Goal: Task Accomplishment & Management: Use online tool/utility

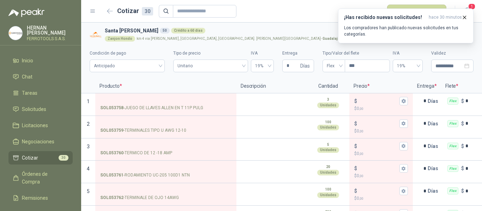
scroll to position [563, 0]
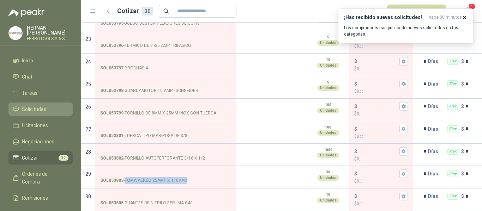
click at [31, 108] on span "Solicitudes" at bounding box center [34, 109] width 24 height 8
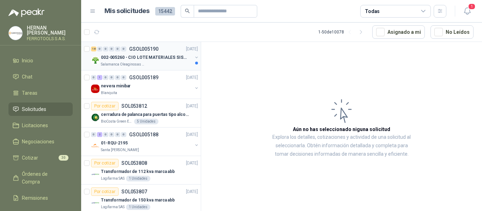
click at [167, 58] on p "002-005260 - CIO LOTE MATERIALES SISTEMA HIDRAULIC" at bounding box center [145, 57] width 88 height 7
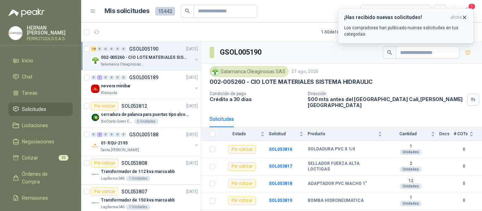
click at [411, 31] on p "Los compradores han publicado nuevas solicitudes en tus categorías." at bounding box center [405, 31] width 123 height 13
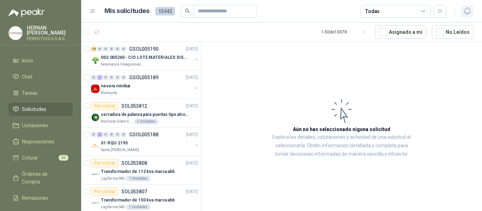
click at [469, 12] on icon "button" at bounding box center [467, 11] width 9 height 9
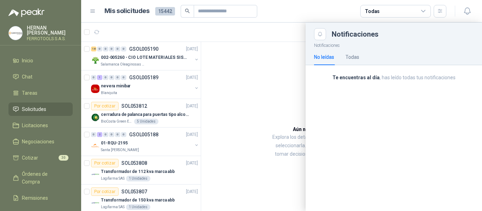
click at [210, 33] on div at bounding box center [281, 117] width 401 height 189
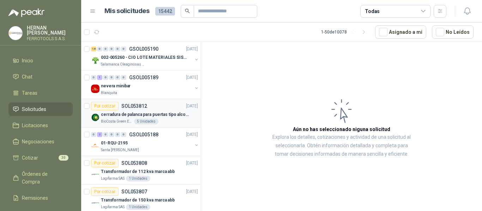
scroll to position [35, 0]
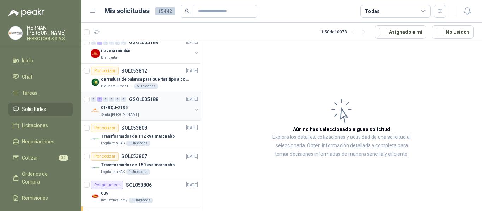
click at [155, 111] on div "01-RQU-2195" at bounding box center [146, 108] width 91 height 8
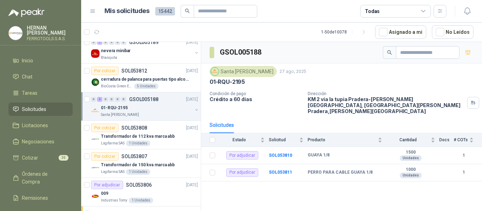
scroll to position [71, 0]
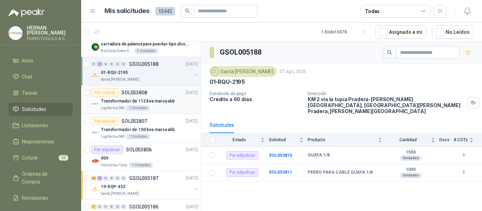
click at [170, 99] on p "Transformador de 112 kva marca abb" at bounding box center [138, 101] width 74 height 7
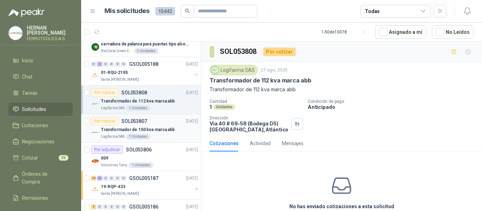
click at [175, 133] on div "Transformador de 150 kva marca abb" at bounding box center [149, 130] width 97 height 8
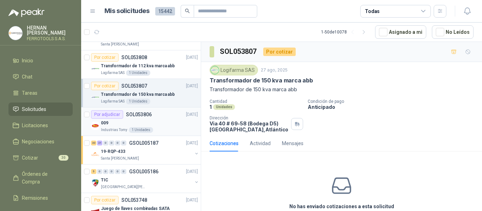
scroll to position [141, 0]
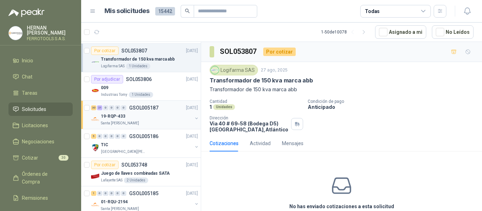
click at [162, 116] on div "19-RQP-433" at bounding box center [146, 116] width 91 height 8
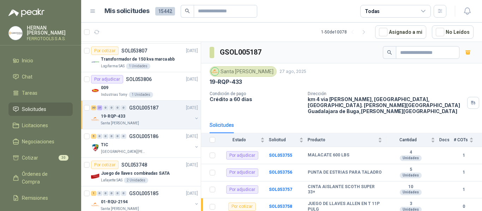
scroll to position [176, 0]
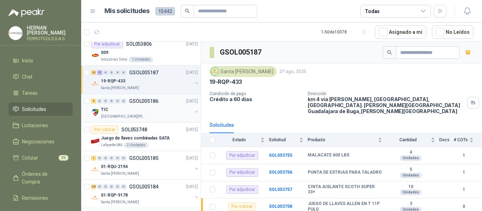
click at [159, 111] on div "TIC" at bounding box center [146, 109] width 91 height 8
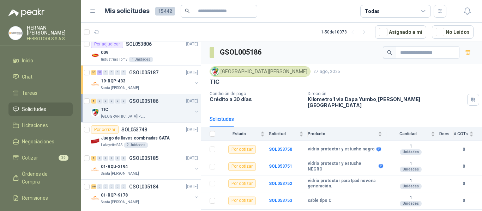
scroll to position [212, 0]
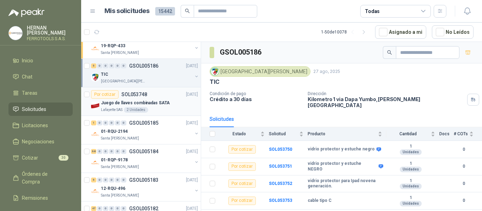
click at [162, 106] on p "Juego de llaves combinadas SATA" at bounding box center [135, 103] width 69 height 7
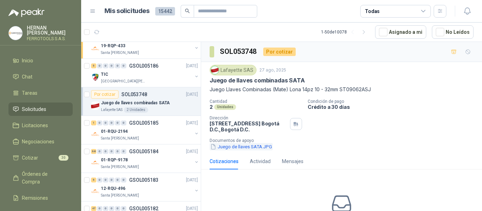
click at [253, 147] on button "Juego de llaves SATA.JPG" at bounding box center [241, 146] width 63 height 7
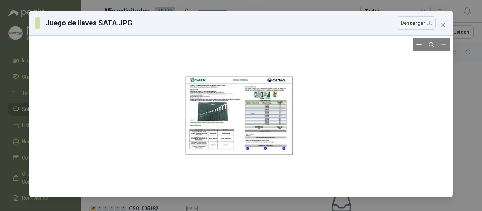
click at [226, 111] on div at bounding box center [241, 116] width 113 height 156
click at [445, 46] on icon "Zoom in" at bounding box center [443, 44] width 7 height 7
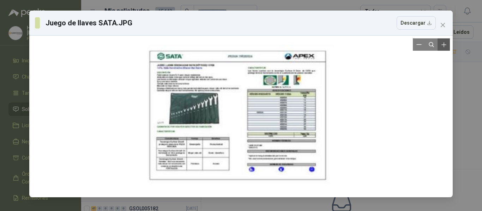
click at [445, 46] on icon "Zoom in" at bounding box center [443, 44] width 7 height 7
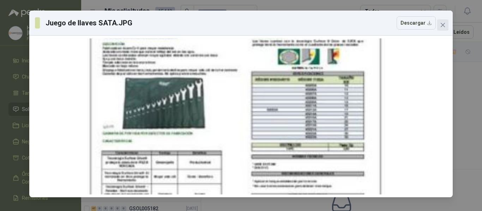
click at [445, 27] on icon "close" at bounding box center [443, 25] width 4 height 4
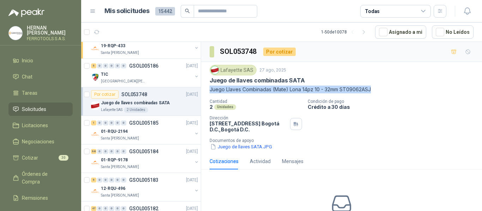
drag, startPoint x: 215, startPoint y: 89, endPoint x: 374, endPoint y: 90, distance: 159.5
click at [374, 90] on div "Lafayette SAS 27 ago, 2025 Juego de llaves combinadas SATA Juego Llaves Combina…" at bounding box center [341, 107] width 281 height 91
copy p "Juego Llaves Combinadas (Mate) Lona 14pz 10 - 32mm ST09062ASJ"
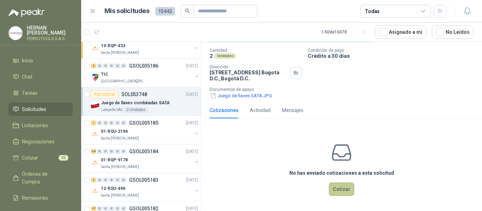
click at [338, 190] on button "Cotizar" at bounding box center [341, 189] width 25 height 13
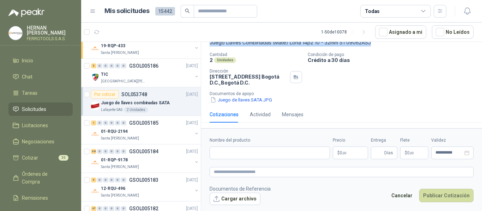
scroll to position [47, 0]
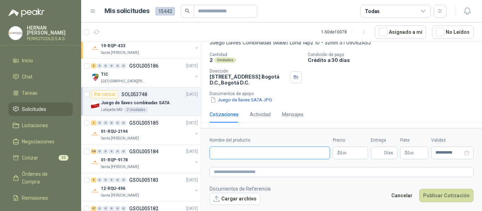
click at [260, 153] on input "Nombre del producto" at bounding box center [270, 153] width 120 height 13
paste input "**********"
type input "**********"
click at [263, 173] on textarea at bounding box center [342, 172] width 264 height 10
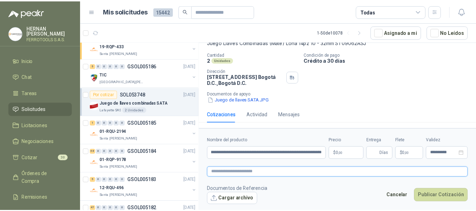
scroll to position [0, 0]
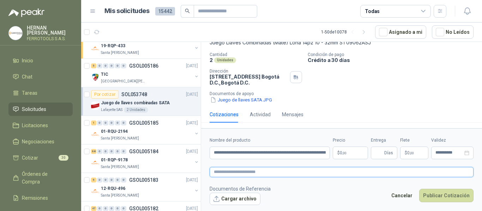
paste textarea "**********"
type textarea "**********"
click at [352, 151] on body "HERNAN RUALES FERROTOOLS S.A.S. Inicio Chat Tareas Solicitudes Licitaciones Neg…" at bounding box center [241, 105] width 482 height 211
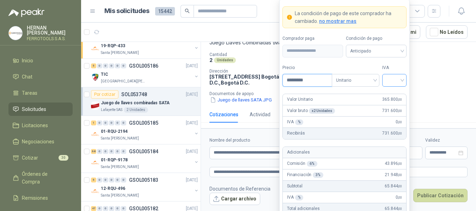
type input "*********"
click at [391, 78] on input "search" at bounding box center [395, 79] width 16 height 11
click at [392, 93] on div "19%" at bounding box center [394, 95] width 13 height 8
click at [356, 66] on label "Tipo" at bounding box center [356, 68] width 48 height 7
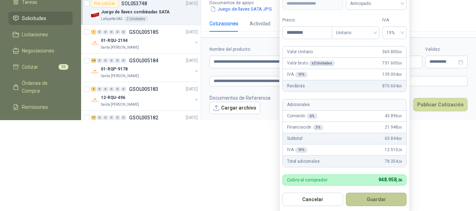
scroll to position [92, 0]
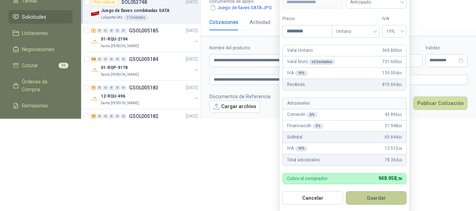
click at [364, 201] on button "Guardar" at bounding box center [376, 198] width 61 height 13
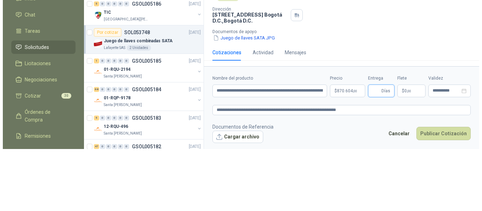
scroll to position [0, 0]
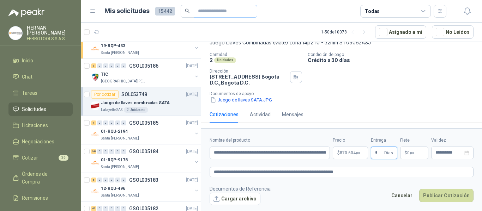
type input "*"
click at [372, 171] on textarea "**********" at bounding box center [342, 172] width 264 height 10
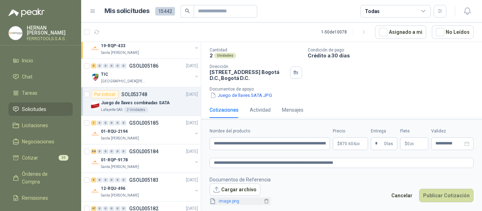
click at [230, 200] on link "image.png" at bounding box center [239, 201] width 47 height 7
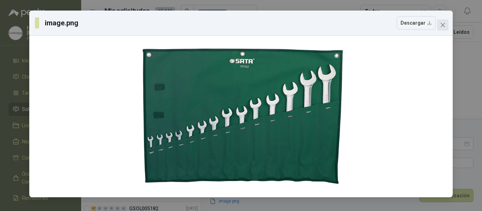
click at [444, 26] on icon "close" at bounding box center [443, 25] width 6 height 6
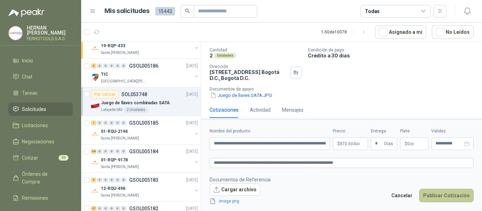
click at [438, 195] on button "Publicar Cotización" at bounding box center [446, 195] width 54 height 13
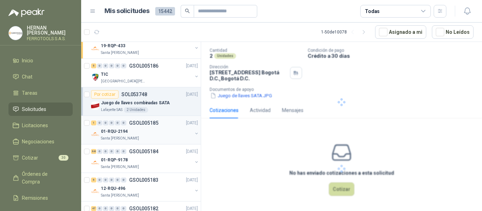
scroll to position [8, 0]
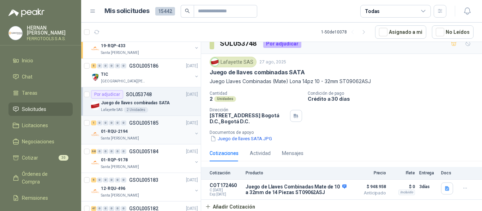
click at [171, 134] on div "01-RQU-2194" at bounding box center [146, 131] width 91 height 8
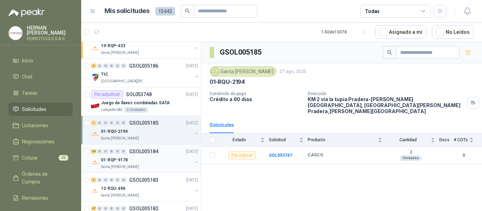
click at [150, 160] on div "01-RQP-9178" at bounding box center [146, 160] width 91 height 8
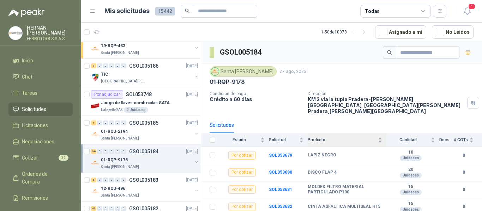
scroll to position [35, 0]
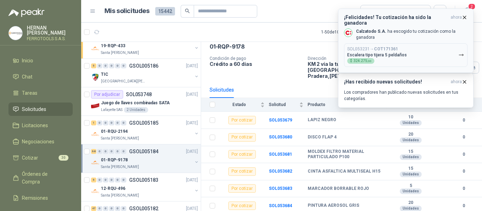
click at [418, 49] on button "SOL053231 → COT171361 Escalera tipo tijera 5 peldaños $ 324.275 ,00" at bounding box center [405, 55] width 123 height 24
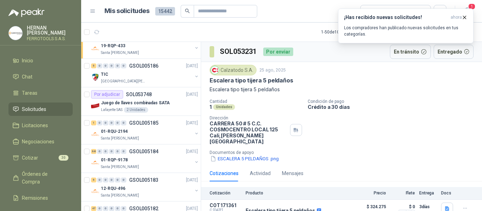
scroll to position [4, 0]
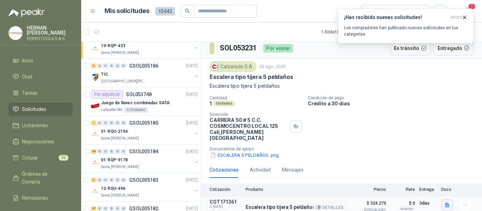
click at [445, 199] on button "button" at bounding box center [447, 205] width 12 height 12
click at [416, 185] on button "Ficha Técnica - 16743.pdf" at bounding box center [412, 183] width 61 height 7
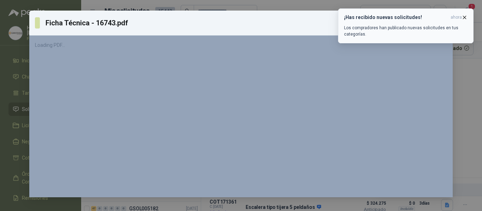
click at [464, 19] on icon "button" at bounding box center [465, 17] width 6 height 6
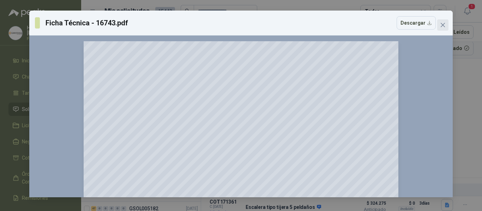
click at [444, 26] on icon "close" at bounding box center [443, 25] width 4 height 4
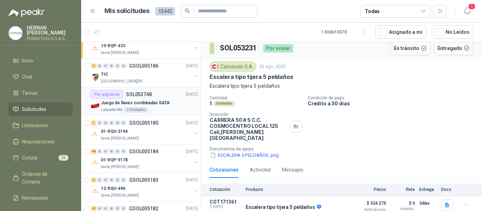
click at [155, 101] on p "Juego de llaves combinadas SATA" at bounding box center [135, 103] width 69 height 7
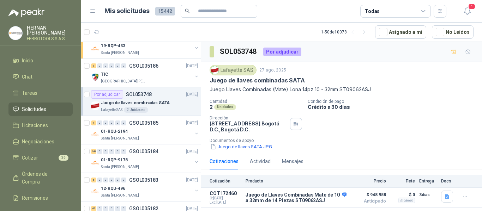
scroll to position [8, 0]
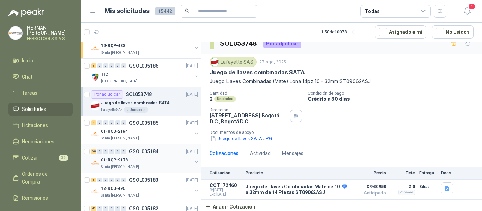
click at [151, 162] on div "01-RQP-9178" at bounding box center [146, 160] width 91 height 8
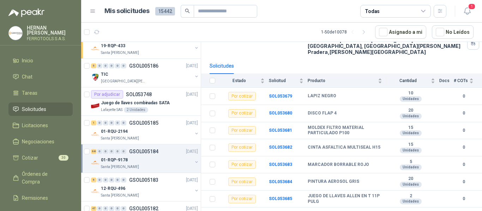
scroll to position [71, 0]
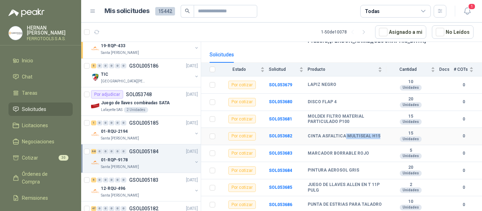
drag, startPoint x: 343, startPoint y: 130, endPoint x: 374, endPoint y: 131, distance: 31.4
click at [374, 134] on b "CINTA ASFALTICA MULTISEAL H15" at bounding box center [344, 137] width 73 height 6
copy b "MULTISEAL H15"
click at [283, 134] on b "SOL053682" at bounding box center [280, 136] width 23 height 5
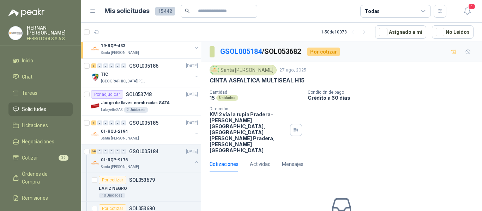
scroll to position [31, 0]
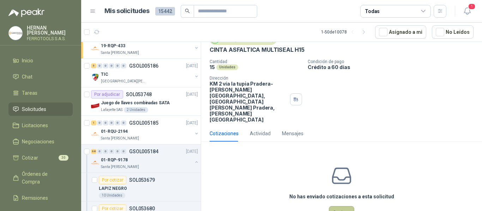
click at [334, 206] on button "Cotizar" at bounding box center [341, 212] width 25 height 13
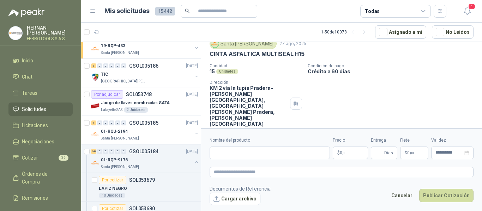
scroll to position [26, 0]
click at [263, 153] on input "Nombre del producto" at bounding box center [270, 153] width 120 height 13
paste input "**********"
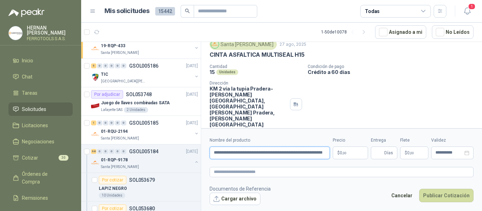
scroll to position [0, 8]
type input "**********"
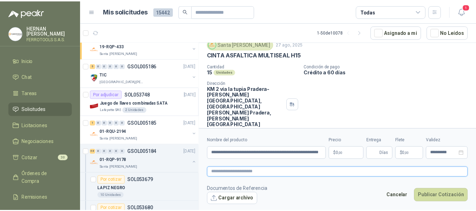
scroll to position [0, 0]
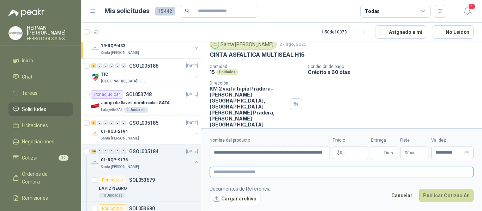
click at [248, 174] on textarea at bounding box center [342, 172] width 264 height 10
paste textarea "**********"
type textarea "**********"
click at [350, 155] on body "HERNAN RUALES FERROTOOLS S.A.S. Inicio Chat Tareas Solicitudes Licitaciones Neg…" at bounding box center [241, 105] width 482 height 211
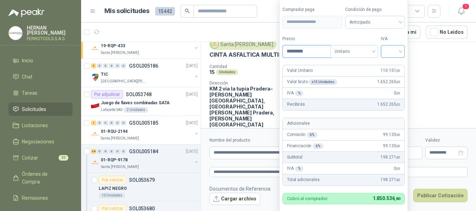
type input "*********"
click at [396, 46] on input "search" at bounding box center [393, 51] width 16 height 11
click at [393, 64] on div "19%" at bounding box center [394, 66] width 13 height 8
click at [361, 36] on label "Tipo" at bounding box center [356, 39] width 48 height 7
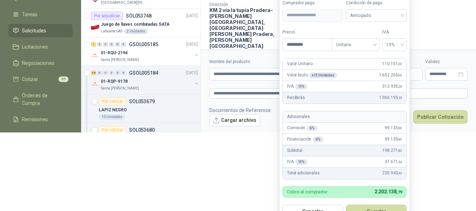
scroll to position [87, 0]
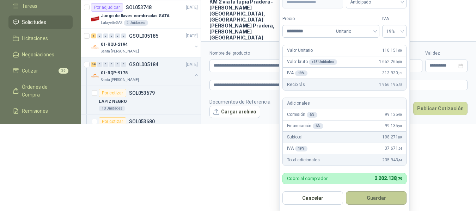
click at [377, 201] on button "Guardar" at bounding box center [376, 198] width 61 height 13
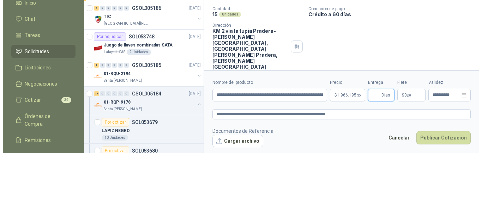
scroll to position [0, 0]
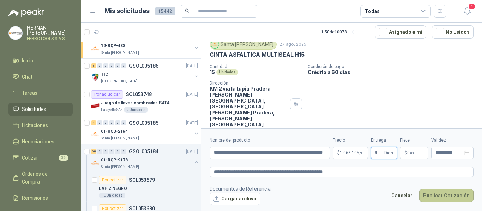
type input "*"
click at [438, 197] on button "Publicar Cotización" at bounding box center [446, 195] width 54 height 13
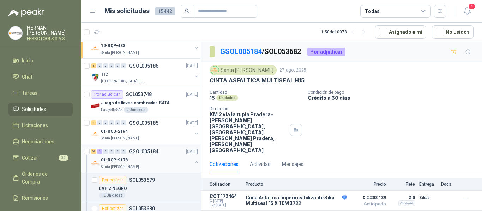
scroll to position [282, 0]
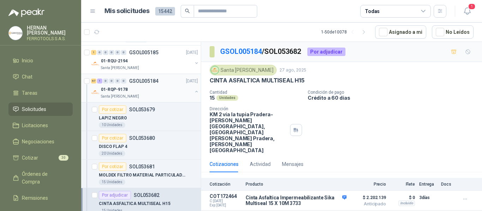
click at [165, 90] on div "01-RQP-9178" at bounding box center [146, 89] width 91 height 8
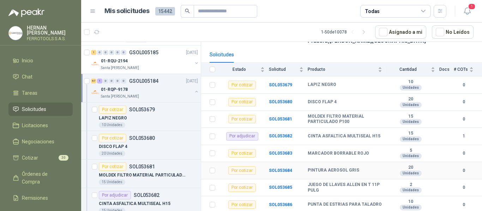
scroll to position [106, 0]
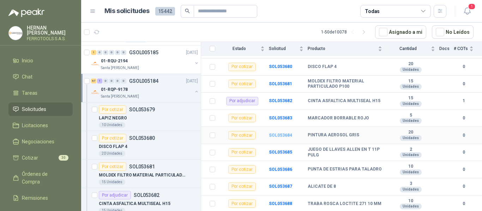
click at [280, 133] on b "SOL053684" at bounding box center [280, 135] width 23 height 5
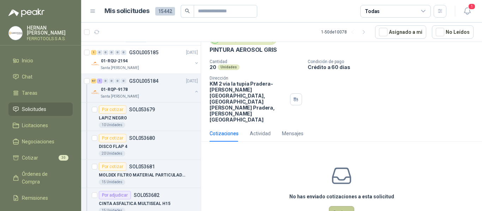
click at [341, 206] on button "Cotizar" at bounding box center [341, 212] width 25 height 13
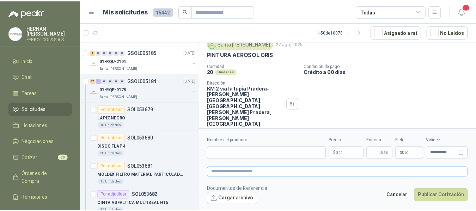
scroll to position [26, 0]
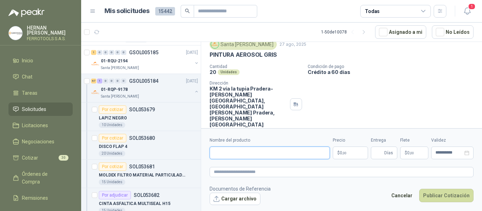
click at [304, 154] on input "Nombre del producto" at bounding box center [270, 153] width 120 height 13
paste input "**********"
type input "**********"
click at [312, 174] on textarea at bounding box center [342, 172] width 264 height 10
paste textarea "**********"
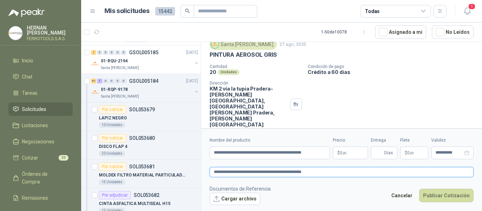
type textarea "**********"
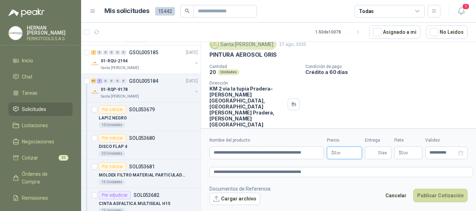
click at [346, 153] on body "HERNAN RUALES FERROTOOLS S.A.S. Inicio Chat Tareas Solicitudes Licitaciones Neg…" at bounding box center [238, 105] width 476 height 211
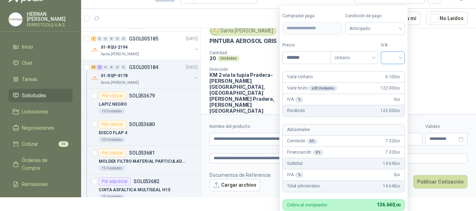
scroll to position [21, 0]
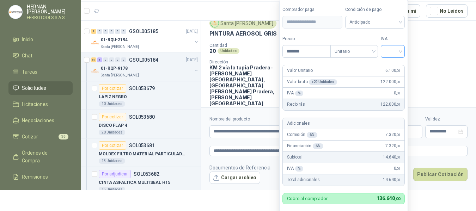
type input "*******"
click at [390, 53] on input "search" at bounding box center [393, 51] width 16 height 11
click at [390, 64] on div "19%" at bounding box center [394, 66] width 13 height 8
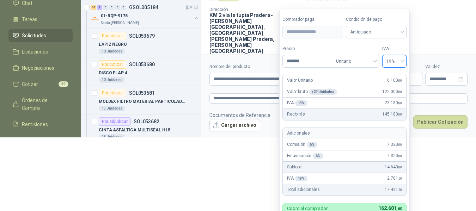
scroll to position [85, 0]
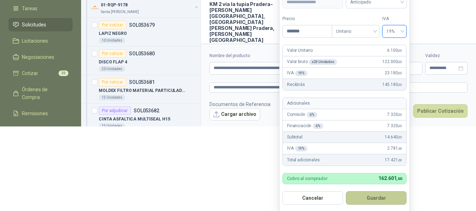
click at [370, 193] on button "Guardar" at bounding box center [376, 198] width 61 height 13
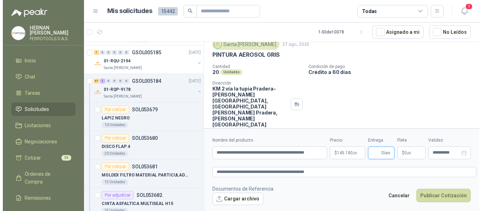
scroll to position [0, 0]
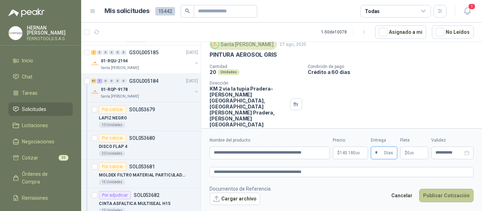
type input "*"
click at [432, 196] on button "Publicar Cotización" at bounding box center [446, 195] width 54 height 13
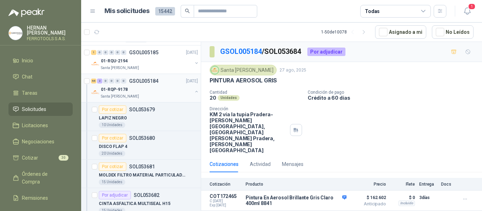
click at [146, 91] on div "01-RQP-9178" at bounding box center [146, 89] width 91 height 8
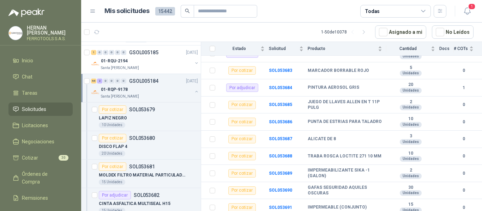
scroll to position [141, 0]
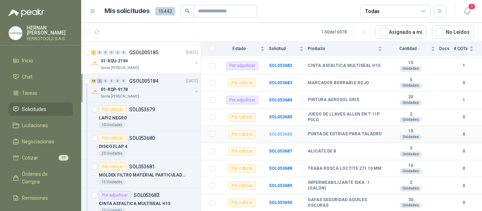
click at [281, 132] on b "SOL053686" at bounding box center [280, 134] width 23 height 5
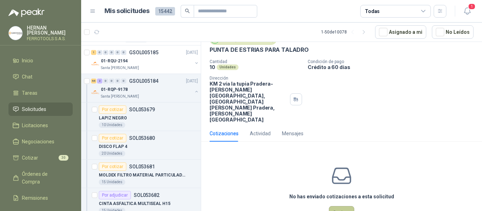
click at [343, 206] on button "Cotizar" at bounding box center [341, 212] width 25 height 13
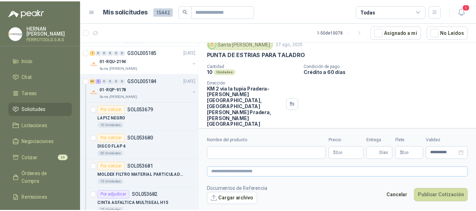
scroll to position [26, 0]
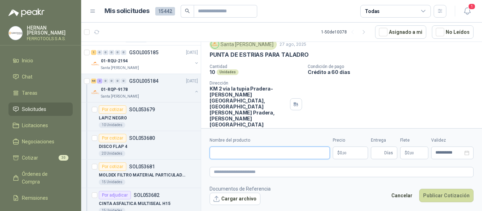
click at [278, 154] on input "Nombre del producto" at bounding box center [270, 153] width 120 height 13
paste input "**********"
type input "**********"
click at [288, 174] on textarea at bounding box center [342, 172] width 264 height 10
paste textarea "**********"
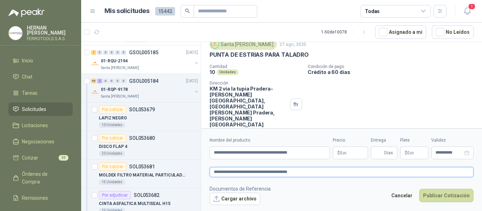
type textarea "**********"
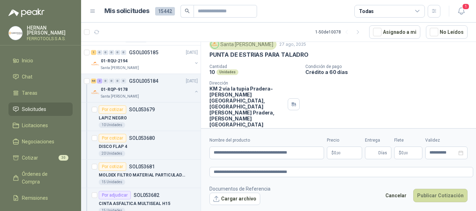
click at [351, 157] on body "HERNAN RUALES FERROTOOLS S.A.S. Inicio Chat Tareas Solicitudes Licitaciones Neg…" at bounding box center [238, 105] width 476 height 211
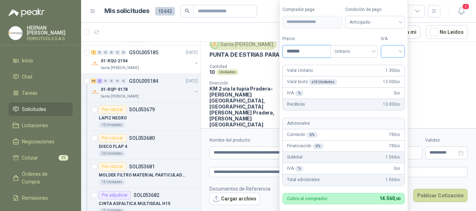
type input "*******"
click at [399, 50] on input "search" at bounding box center [393, 51] width 16 height 11
click at [396, 65] on div "19%" at bounding box center [394, 66] width 13 height 8
click at [370, 37] on label "Tipo" at bounding box center [356, 39] width 48 height 7
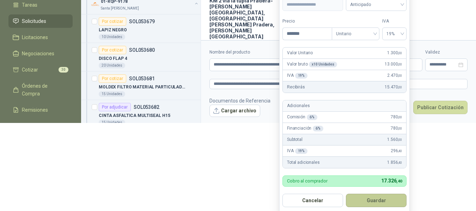
scroll to position [87, 0]
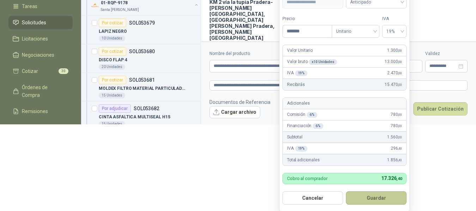
click at [380, 195] on button "Guardar" at bounding box center [376, 198] width 61 height 13
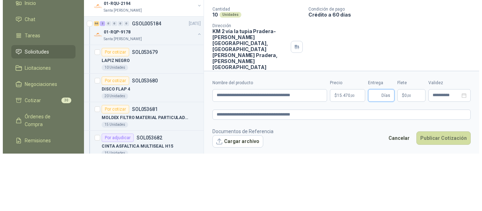
scroll to position [0, 0]
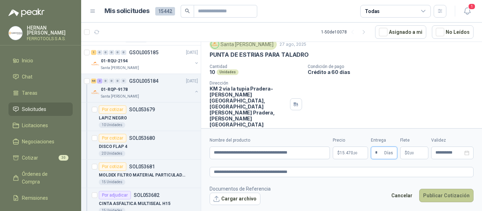
type input "*"
click at [455, 200] on button "Publicar Cotización" at bounding box center [446, 195] width 54 height 13
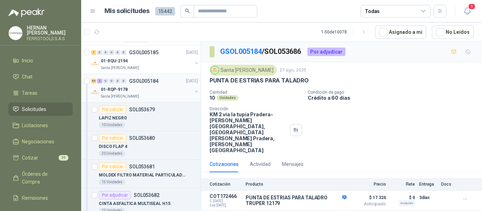
click at [159, 89] on div "01-RQP-9178" at bounding box center [146, 89] width 91 height 8
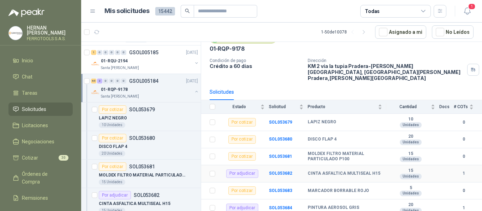
scroll to position [141, 0]
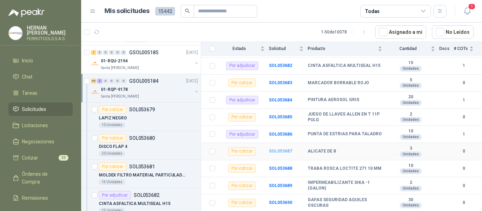
click at [284, 149] on b "SOL053687" at bounding box center [280, 151] width 23 height 5
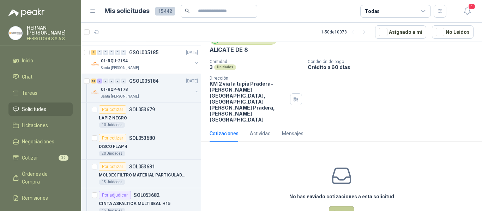
click at [348, 206] on button "Cotizar" at bounding box center [341, 212] width 25 height 13
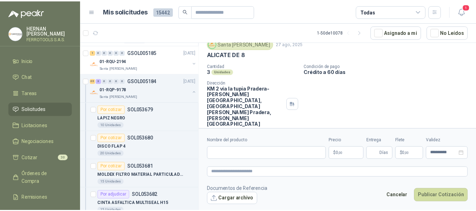
scroll to position [26, 0]
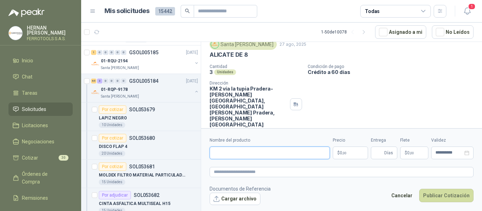
click at [288, 152] on input "Nombre del producto" at bounding box center [270, 153] width 120 height 13
paste input "**********"
type input "**********"
click at [296, 170] on textarea at bounding box center [342, 172] width 264 height 10
paste textarea "**********"
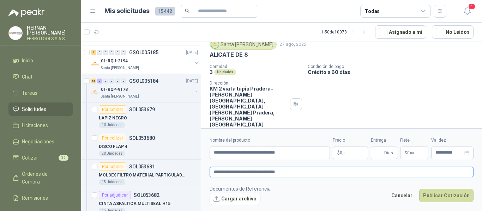
type textarea "**********"
click at [343, 155] on body "HERNAN RUALES FERROTOOLS S.A.S. Inicio Chat Tareas Solicitudes Licitaciones Neg…" at bounding box center [241, 105] width 482 height 211
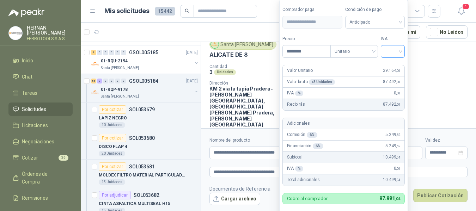
type input "********"
click at [397, 53] on input "search" at bounding box center [393, 51] width 16 height 11
click at [395, 68] on div "19%" at bounding box center [394, 66] width 13 height 8
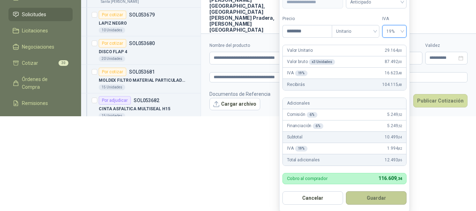
click at [380, 198] on button "Guardar" at bounding box center [376, 198] width 61 height 13
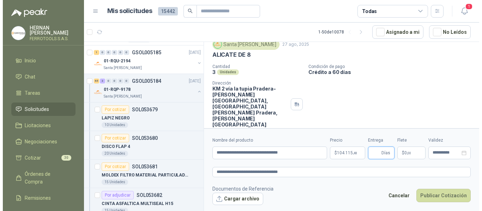
scroll to position [0, 0]
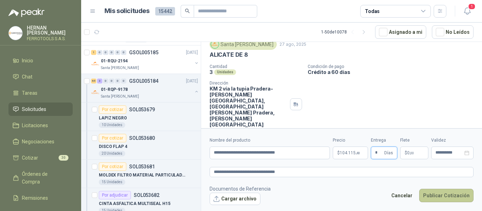
type input "*"
click at [436, 198] on button "Publicar Cotización" at bounding box center [446, 195] width 54 height 13
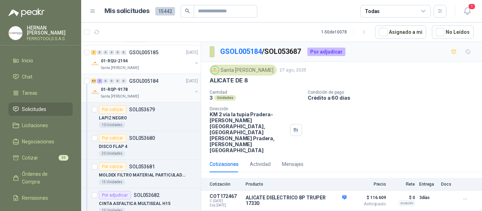
click at [185, 91] on div "01-RQP-9178" at bounding box center [146, 89] width 91 height 8
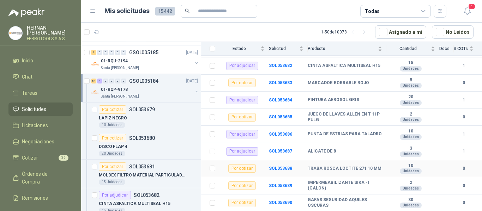
scroll to position [176, 0]
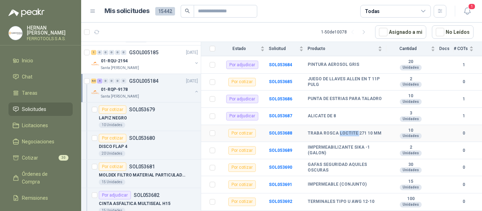
drag, startPoint x: 337, startPoint y: 129, endPoint x: 355, endPoint y: 127, distance: 18.0
click at [355, 131] on b "TRABA ROSCA LOCTITE 271 10 MM" at bounding box center [345, 134] width 74 height 6
copy b "LOCTITE"
click at [273, 131] on b "SOL053688" at bounding box center [280, 133] width 23 height 5
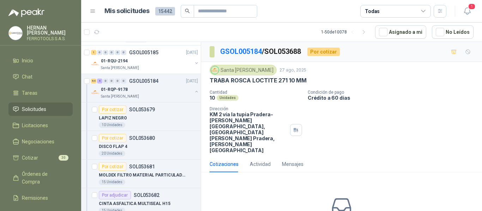
scroll to position [31, 0]
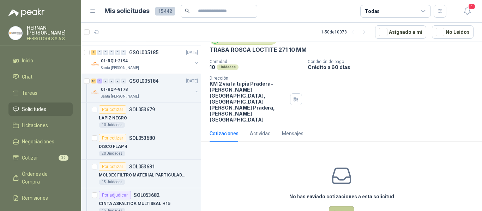
click at [335, 206] on button "Cotizar" at bounding box center [341, 212] width 25 height 13
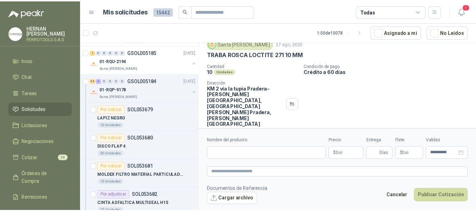
scroll to position [26, 0]
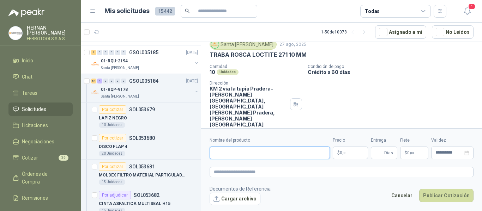
click at [278, 157] on input "Nombre del producto" at bounding box center [270, 153] width 120 height 13
paste input "**********"
type input "**********"
click at [285, 173] on textarea at bounding box center [342, 172] width 264 height 10
paste textarea "**********"
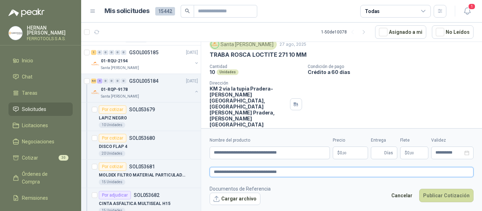
type textarea "**********"
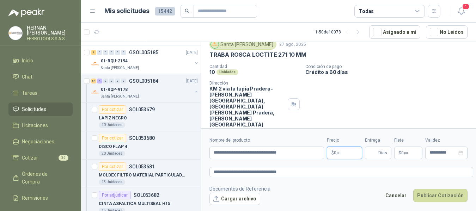
click at [348, 153] on body "HERNAN RUALES FERROTOOLS S.A.S. Inicio Chat Tareas Solicitudes Licitaciones Neg…" at bounding box center [238, 105] width 476 height 211
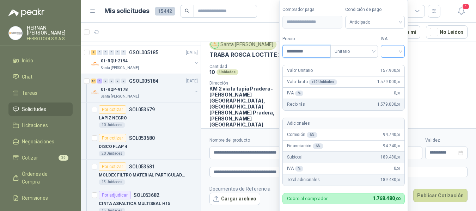
type input "*********"
click at [390, 46] on input "search" at bounding box center [393, 51] width 16 height 11
click at [393, 62] on div "19%" at bounding box center [394, 66] width 13 height 8
click at [369, 37] on label "Tipo" at bounding box center [356, 39] width 48 height 7
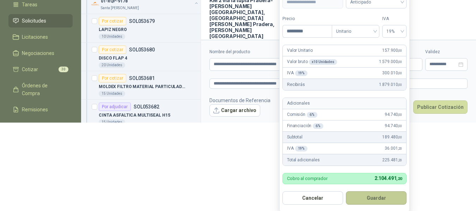
click at [382, 198] on button "Guardar" at bounding box center [376, 198] width 61 height 13
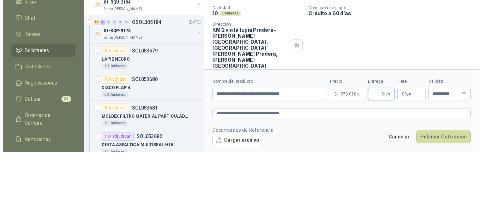
scroll to position [0, 0]
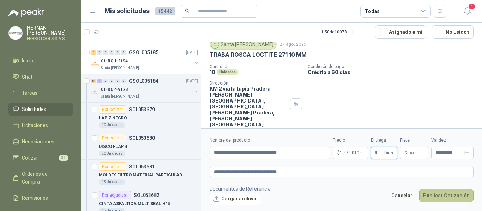
type input "*"
click at [435, 195] on button "Publicar Cotización" at bounding box center [446, 195] width 54 height 13
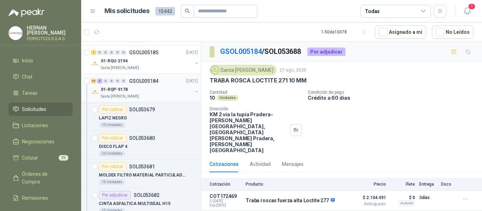
click at [194, 91] on button "button" at bounding box center [197, 92] width 6 height 6
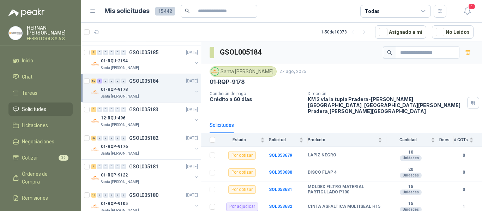
click at [158, 90] on div "01-RQP-9178" at bounding box center [146, 89] width 91 height 8
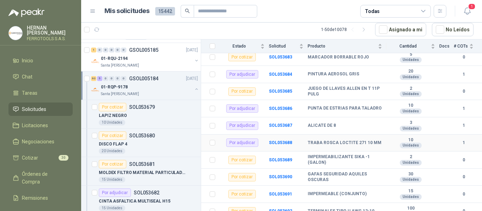
scroll to position [176, 0]
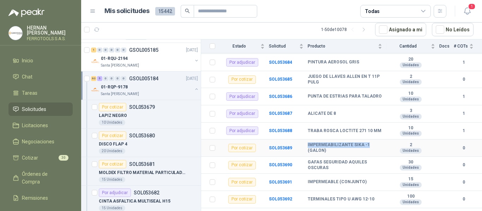
drag, startPoint x: 308, startPoint y: 139, endPoint x: 369, endPoint y: 139, distance: 61.0
click at [369, 143] on b "IMPERMEABILIZANTE SIKA -1 (GALON)" at bounding box center [345, 148] width 74 height 11
copy b "IMPERMEABILIZANTE SIKA -1"
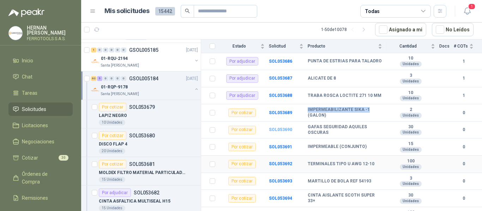
scroll to position [247, 0]
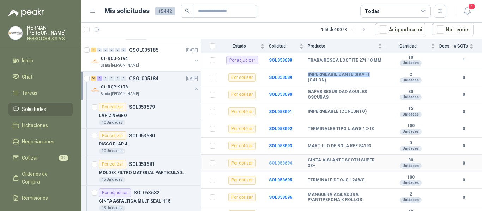
click at [280, 161] on b "SOL053694" at bounding box center [280, 163] width 23 height 5
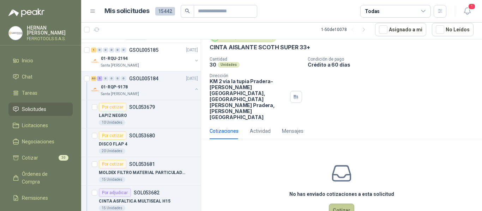
click at [343, 204] on button "Cotizar" at bounding box center [341, 210] width 25 height 13
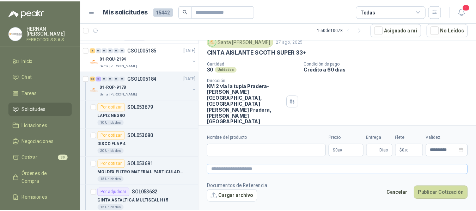
scroll to position [26, 0]
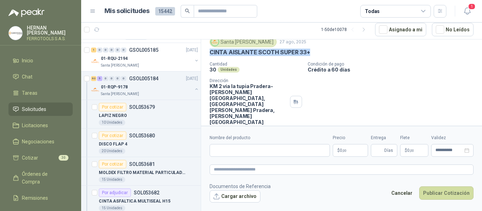
drag, startPoint x: 316, startPoint y: 53, endPoint x: 211, endPoint y: 56, distance: 105.2
click at [211, 56] on div "CINTA AISLANTE SCOTH SUPER 33+" at bounding box center [342, 52] width 264 height 7
copy p "CINTA AISLANTE SCOTH SUPER 33+"
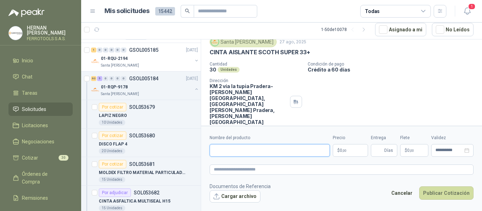
click at [260, 155] on input "Nombre del producto" at bounding box center [270, 150] width 120 height 13
paste input "**********"
type input "**********"
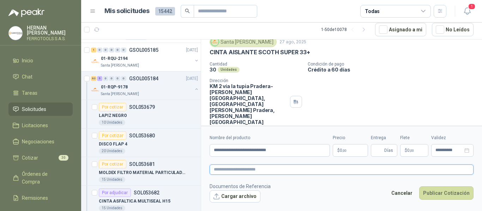
click at [272, 173] on textarea at bounding box center [342, 170] width 264 height 10
paste textarea "**********"
type textarea "**********"
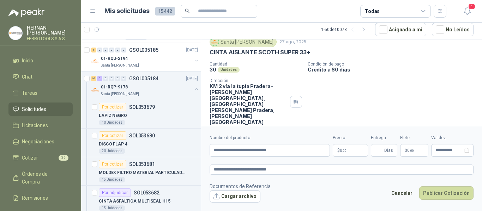
click at [350, 150] on p "$ 0 ,00" at bounding box center [350, 150] width 35 height 13
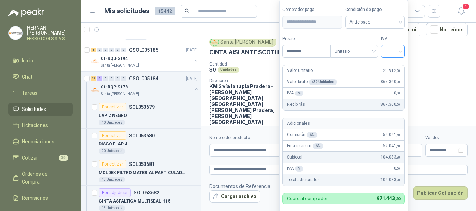
type input "********"
click at [397, 55] on input "search" at bounding box center [393, 51] width 16 height 11
click at [394, 69] on div "19%" at bounding box center [394, 66] width 13 height 8
click at [383, 38] on label "IVA" at bounding box center [394, 39] width 24 height 7
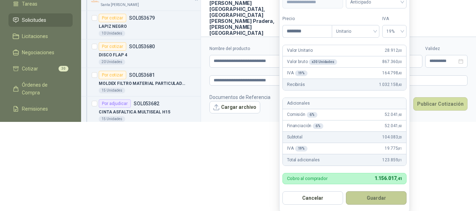
click at [390, 195] on button "Guardar" at bounding box center [376, 198] width 61 height 13
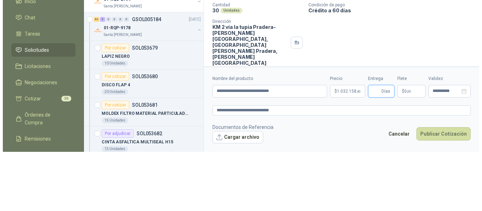
scroll to position [0, 0]
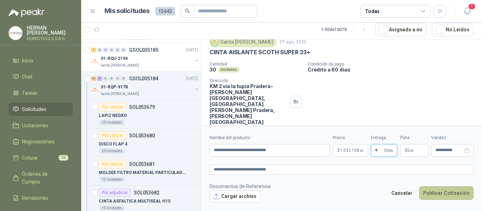
type input "*"
click at [444, 190] on button "Publicar Cotización" at bounding box center [446, 193] width 54 height 13
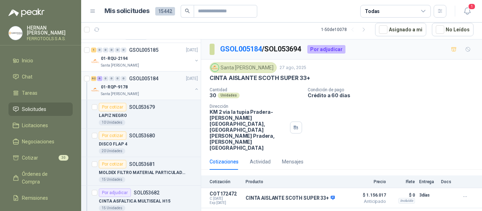
click at [157, 82] on div "62 6 0 0 0 0 GSOL005184 27/08/25" at bounding box center [145, 78] width 108 height 8
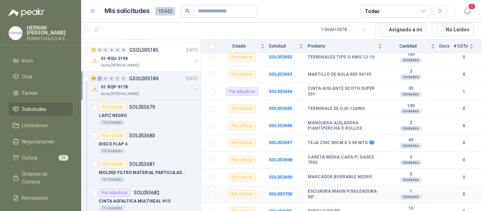
scroll to position [282, 0]
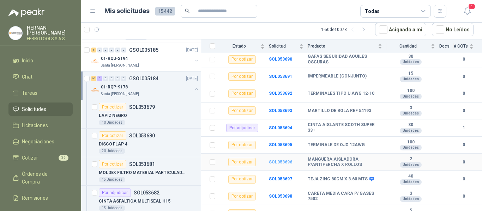
click at [276, 160] on b "SOL053696" at bounding box center [280, 162] width 23 height 5
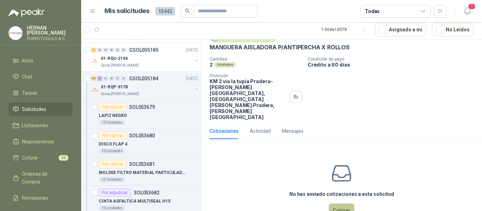
click at [340, 204] on button "Cotizar" at bounding box center [341, 210] width 25 height 13
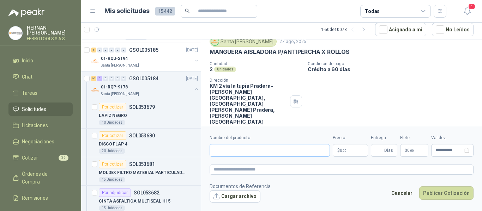
scroll to position [26, 0]
click at [293, 150] on input "Nombre del producto" at bounding box center [270, 150] width 120 height 13
paste input "**********"
type input "**********"
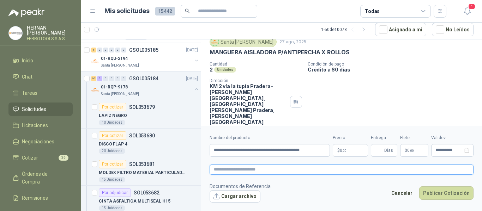
click at [297, 170] on textarea at bounding box center [342, 170] width 264 height 10
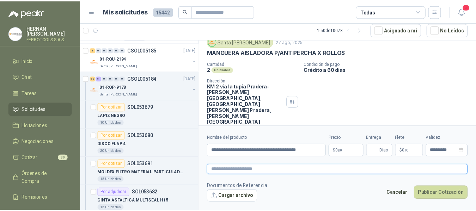
scroll to position [0, 0]
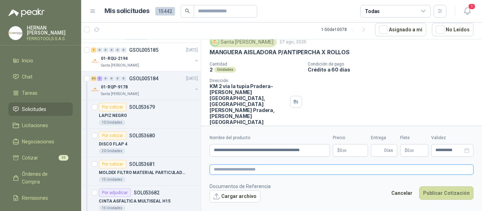
paste textarea "**********"
type textarea "**********"
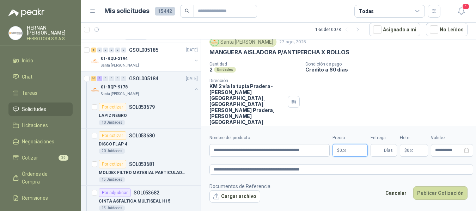
click at [355, 151] on body "HERNAN RUALES FERROTOOLS S.A.S. Inicio Chat Tareas Solicitudes Licitaciones Neg…" at bounding box center [238, 105] width 476 height 211
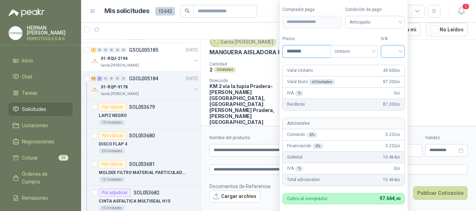
type input "********"
click at [390, 48] on input "search" at bounding box center [393, 51] width 16 height 11
click at [392, 61] on div "19%" at bounding box center [395, 65] width 22 height 11
click at [370, 36] on label "Tipo" at bounding box center [356, 39] width 48 height 7
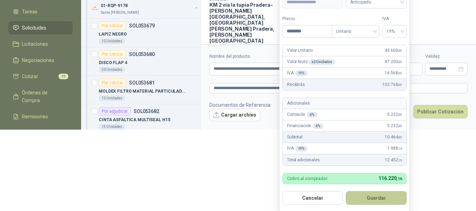
click at [388, 201] on button "Guardar" at bounding box center [376, 198] width 61 height 13
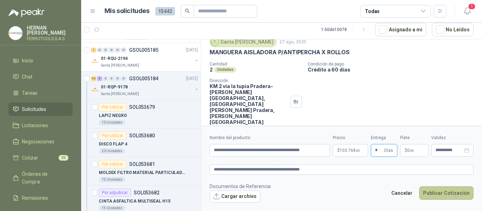
type input "*"
click at [441, 193] on button "Publicar Cotización" at bounding box center [446, 193] width 54 height 13
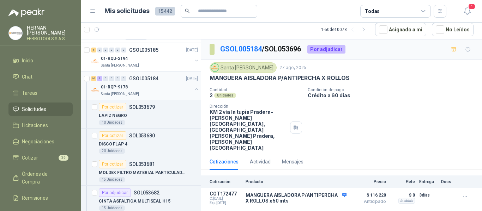
click at [165, 91] on div "01-RQP-9178" at bounding box center [146, 87] width 91 height 8
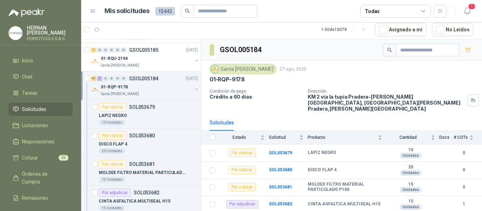
click at [194, 89] on button "button" at bounding box center [197, 89] width 6 height 6
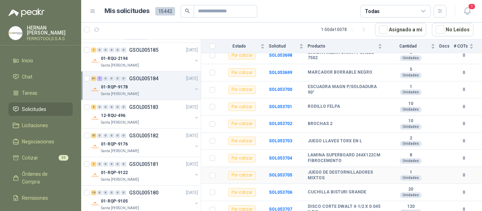
scroll to position [459, 0]
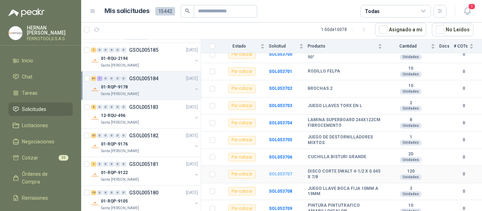
click at [288, 172] on b "SOL053707" at bounding box center [280, 174] width 23 height 5
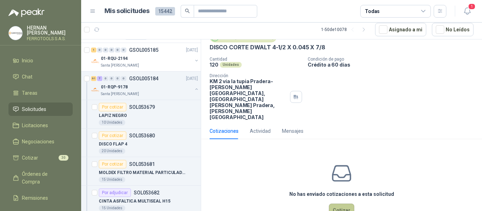
click at [339, 204] on button "Cotizar" at bounding box center [341, 210] width 25 height 13
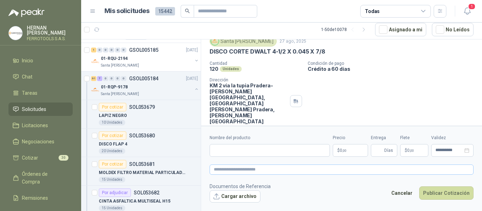
scroll to position [26, 0]
click at [275, 151] on input "Nombre del producto" at bounding box center [270, 150] width 120 height 13
paste input "**********"
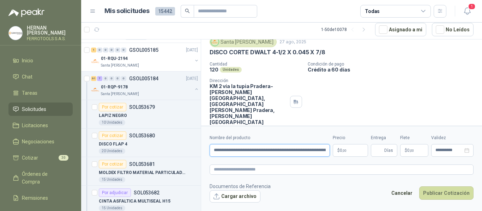
scroll to position [0, 35]
type input "**********"
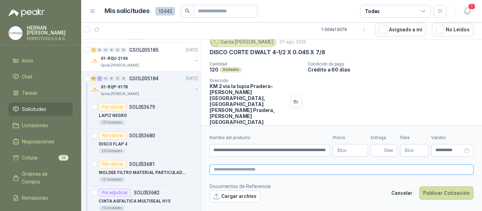
click at [290, 173] on textarea at bounding box center [342, 170] width 264 height 10
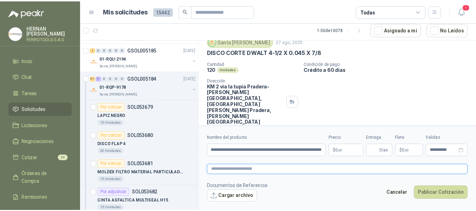
scroll to position [0, 0]
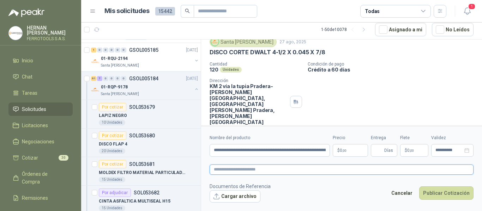
paste textarea "**********"
type textarea "**********"
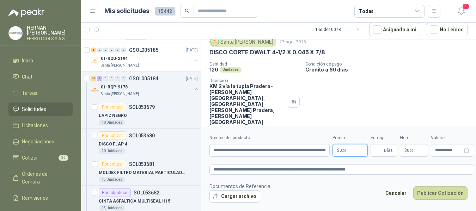
click at [357, 151] on body "HERNAN RUALES FERROTOOLS S.A.S. Inicio Chat Tareas Solicitudes Licitaciones Neg…" at bounding box center [238, 105] width 476 height 211
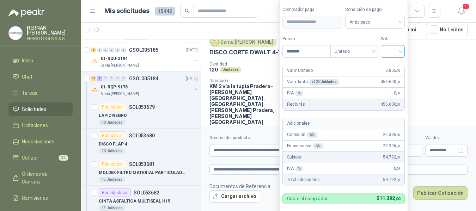
type input "*******"
click at [398, 54] on input "search" at bounding box center [393, 51] width 16 height 11
click at [393, 66] on div "19%" at bounding box center [394, 66] width 13 height 8
click at [372, 37] on label "Tipo" at bounding box center [356, 39] width 48 height 7
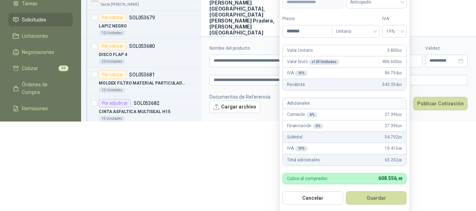
click at [390, 201] on button "Guardar" at bounding box center [376, 198] width 61 height 13
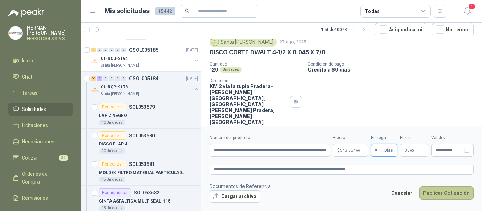
type input "*"
click at [429, 200] on button "Publicar Cotización" at bounding box center [446, 193] width 54 height 13
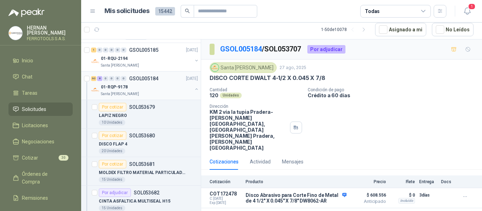
click at [162, 88] on div "01-RQP-9178" at bounding box center [146, 87] width 91 height 8
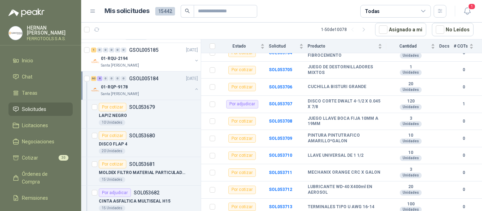
scroll to position [529, 0]
drag, startPoint x: 349, startPoint y: 135, endPoint x: 309, endPoint y: 131, distance: 40.8
click at [309, 133] on b "PINTURA PINTUTRAFICO AMARILLO*GALON" at bounding box center [345, 138] width 74 height 11
copy b "PINTURA PINTUTRAFICO AMARILLO*GALON"
click at [282, 136] on b "SOL053709" at bounding box center [280, 138] width 23 height 5
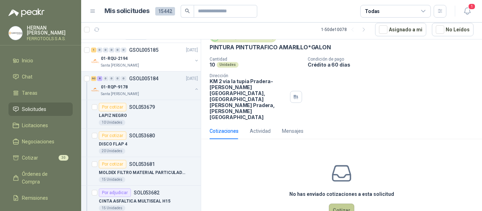
click at [343, 204] on button "Cotizar" at bounding box center [341, 210] width 25 height 13
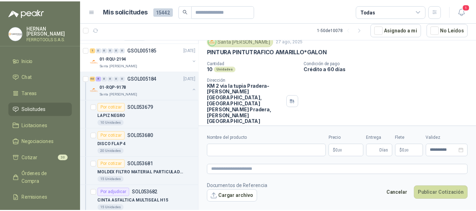
scroll to position [26, 0]
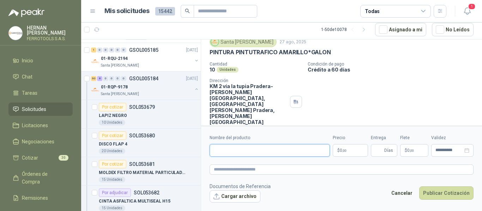
click at [269, 152] on input "Nombre del producto" at bounding box center [270, 150] width 120 height 13
paste input "**********"
type input "**********"
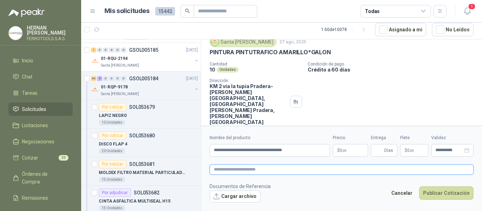
click at [288, 169] on textarea at bounding box center [342, 170] width 264 height 10
paste textarea "**********"
type textarea "**********"
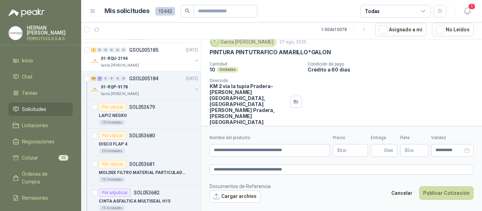
click at [355, 154] on body "HERNAN RUALES FERROTOOLS S.A.S. Inicio Chat Tareas Solicitudes Licitaciones Neg…" at bounding box center [241, 105] width 482 height 211
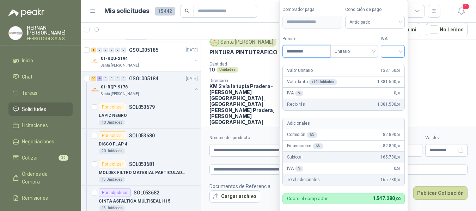
type input "*********"
click at [399, 52] on input "search" at bounding box center [393, 51] width 16 height 11
click at [397, 65] on div "19%" at bounding box center [394, 66] width 13 height 8
click at [389, 32] on form "**********" at bounding box center [344, 116] width 131 height 234
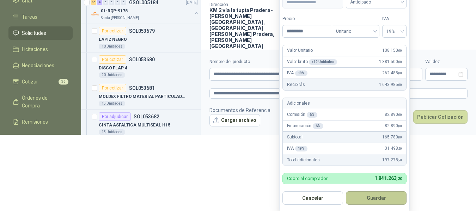
click at [382, 198] on button "Guardar" at bounding box center [376, 198] width 61 height 13
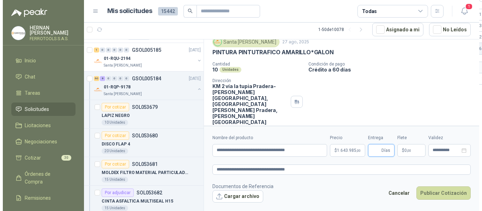
scroll to position [0, 0]
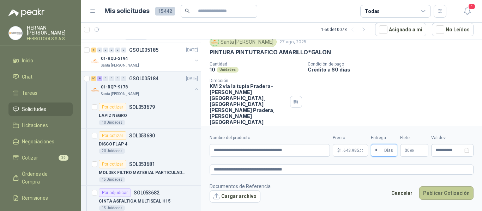
type input "*"
click at [446, 197] on button "Publicar Cotización" at bounding box center [446, 193] width 54 height 13
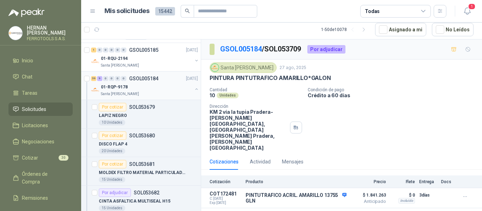
click at [155, 89] on div "01-RQP-9178" at bounding box center [146, 87] width 91 height 8
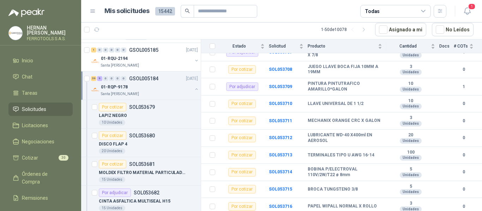
scroll to position [600, 0]
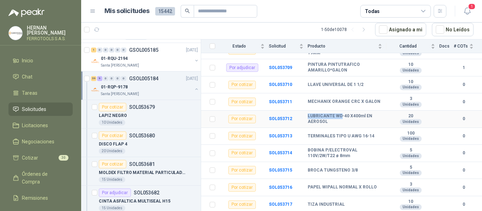
drag, startPoint x: 308, startPoint y: 111, endPoint x: 339, endPoint y: 110, distance: 31.1
click at [339, 114] on b "LUBRICANTE WD-40 X400ml EN AEROSOL" at bounding box center [345, 119] width 74 height 11
copy b "LUBRICANTE WD"
click at [286, 116] on b "SOL053712" at bounding box center [280, 118] width 23 height 5
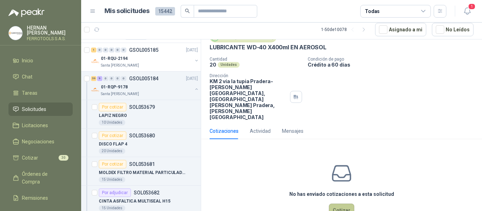
click at [333, 204] on button "Cotizar" at bounding box center [341, 210] width 25 height 13
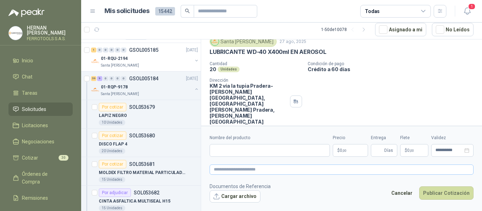
scroll to position [26, 0]
click at [283, 152] on input "Nombre del producto" at bounding box center [270, 150] width 120 height 13
paste input "**********"
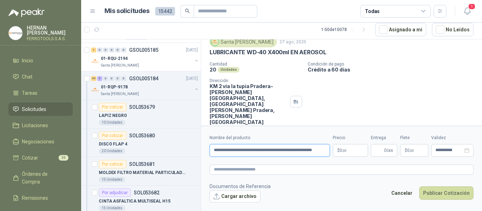
scroll to position [0, 3]
type input "**********"
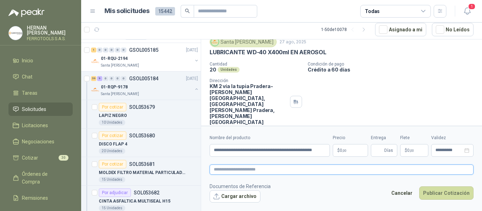
click at [287, 171] on textarea at bounding box center [342, 170] width 264 height 10
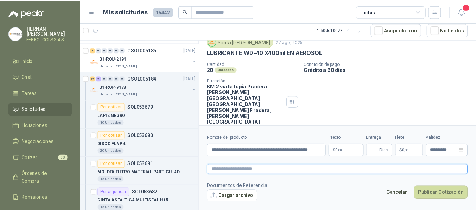
scroll to position [0, 0]
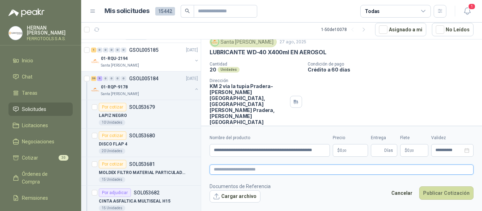
paste textarea "**********"
type textarea "**********"
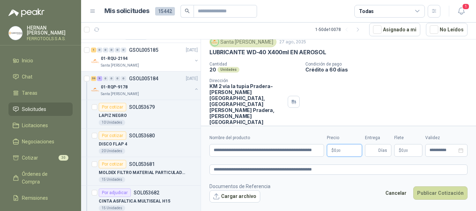
click at [356, 149] on body "HERNAN RUALES FERROTOOLS S.A.S. Inicio Chat Tareas Solicitudes Licitaciones Neg…" at bounding box center [238, 105] width 476 height 211
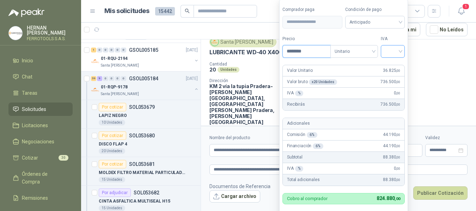
type input "********"
click at [395, 50] on input "search" at bounding box center [393, 51] width 16 height 11
click at [395, 64] on div "19%" at bounding box center [394, 66] width 13 height 8
drag, startPoint x: 389, startPoint y: 32, endPoint x: 395, endPoint y: 35, distance: 7.0
click at [389, 32] on form "**********" at bounding box center [344, 116] width 131 height 234
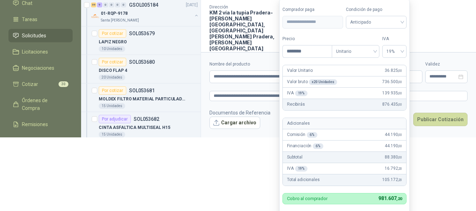
scroll to position [76, 0]
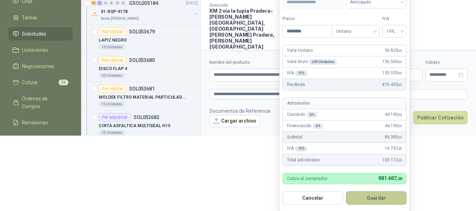
click at [384, 197] on button "Guardar" at bounding box center [376, 198] width 61 height 13
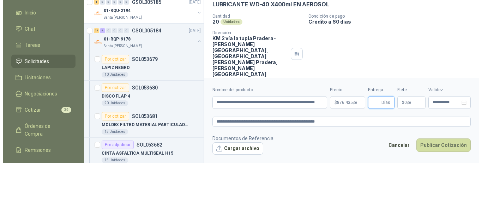
scroll to position [0, 0]
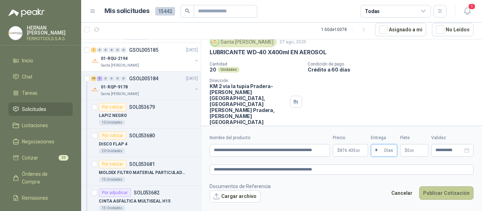
type input "*"
click at [438, 197] on button "Publicar Cotización" at bounding box center [446, 193] width 54 height 13
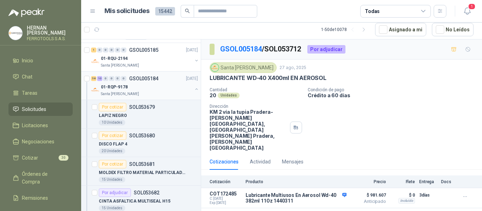
click at [164, 85] on div "01-RQP-9178" at bounding box center [146, 87] width 91 height 8
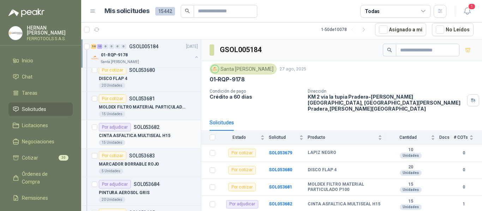
scroll to position [247, 0]
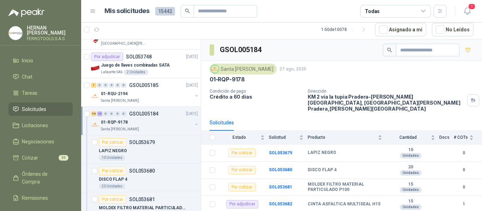
click at [161, 117] on div "58 10 0 0 0 0 GSOL005184 27/08/25" at bounding box center [145, 114] width 108 height 8
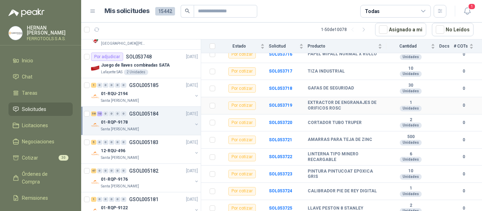
scroll to position [741, 0]
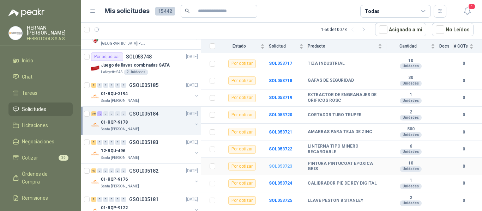
click at [281, 164] on b "SOL053723" at bounding box center [280, 166] width 23 height 5
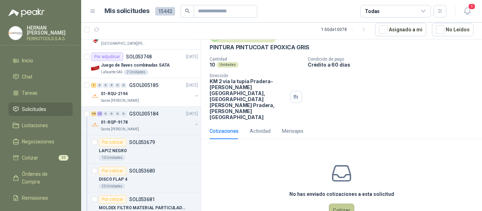
click at [342, 204] on button "Cotizar" at bounding box center [341, 210] width 25 height 13
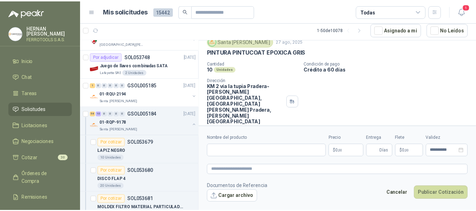
scroll to position [26, 0]
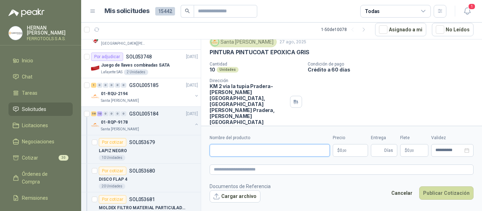
click at [249, 150] on input "Nombre del producto" at bounding box center [270, 150] width 120 height 13
paste input "**********"
type input "**********"
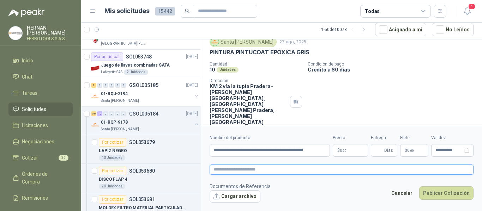
click at [266, 168] on textarea at bounding box center [342, 170] width 264 height 10
paste textarea "**********"
type textarea "**********"
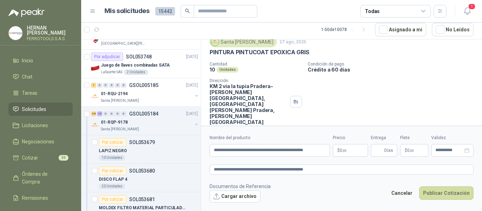
click at [347, 152] on body "HERNAN RUALES FERROTOOLS S.A.S. Inicio Chat Tareas Solicitudes Licitaciones Neg…" at bounding box center [241, 105] width 482 height 211
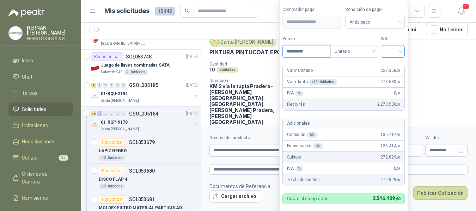
type input "*********"
click at [395, 53] on input "search" at bounding box center [393, 51] width 16 height 11
click at [395, 65] on div "19%" at bounding box center [394, 66] width 13 height 8
click at [372, 33] on form "**********" at bounding box center [344, 116] width 131 height 234
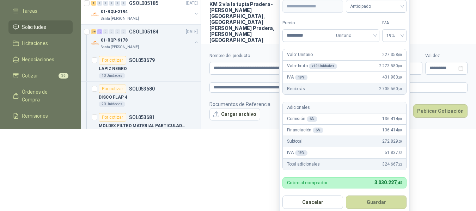
scroll to position [86, 0]
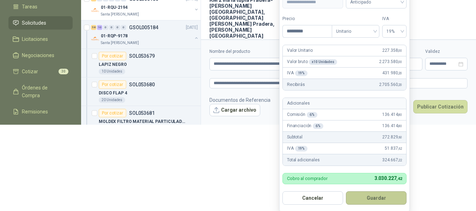
click at [385, 198] on button "Guardar" at bounding box center [376, 198] width 61 height 13
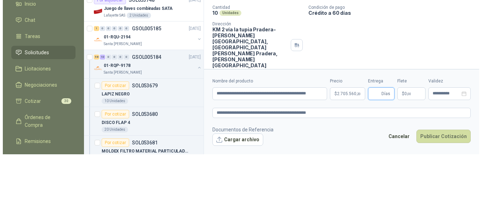
scroll to position [0, 0]
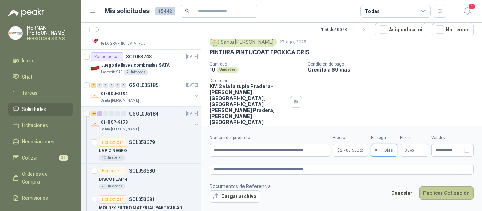
type input "*"
click at [443, 193] on button "Publicar Cotización" at bounding box center [446, 193] width 54 height 13
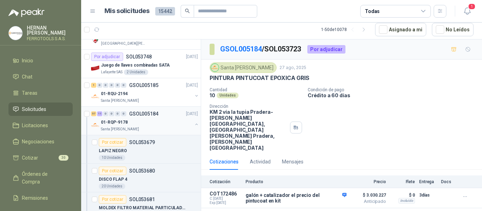
click at [156, 123] on div "01-RQP-9178" at bounding box center [146, 122] width 91 height 8
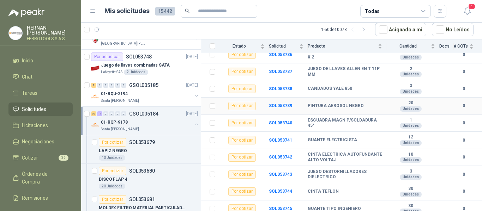
scroll to position [1093, 0]
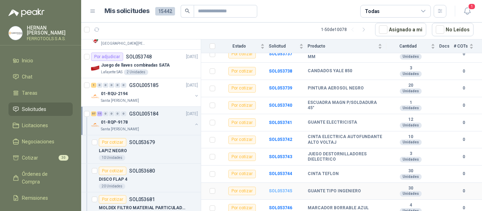
click at [278, 189] on b "SOL053745" at bounding box center [280, 191] width 23 height 5
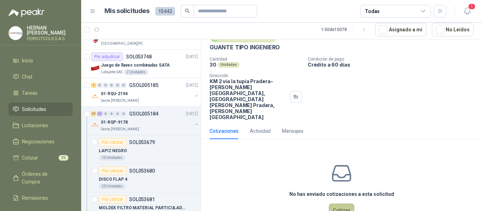
click at [333, 204] on button "Cotizar" at bounding box center [341, 210] width 25 height 13
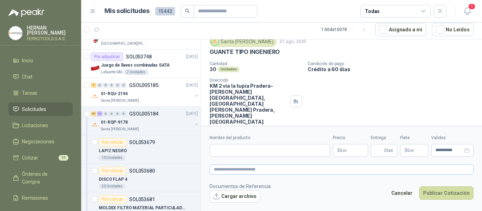
scroll to position [26, 0]
click at [244, 151] on input "Nombre del producto" at bounding box center [270, 150] width 120 height 13
paste input "**********"
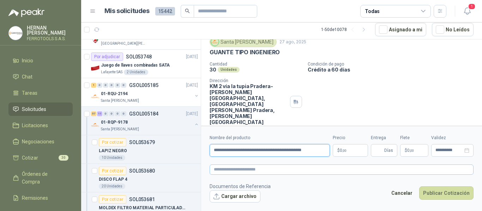
type input "**********"
click at [260, 169] on textarea at bounding box center [342, 170] width 264 height 10
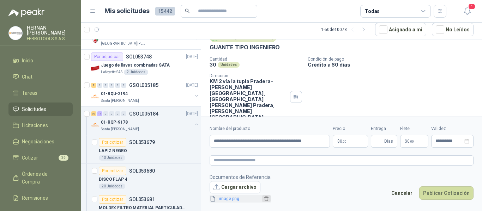
click at [264, 198] on icon "delete" at bounding box center [266, 199] width 4 height 5
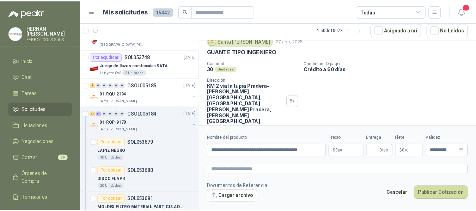
scroll to position [26, 0]
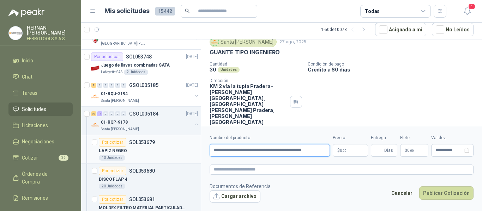
drag, startPoint x: 286, startPoint y: 153, endPoint x: 156, endPoint y: 152, distance: 129.8
click at [156, 152] on div "18 0 0 0 0 0 GSOL005190 27/08/25 002-005260 - CIO LOTE MATERIALES SISTEMA HIDRA…" at bounding box center [281, 125] width 401 height 172
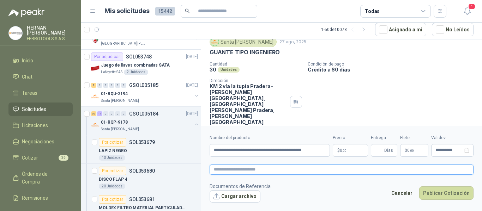
click at [240, 171] on textarea at bounding box center [342, 170] width 264 height 10
paste textarea "**********"
type textarea "**********"
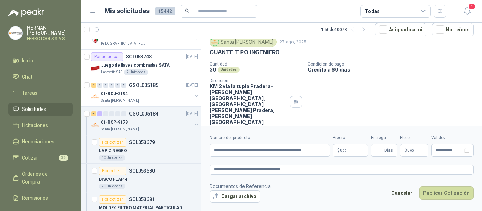
click at [345, 151] on body "HERNAN RUALES FERROTOOLS S.A.S. Inicio Chat Tareas Solicitudes Licitaciones Neg…" at bounding box center [241, 105] width 482 height 211
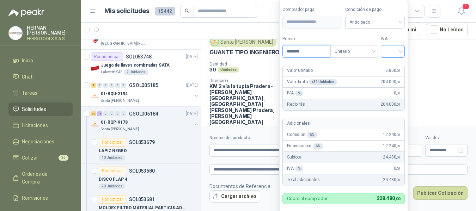
type input "*******"
click at [394, 51] on input "search" at bounding box center [393, 51] width 16 height 11
click at [397, 64] on div "19%" at bounding box center [394, 66] width 13 height 8
click at [399, 37] on label "IVA" at bounding box center [394, 39] width 24 height 7
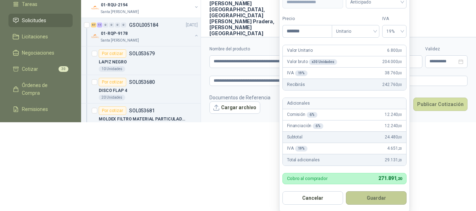
click at [378, 199] on button "Guardar" at bounding box center [376, 198] width 61 height 13
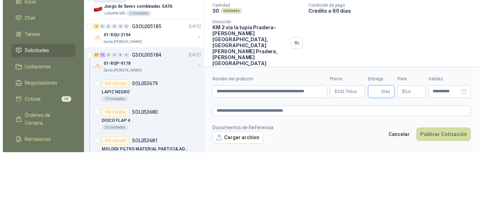
scroll to position [0, 0]
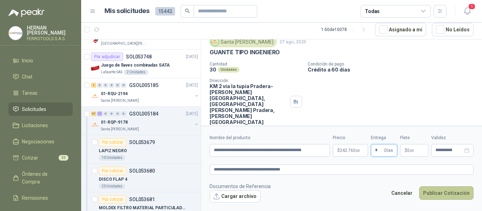
type input "*"
click at [440, 190] on button "Publicar Cotización" at bounding box center [446, 193] width 54 height 13
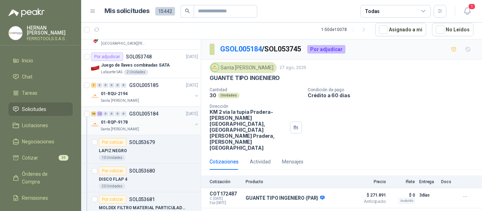
click at [158, 119] on div "01-RQP-9178" at bounding box center [146, 122] width 91 height 8
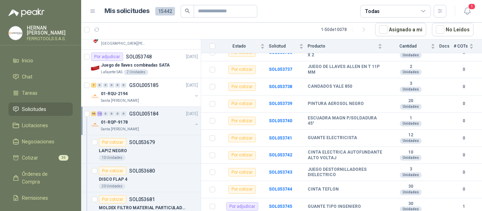
scroll to position [1093, 0]
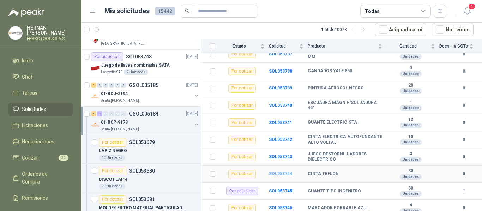
click at [278, 171] on b "SOL053744" at bounding box center [280, 173] width 23 height 5
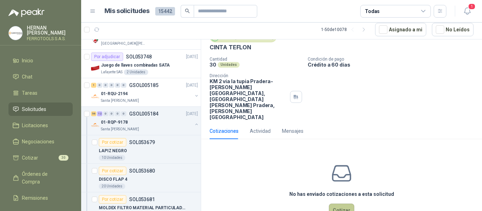
click at [336, 204] on button "Cotizar" at bounding box center [341, 210] width 25 height 13
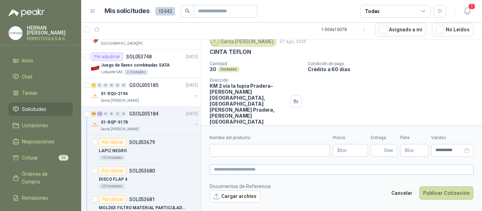
scroll to position [26, 0]
click at [281, 152] on input "Nombre del producto" at bounding box center [270, 150] width 120 height 13
paste input "**********"
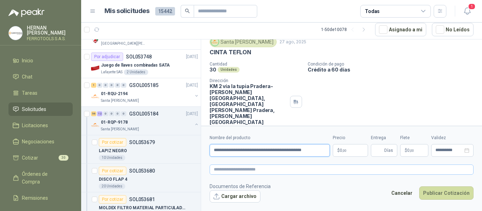
type input "**********"
click at [290, 170] on textarea at bounding box center [342, 170] width 264 height 10
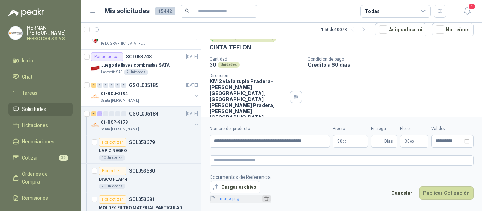
click at [264, 199] on icon "delete" at bounding box center [266, 199] width 5 height 5
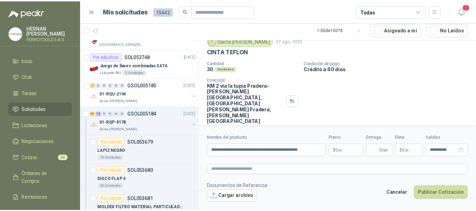
scroll to position [26, 0]
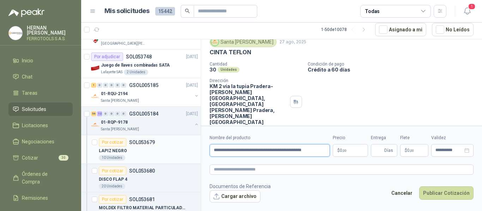
drag, startPoint x: 276, startPoint y: 150, endPoint x: 118, endPoint y: 145, distance: 158.5
click at [118, 145] on div "18 0 0 0 0 0 GSOL005190 27/08/25 002-005260 - CIO LOTE MATERIALES SISTEMA HIDRA…" at bounding box center [281, 125] width 401 height 172
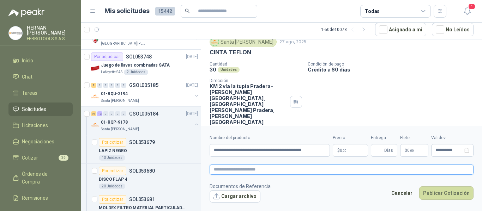
click at [232, 169] on textarea at bounding box center [342, 170] width 264 height 10
paste textarea "**********"
type textarea "**********"
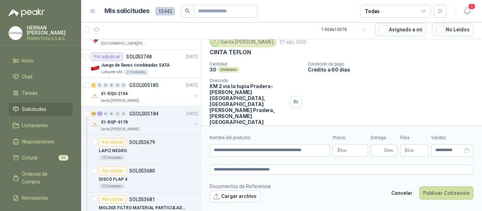
click at [346, 149] on span ",00" at bounding box center [344, 151] width 4 height 4
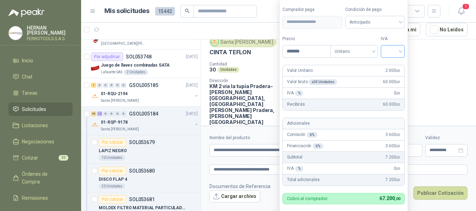
type input "*******"
click at [395, 55] on input "search" at bounding box center [393, 51] width 16 height 11
click at [395, 67] on div "19%" at bounding box center [394, 66] width 13 height 8
click at [388, 35] on form "**********" at bounding box center [344, 116] width 131 height 234
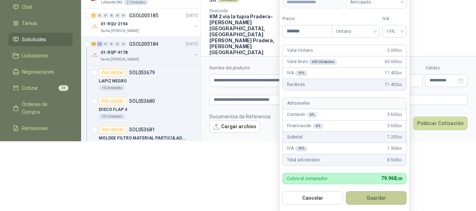
click at [391, 196] on button "Guardar" at bounding box center [376, 198] width 61 height 13
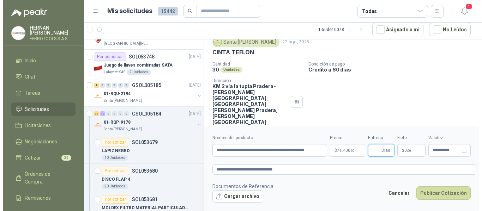
scroll to position [0, 0]
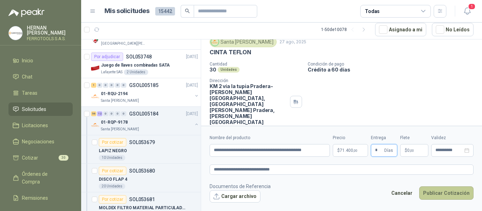
type input "*"
click at [449, 196] on button "Publicar Cotización" at bounding box center [446, 193] width 54 height 13
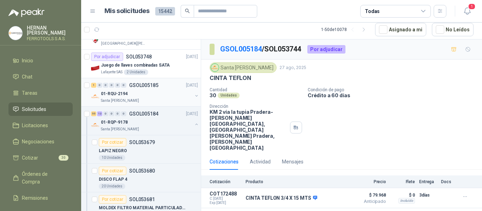
click at [132, 89] on div "1 0 0 0 0 0 GSOL005185 27/08/25" at bounding box center [145, 85] width 108 height 8
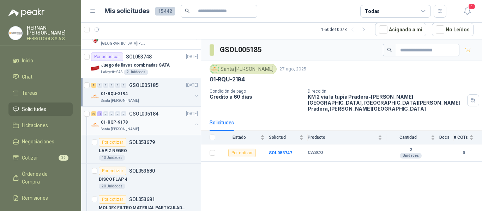
click at [155, 123] on div "01-RQP-9178" at bounding box center [146, 122] width 91 height 8
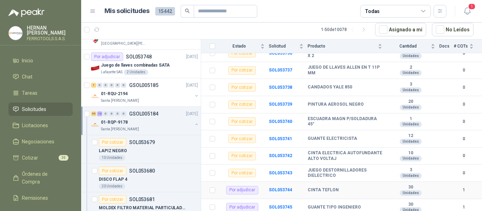
scroll to position [1093, 0]
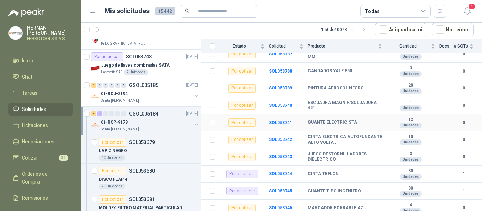
click at [284, 119] on td "SOL053741" at bounding box center [288, 122] width 39 height 17
click at [284, 120] on b "SOL053741" at bounding box center [280, 122] width 23 height 5
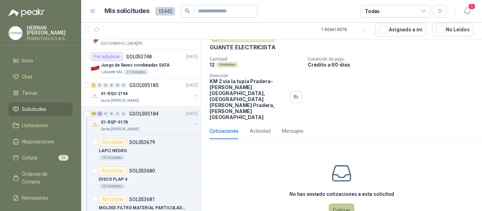
click at [343, 204] on button "Cotizar" at bounding box center [341, 210] width 25 height 13
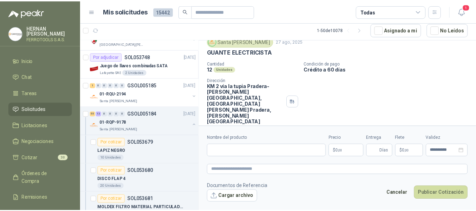
scroll to position [26, 0]
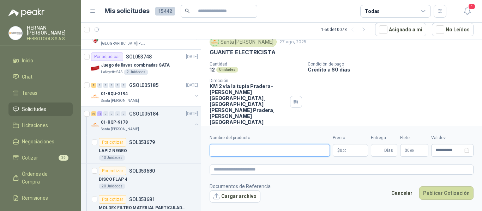
click at [271, 150] on input "Nombre del producto" at bounding box center [270, 150] width 120 height 13
paste input "**********"
drag, startPoint x: 292, startPoint y: 152, endPoint x: 104, endPoint y: 149, distance: 187.7
click at [104, 149] on div "18 0 0 0 0 0 GSOL005190 27/08/25 002-005260 - CIO LOTE MATERIALES SISTEMA HIDRA…" at bounding box center [281, 125] width 401 height 172
type input "**********"
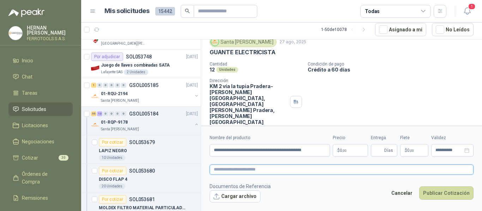
click at [230, 169] on textarea at bounding box center [342, 170] width 264 height 10
paste textarea "**********"
type textarea "**********"
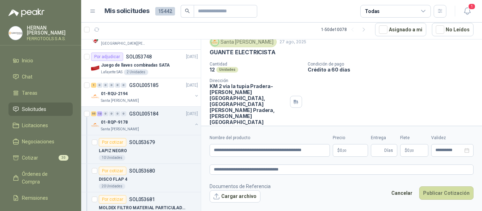
click at [351, 148] on body "HERNAN RUALES FERROTOOLS S.A.S. Inicio Chat Tareas Solicitudes Licitaciones Neg…" at bounding box center [241, 105] width 482 height 211
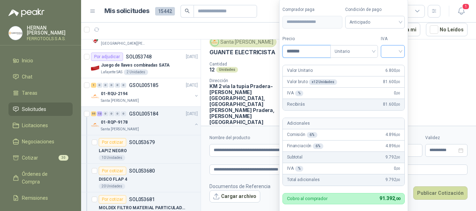
type input "*******"
click at [400, 53] on input "search" at bounding box center [393, 51] width 16 height 11
click at [398, 62] on div "19%" at bounding box center [394, 66] width 13 height 8
click at [391, 36] on label "IVA" at bounding box center [394, 39] width 24 height 7
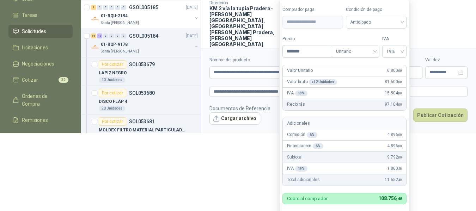
click at [394, 197] on span "108.756 ,48" at bounding box center [391, 199] width 24 height 6
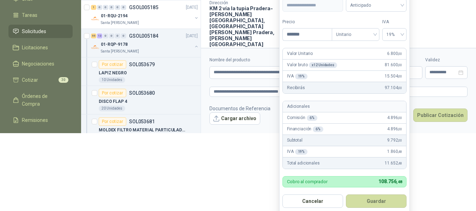
scroll to position [81, 0]
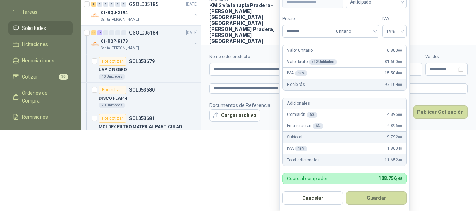
click at [394, 203] on button "Guardar" at bounding box center [376, 198] width 61 height 13
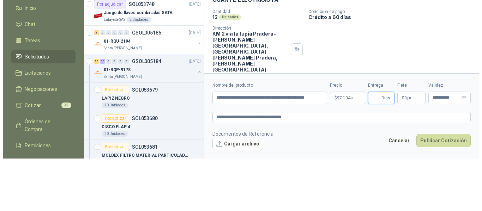
scroll to position [0, 0]
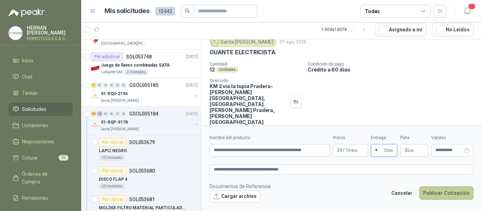
type input "*"
click at [434, 191] on button "Publicar Cotización" at bounding box center [446, 193] width 54 height 13
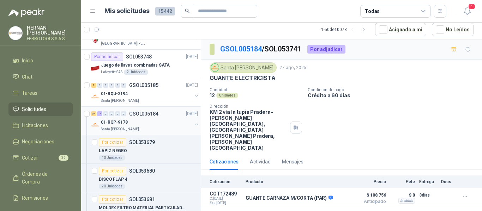
click at [153, 121] on div "01-RQP-9178" at bounding box center [146, 122] width 91 height 8
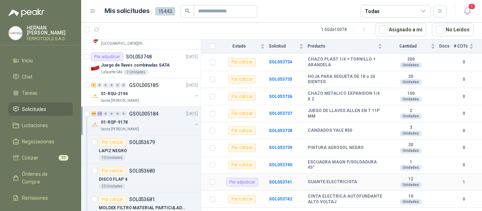
scroll to position [1023, 0]
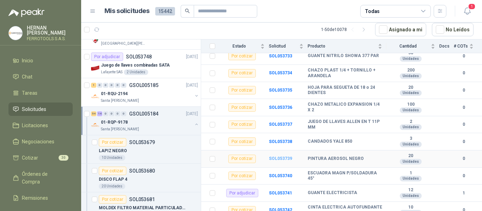
click at [279, 156] on b "SOL053739" at bounding box center [280, 158] width 23 height 5
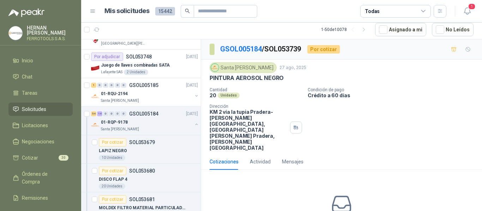
scroll to position [31, 0]
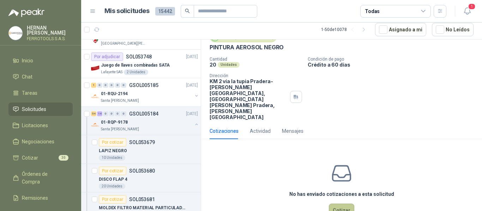
click at [343, 204] on button "Cotizar" at bounding box center [341, 210] width 25 height 13
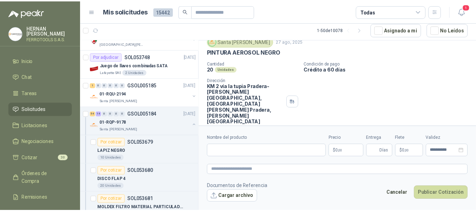
scroll to position [26, 0]
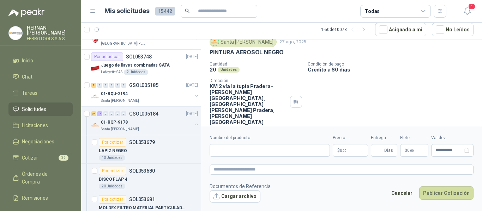
click at [322, 97] on div "Cantidad 20 Unidades Condición de pago Crédito a 60 días Dirección KM 2 vía la …" at bounding box center [342, 94] width 264 height 64
click at [273, 151] on input "Nombre del producto" at bounding box center [270, 150] width 120 height 13
paste input "**********"
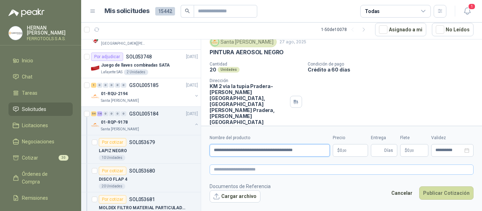
type input "**********"
click at [274, 173] on textarea at bounding box center [342, 170] width 264 height 10
paste textarea "**********"
type textarea "**********"
click at [353, 152] on p "$ 0 ,00" at bounding box center [350, 150] width 35 height 13
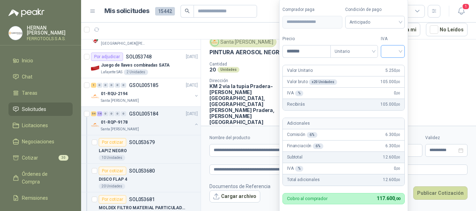
type input "*******"
click at [395, 49] on input "search" at bounding box center [393, 51] width 16 height 11
click at [394, 64] on div "19%" at bounding box center [394, 66] width 13 height 8
click at [388, 31] on form "**********" at bounding box center [344, 116] width 131 height 234
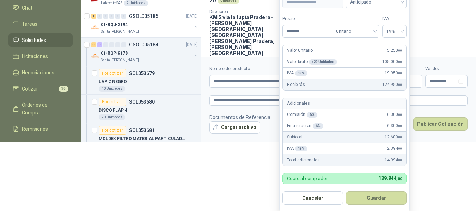
click at [385, 198] on button "Guardar" at bounding box center [376, 198] width 61 height 13
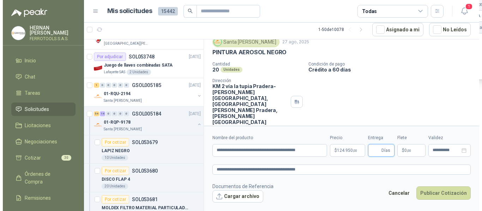
scroll to position [0, 0]
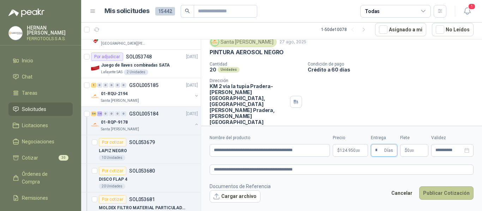
type input "*"
click at [445, 194] on button "Publicar Cotización" at bounding box center [446, 193] width 54 height 13
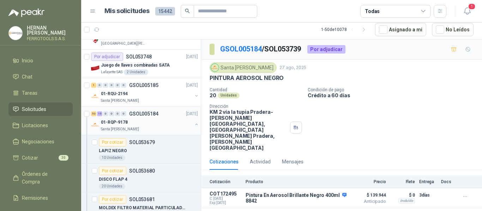
click at [162, 116] on div "53 15 0 0 0 0 GSOL005184 27/08/25" at bounding box center [145, 114] width 108 height 8
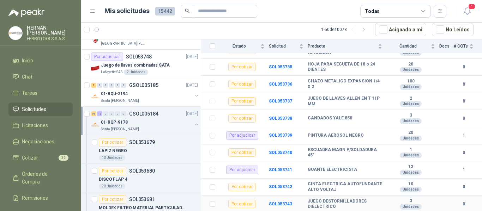
scroll to position [1023, 0]
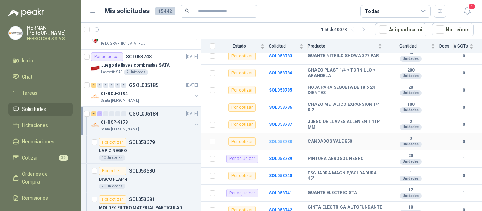
click at [281, 139] on b "SOL053738" at bounding box center [280, 141] width 23 height 5
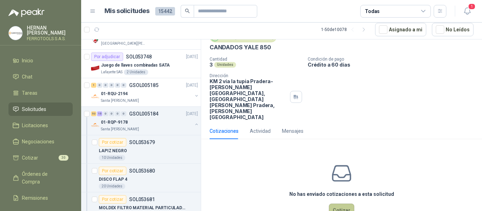
click at [341, 204] on button "Cotizar" at bounding box center [341, 210] width 25 height 13
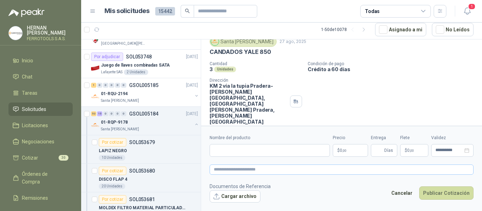
scroll to position [26, 0]
click at [289, 149] on input "Nombre del producto" at bounding box center [270, 150] width 120 height 13
paste input "**********"
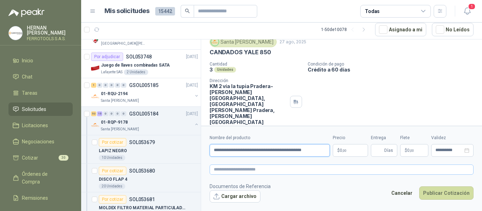
type input "**********"
click at [297, 168] on textarea at bounding box center [342, 170] width 264 height 10
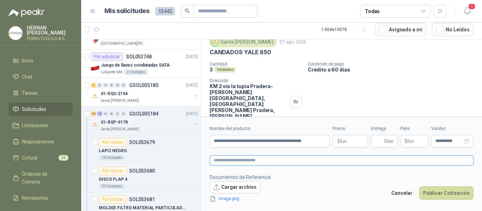
scroll to position [31, 0]
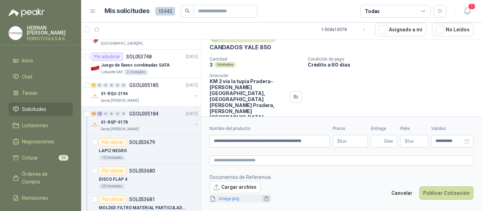
click at [266, 198] on icon "delete" at bounding box center [266, 199] width 4 height 5
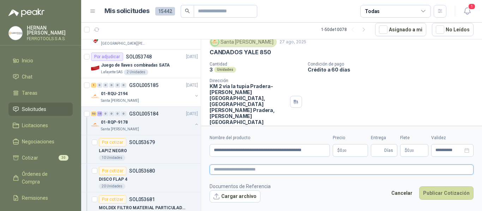
click at [265, 173] on textarea at bounding box center [342, 170] width 264 height 10
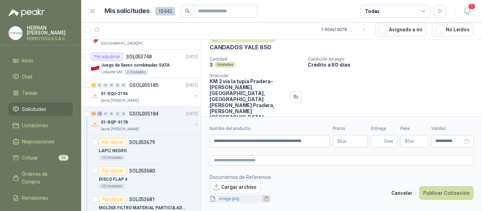
click at [266, 199] on icon "delete" at bounding box center [266, 199] width 5 height 5
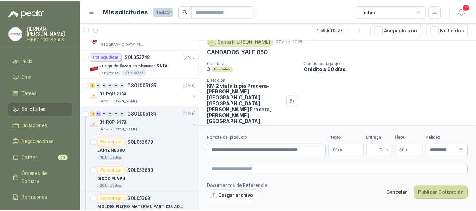
scroll to position [26, 0]
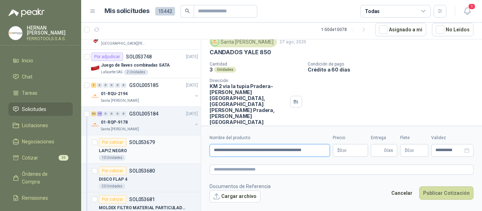
drag, startPoint x: 271, startPoint y: 150, endPoint x: 107, endPoint y: 140, distance: 164.3
click at [107, 140] on div "18 0 0 0 0 0 GSOL005190 27/08/25 002-005260 - CIO LOTE MATERIALES SISTEMA HIDRA…" at bounding box center [281, 125] width 401 height 172
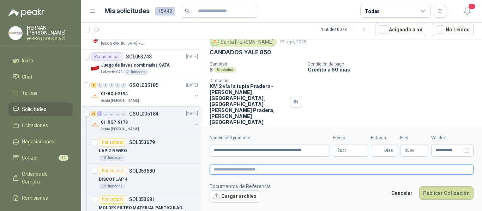
click at [235, 174] on textarea at bounding box center [342, 170] width 264 height 10
paste textarea "**********"
type textarea "**********"
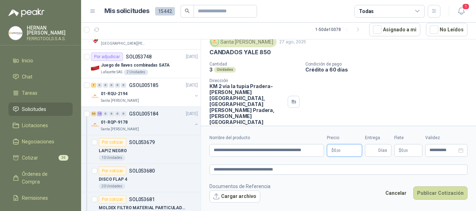
click at [343, 150] on body "HERNAN RUALES FERROTOOLS S.A.S. Inicio Chat Tareas Solicitudes Licitaciones Neg…" at bounding box center [238, 105] width 476 height 211
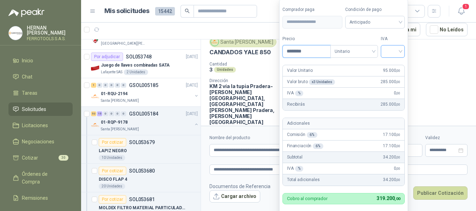
type input "********"
click at [389, 52] on input "search" at bounding box center [393, 51] width 16 height 11
click at [394, 67] on div "19%" at bounding box center [394, 66] width 13 height 8
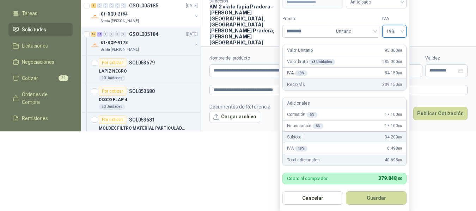
click at [386, 200] on button "Guardar" at bounding box center [376, 198] width 61 height 13
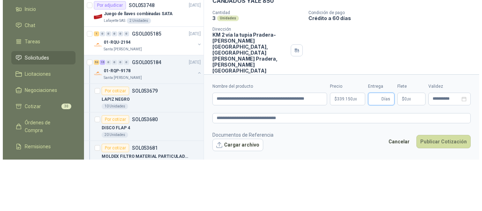
scroll to position [0, 0]
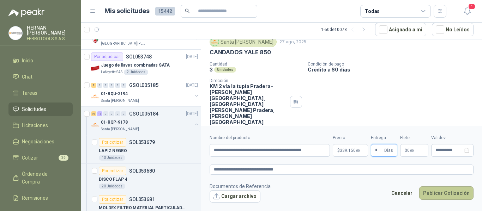
type input "*"
click at [444, 194] on button "Publicar Cotización" at bounding box center [446, 193] width 54 height 13
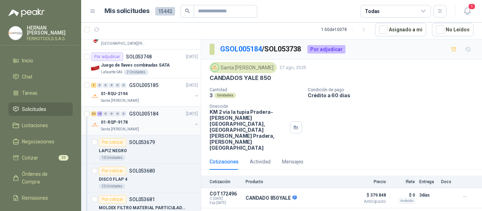
click at [152, 123] on div "01-RQP-9178" at bounding box center [146, 122] width 91 height 8
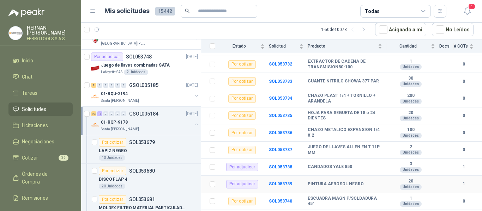
scroll to position [988, 0]
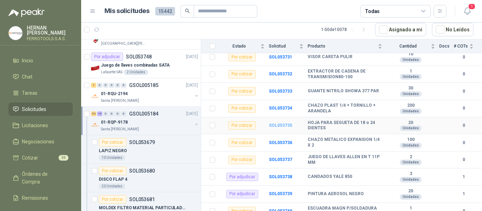
click at [283, 123] on b "SOL053735" at bounding box center [280, 125] width 23 height 5
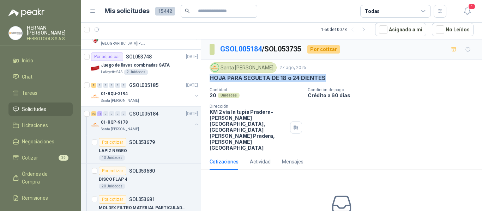
drag, startPoint x: 326, startPoint y: 78, endPoint x: 207, endPoint y: 81, distance: 118.9
click at [207, 81] on div "Santa Anita Napoles 27 ago, 2025 HOJA PARA SEGUETA DE 18 o 24 DIENTES Cantidad …" at bounding box center [341, 107] width 281 height 94
copy p "HOJA PARA SEGUETA DE 18 o 24 DIENTES"
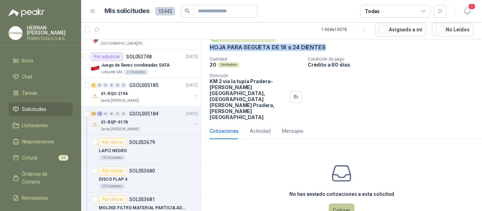
click at [343, 204] on button "Cotizar" at bounding box center [341, 210] width 25 height 13
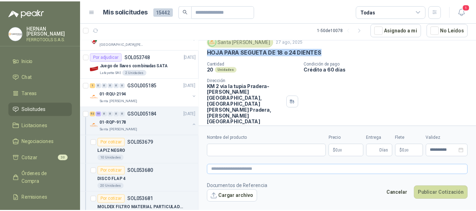
scroll to position [26, 0]
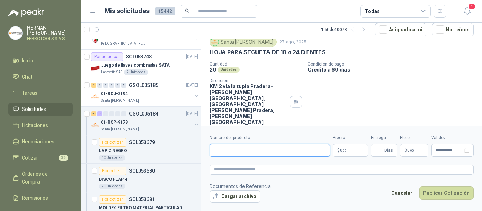
click at [251, 149] on input "Nombre del producto" at bounding box center [270, 150] width 120 height 13
paste input "**********"
drag, startPoint x: 314, startPoint y: 151, endPoint x: 140, endPoint y: 149, distance: 173.6
click at [140, 149] on div "18 0 0 0 0 0 GSOL005190 27/08/25 002-005260 - CIO LOTE MATERIALES SISTEMA HIDRA…" at bounding box center [281, 125] width 401 height 172
type input "**********"
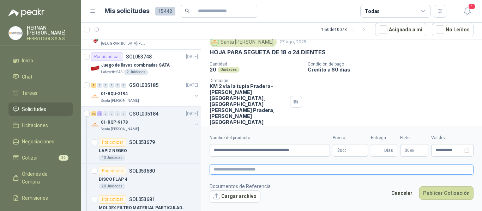
click at [272, 169] on textarea at bounding box center [342, 170] width 264 height 10
paste textarea "**********"
type textarea "**********"
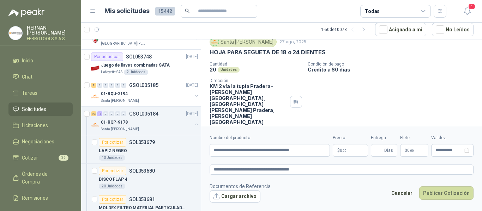
click at [351, 151] on p "$ 0 ,00" at bounding box center [350, 150] width 35 height 13
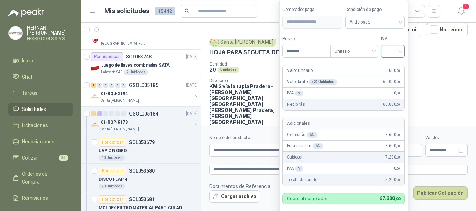
type input "*******"
click at [401, 48] on input "search" at bounding box center [393, 51] width 16 height 11
click at [395, 64] on div "19%" at bounding box center [394, 66] width 13 height 8
click at [363, 35] on form "**********" at bounding box center [344, 116] width 131 height 234
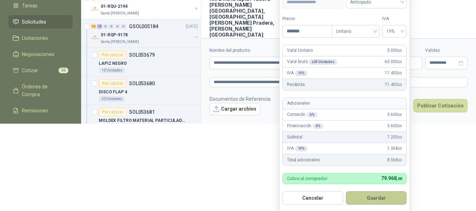
click at [393, 197] on button "Guardar" at bounding box center [376, 198] width 61 height 13
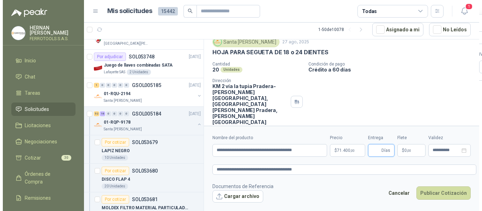
scroll to position [0, 0]
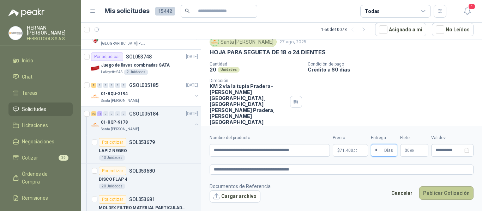
type input "*"
click at [437, 194] on button "Publicar Cotización" at bounding box center [446, 193] width 54 height 13
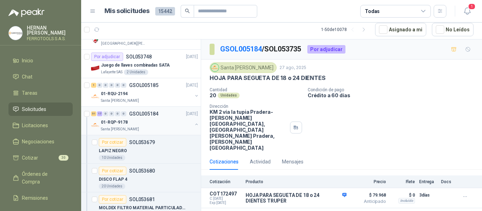
click at [163, 128] on div "Santa [PERSON_NAME]" at bounding box center [146, 130] width 91 height 6
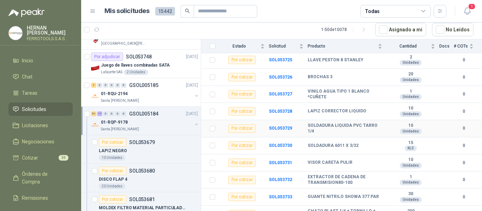
scroll to position [846, 0]
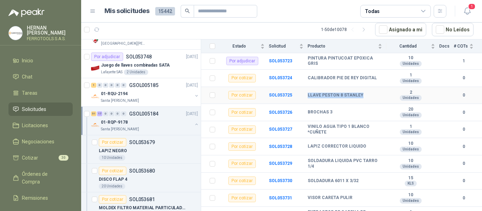
drag, startPoint x: 362, startPoint y: 90, endPoint x: 308, endPoint y: 96, distance: 53.6
click at [308, 96] on td "LLAVE PESTON 8 STANLEY" at bounding box center [347, 95] width 79 height 17
copy b "LLAVE PESTON 8 STANLEY"
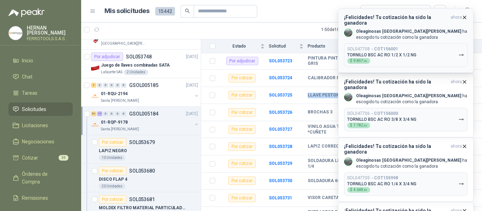
click at [464, 18] on icon "button" at bounding box center [464, 17] width 3 height 3
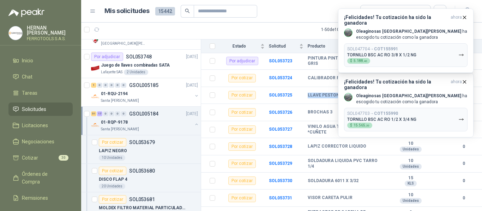
click at [464, 18] on icon "button" at bounding box center [464, 17] width 3 height 3
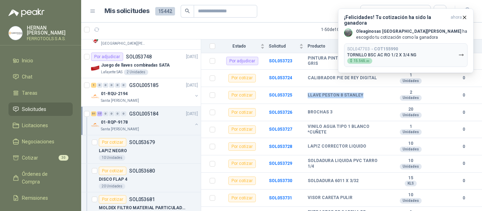
click at [464, 18] on icon "button" at bounding box center [464, 17] width 3 height 3
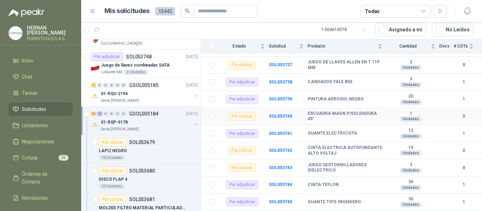
scroll to position [1093, 0]
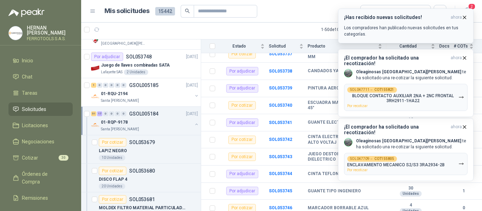
click at [464, 18] on icon "button" at bounding box center [465, 17] width 6 height 6
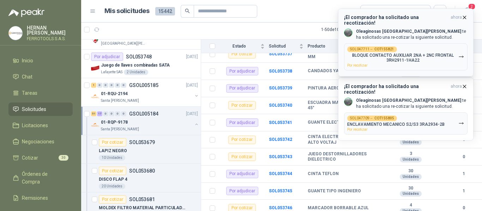
click at [464, 19] on icon "button" at bounding box center [465, 17] width 6 height 6
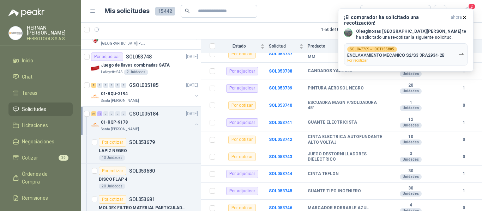
click at [464, 19] on icon "button" at bounding box center [465, 17] width 6 height 6
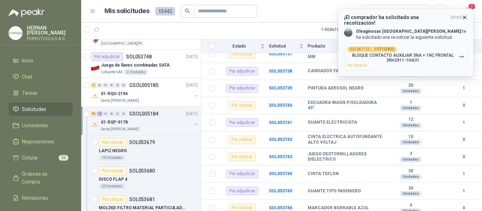
click at [464, 17] on icon "button" at bounding box center [465, 17] width 6 height 6
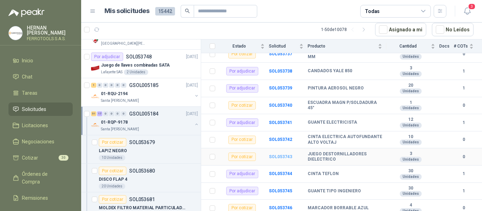
click at [283, 155] on b "SOL053743" at bounding box center [280, 157] width 23 height 5
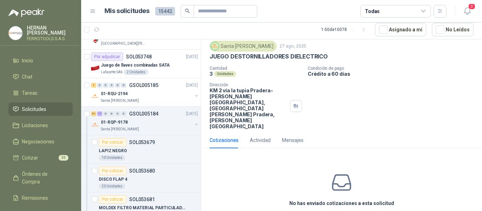
scroll to position [31, 0]
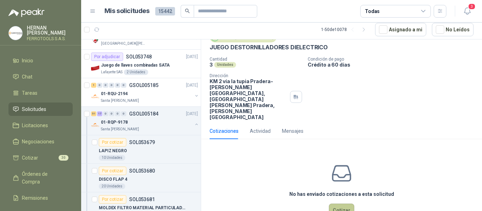
click at [339, 204] on button "Cotizar" at bounding box center [341, 210] width 25 height 13
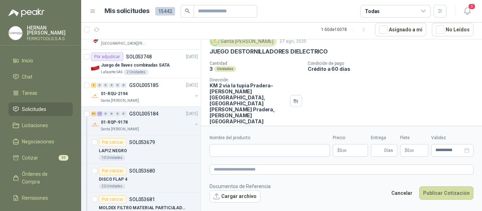
scroll to position [26, 0]
click at [298, 152] on input "Nombre del producto" at bounding box center [270, 150] width 120 height 13
paste input "**********"
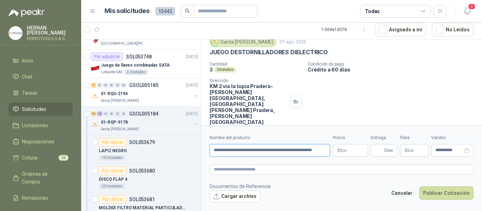
scroll to position [0, 17]
type input "**********"
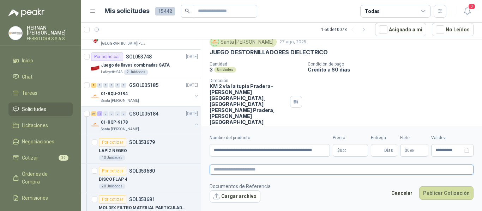
click at [305, 168] on textarea at bounding box center [342, 170] width 264 height 10
paste textarea "**********"
type textarea "**********"
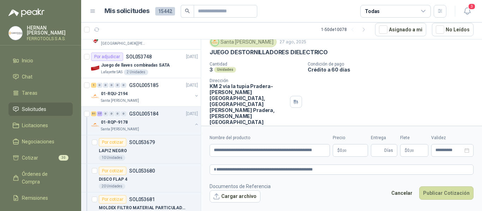
click at [348, 152] on body "HERNAN RUALES FERROTOOLS S.A.S. Inicio Chat Tareas Solicitudes Licitaciones Neg…" at bounding box center [241, 105] width 482 height 211
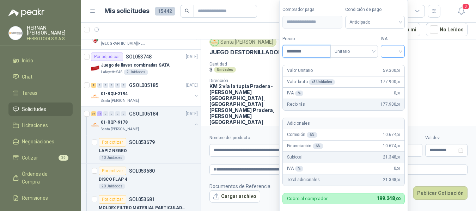
type input "********"
click at [391, 49] on input "search" at bounding box center [393, 51] width 16 height 11
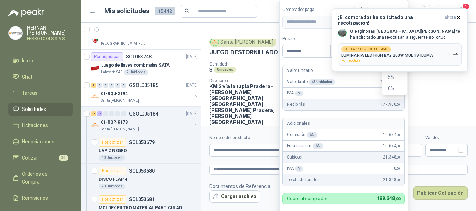
click at [391, 65] on button "¡El comprador ha solicitado una recotización! ahora Oleaginosas San Fernando te…" at bounding box center [399, 39] width 135 height 63
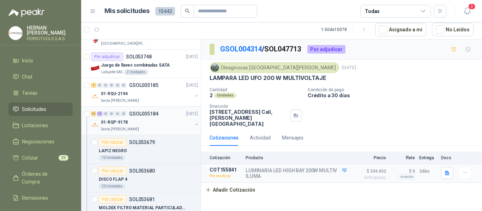
click at [159, 124] on div "01-RQP-9178" at bounding box center [146, 122] width 91 height 8
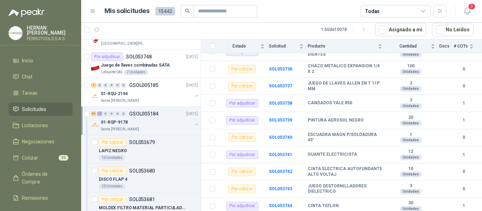
scroll to position [1093, 0]
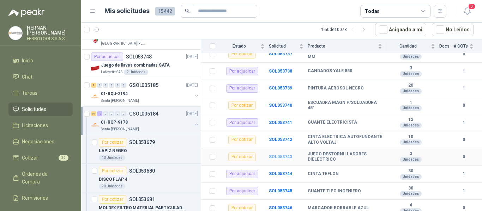
click at [282, 155] on b "SOL053743" at bounding box center [280, 157] width 23 height 5
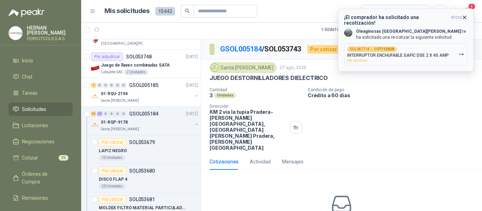
click at [464, 18] on icon "button" at bounding box center [465, 17] width 6 height 6
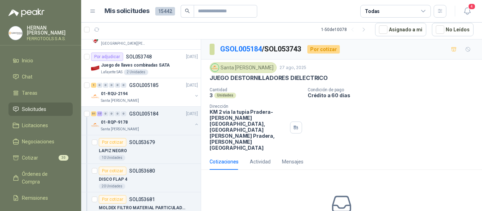
scroll to position [31, 0]
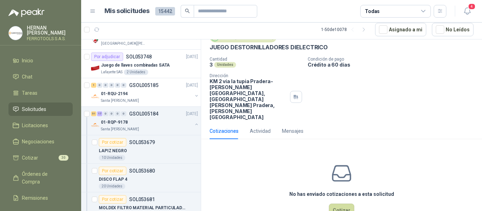
click at [326, 183] on div "No has enviado cotizaciones a esta solicitud Cotizar" at bounding box center [341, 190] width 281 height 90
click at [332, 204] on button "Cotizar" at bounding box center [341, 210] width 25 height 13
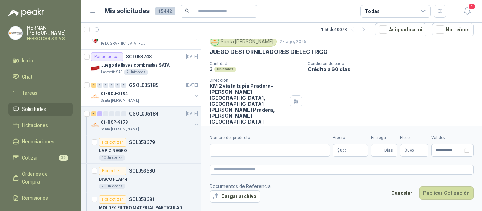
scroll to position [26, 0]
click at [299, 151] on input "Nombre del producto" at bounding box center [270, 150] width 120 height 13
paste input "**********"
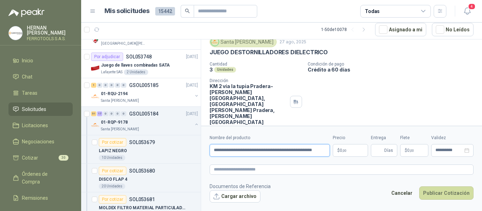
scroll to position [0, 17]
type input "**********"
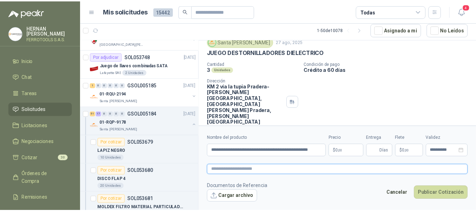
scroll to position [0, 0]
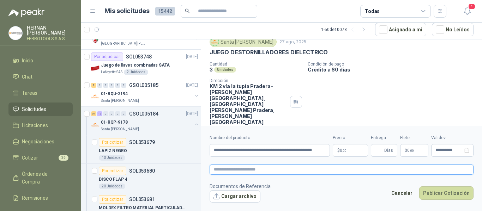
click at [290, 170] on textarea at bounding box center [342, 170] width 264 height 10
paste textarea "**********"
type textarea "**********"
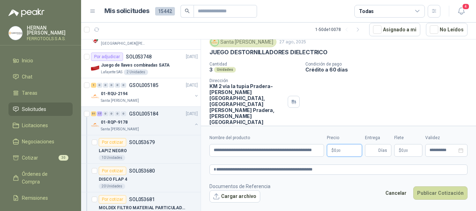
click at [351, 147] on body "HERNAN RUALES FERROTOOLS S.A.S. Inicio Chat Tareas Solicitudes Licitaciones Neg…" at bounding box center [238, 105] width 476 height 211
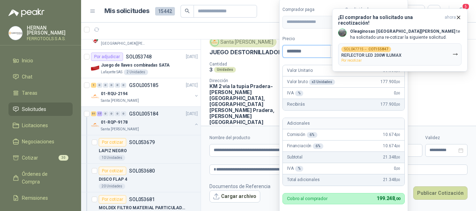
type input "********"
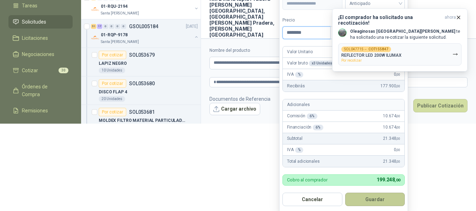
scroll to position [89, 0]
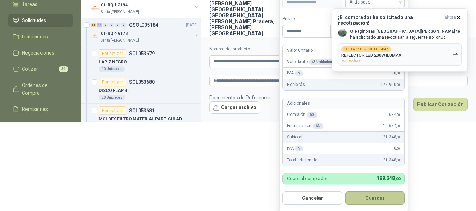
click at [378, 198] on button "Guardar" at bounding box center [375, 198] width 60 height 13
click at [384, 198] on button "Guardar" at bounding box center [375, 198] width 60 height 13
click at [460, 17] on icon "button" at bounding box center [459, 17] width 6 height 6
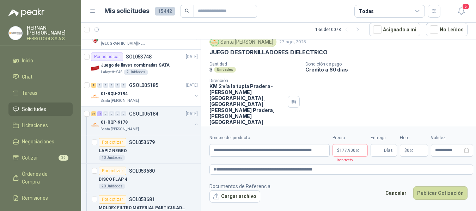
scroll to position [0, 0]
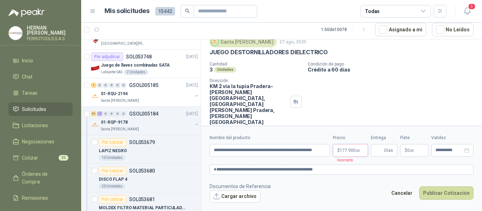
click at [354, 149] on body "HERNAN RUALES FERROTOOLS S.A.S. Inicio Chat Tareas Solicitudes Licitaciones Neg…" at bounding box center [241, 105] width 482 height 211
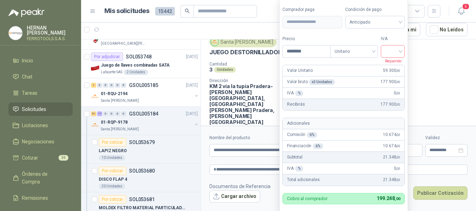
click at [403, 52] on div at bounding box center [393, 51] width 24 height 13
click at [393, 63] on div "19%" at bounding box center [394, 66] width 13 height 8
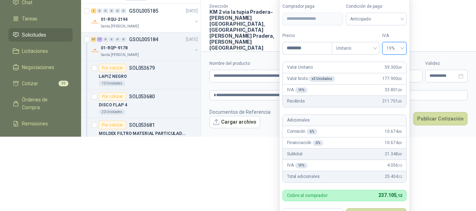
scroll to position [77, 0]
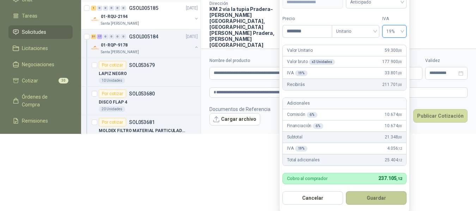
click at [376, 197] on button "Guardar" at bounding box center [376, 198] width 61 height 13
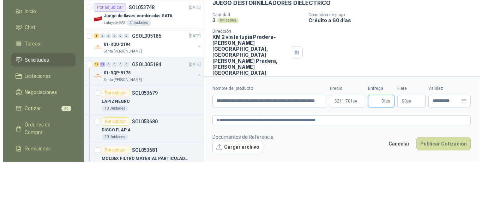
scroll to position [0, 0]
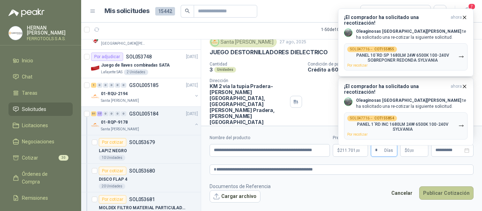
type input "*"
click at [445, 195] on button "Publicar Cotización" at bounding box center [446, 193] width 54 height 13
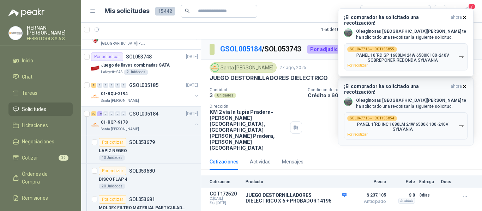
click at [465, 88] on icon "button" at bounding box center [465, 87] width 6 height 6
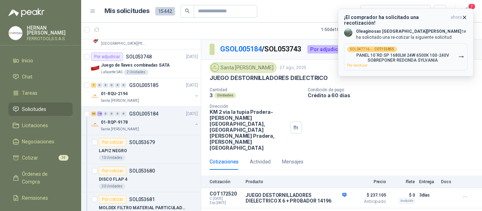
click at [465, 16] on icon "button" at bounding box center [465, 17] width 6 height 6
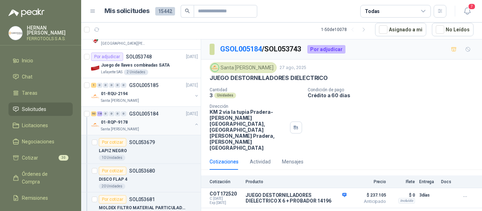
click at [158, 124] on div "01-RQP-9178" at bounding box center [146, 122] width 91 height 8
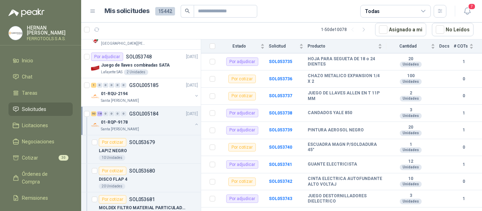
scroll to position [1093, 0]
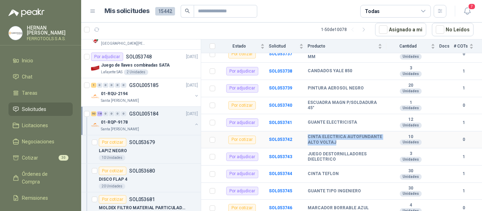
drag, startPoint x: 308, startPoint y: 131, endPoint x: 335, endPoint y: 138, distance: 28.1
click at [335, 138] on b "CINTA ELECTRICA AUTOFUNDANTE ALTO VOLTAJ" at bounding box center [345, 139] width 74 height 11
copy b "CINTA ELECTRICA AUTOFUNDANTE ALTO VOLTAJ"
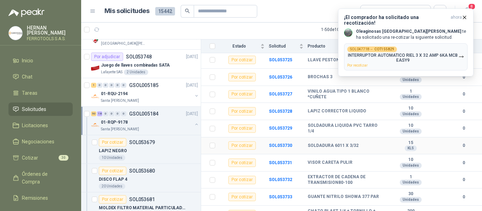
scroll to position [846, 0]
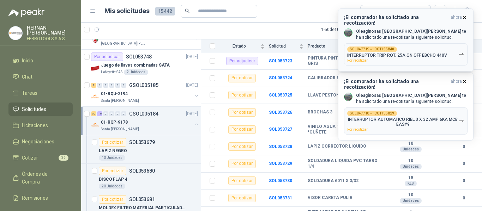
click at [466, 18] on icon "button" at bounding box center [465, 17] width 6 height 6
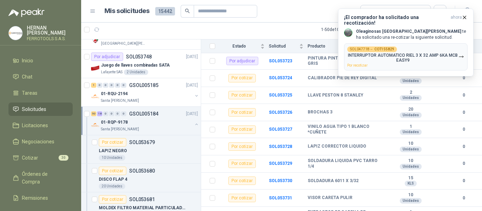
click at [466, 18] on icon "button" at bounding box center [465, 17] width 6 height 6
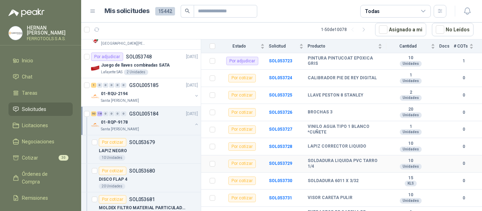
scroll to position [811, 0]
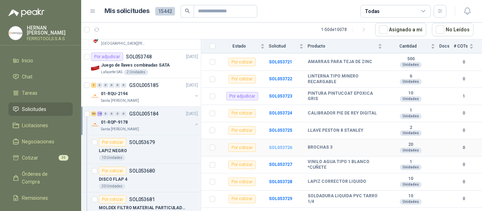
click at [285, 145] on b "SOL053726" at bounding box center [280, 147] width 23 height 5
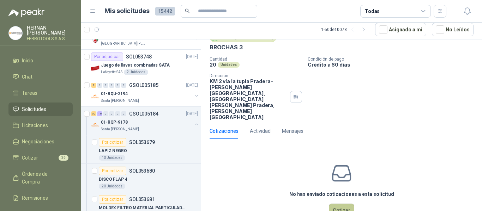
click at [339, 204] on button "Cotizar" at bounding box center [341, 210] width 25 height 13
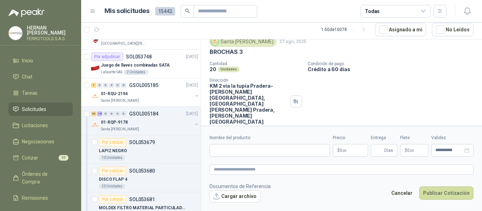
scroll to position [26, 0]
click at [280, 149] on input "Nombre del producto" at bounding box center [270, 150] width 120 height 13
paste input "**********"
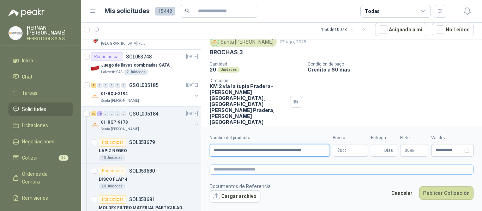
type input "**********"
click at [282, 168] on textarea at bounding box center [342, 170] width 264 height 10
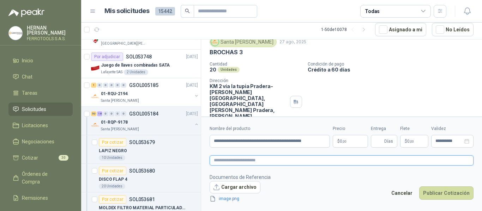
scroll to position [31, 0]
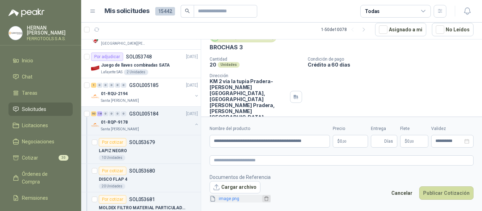
click at [262, 198] on button "button" at bounding box center [266, 198] width 8 height 7
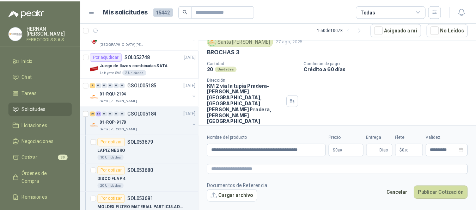
scroll to position [26, 0]
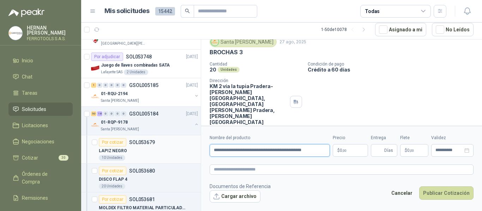
drag, startPoint x: 297, startPoint y: 149, endPoint x: 137, endPoint y: 145, distance: 160.2
click at [137, 145] on div "18 0 0 0 0 0 GSOL005190 27/08/25 002-005260 - CIO LOTE MATERIALES SISTEMA HIDRA…" at bounding box center [281, 125] width 401 height 172
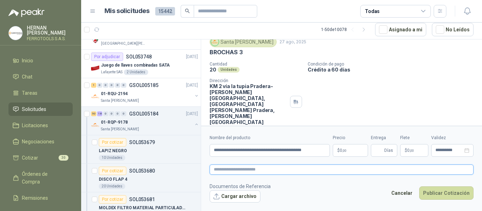
click at [241, 173] on textarea at bounding box center [342, 170] width 264 height 10
paste textarea "**********"
type textarea "**********"
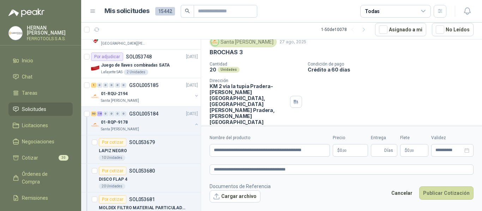
click at [361, 151] on body "HERNAN RUALES FERROTOOLS S.A.S. Inicio Chat Tareas Solicitudes Licitaciones Neg…" at bounding box center [241, 105] width 482 height 211
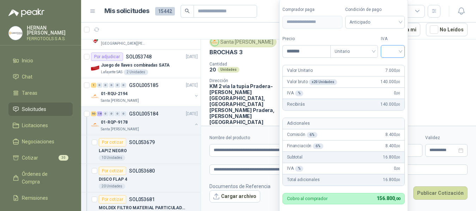
type input "*******"
click at [395, 54] on input "search" at bounding box center [393, 51] width 16 height 11
click at [394, 65] on div "19%" at bounding box center [394, 66] width 13 height 8
click at [395, 31] on form "**********" at bounding box center [344, 116] width 131 height 234
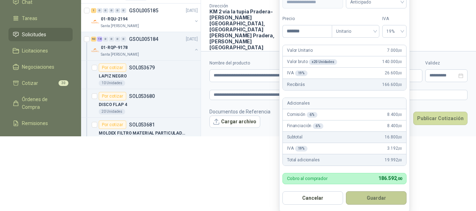
click at [384, 194] on button "Guardar" at bounding box center [376, 198] width 61 height 13
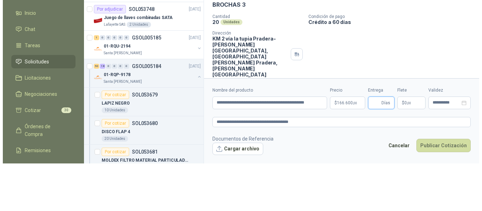
scroll to position [0, 0]
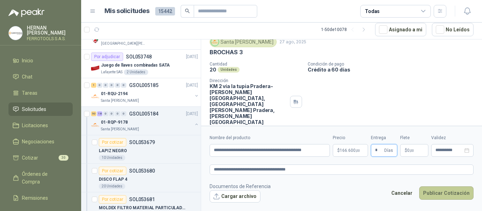
type input "*"
click at [452, 193] on button "Publicar Cotización" at bounding box center [446, 193] width 54 height 13
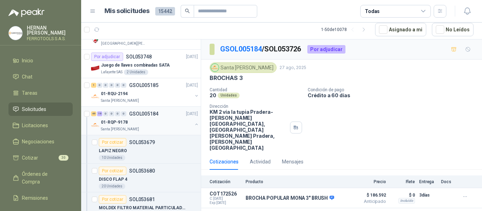
click at [157, 121] on div "01-RQP-9178" at bounding box center [146, 122] width 91 height 8
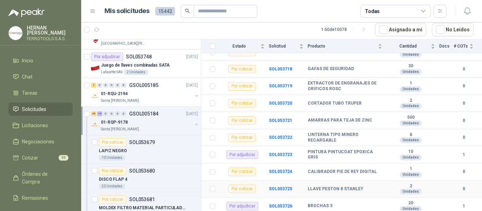
scroll to position [741, 0]
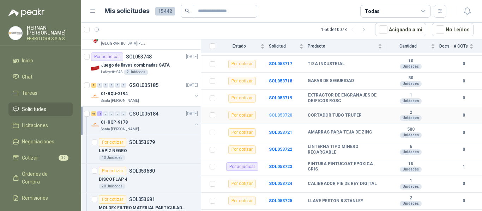
click at [277, 113] on b "SOL053720" at bounding box center [280, 115] width 23 height 5
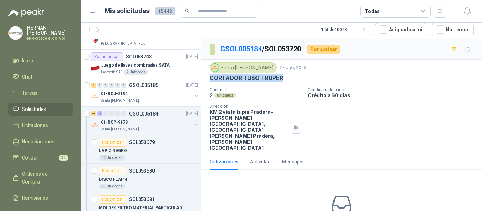
drag, startPoint x: 287, startPoint y: 78, endPoint x: 210, endPoint y: 80, distance: 76.2
click at [210, 80] on div "CORTADOR TUBO TRUPER" at bounding box center [342, 77] width 264 height 7
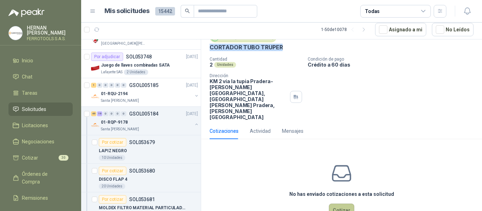
click at [334, 204] on button "Cotizar" at bounding box center [341, 210] width 25 height 13
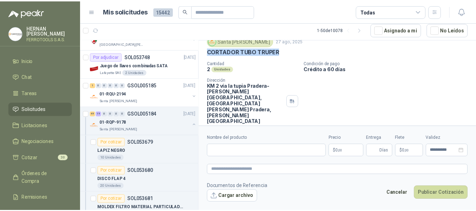
scroll to position [26, 0]
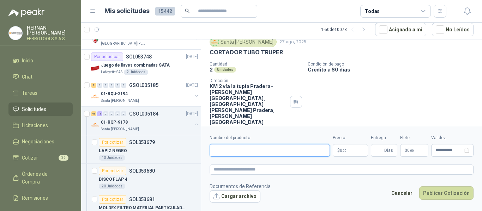
click at [261, 150] on input "Nombre del producto" at bounding box center [270, 150] width 120 height 13
paste input "**********"
drag, startPoint x: 240, startPoint y: 148, endPoint x: 170, endPoint y: 148, distance: 69.9
click at [170, 148] on div "18 0 0 0 0 0 GSOL005190 27/08/25 002-005260 - CIO LOTE MATERIALES SISTEMA HIDRA…" at bounding box center [281, 125] width 401 height 172
drag, startPoint x: 297, startPoint y: 151, endPoint x: 77, endPoint y: 147, distance: 220.2
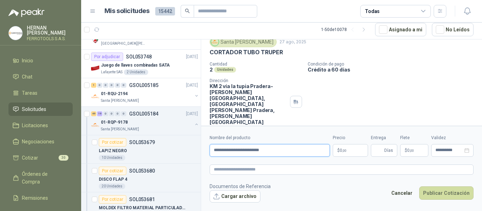
click at [77, 147] on div "HERNAN RUALES FERROTOOLS S.A.S. Inicio Chat Tareas Solicitudes Licitaciones Neg…" at bounding box center [241, 105] width 482 height 211
type input "**********"
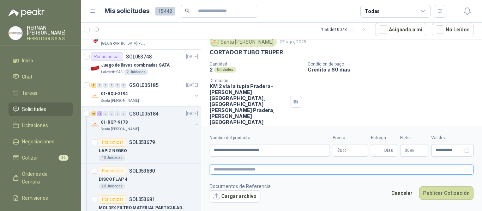
click at [269, 171] on textarea at bounding box center [342, 170] width 264 height 10
paste textarea "**********"
type textarea "**********"
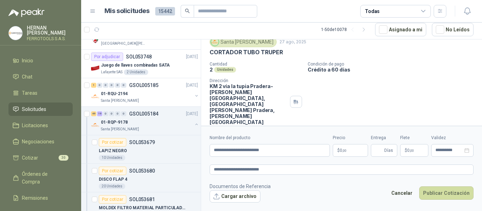
click at [337, 149] on body "HERNAN RUALES FERROTOOLS S.A.S. Inicio Chat Tareas Solicitudes Licitaciones Neg…" at bounding box center [241, 105] width 482 height 211
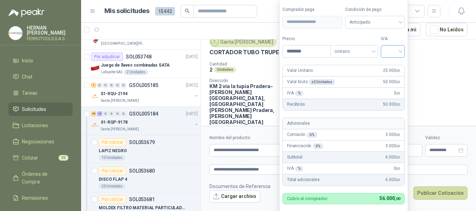
click at [400, 57] on div at bounding box center [393, 51] width 24 height 13
type input "********"
click at [394, 64] on div "19%" at bounding box center [394, 66] width 13 height 8
click at [396, 34] on form "**********" at bounding box center [344, 116] width 131 height 234
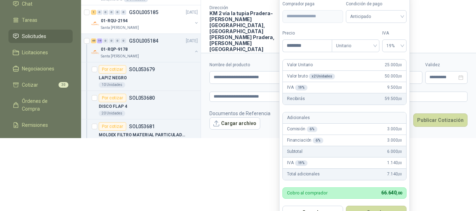
scroll to position [79, 0]
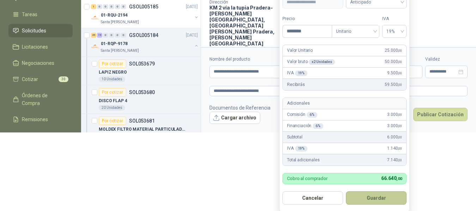
click at [384, 195] on button "Guardar" at bounding box center [376, 198] width 61 height 13
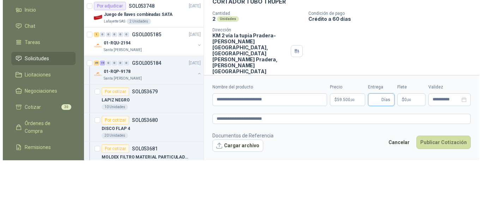
scroll to position [0, 0]
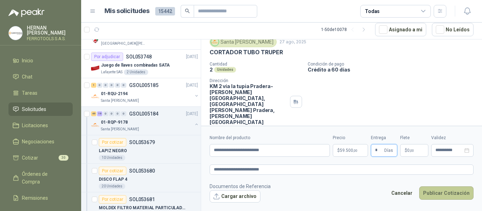
type input "*"
click at [438, 192] on button "Publicar Cotización" at bounding box center [446, 193] width 54 height 13
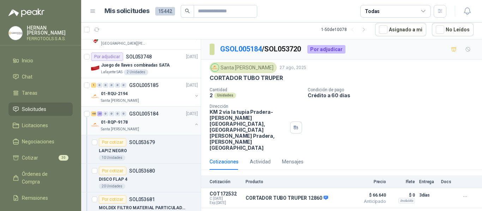
click at [161, 122] on div "01-RQP-9178" at bounding box center [146, 122] width 91 height 8
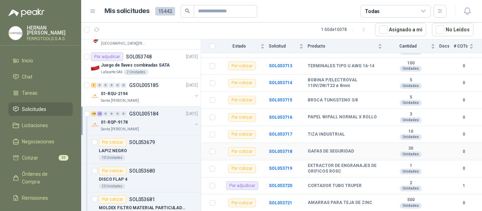
scroll to position [635, 0]
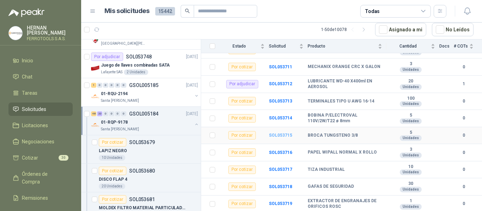
click at [287, 133] on b "SOL053715" at bounding box center [280, 135] width 23 height 5
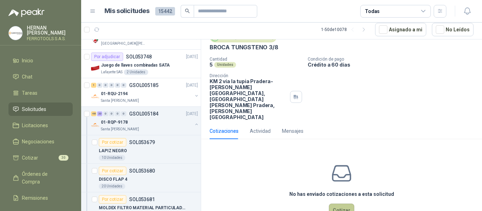
click at [337, 204] on button "Cotizar" at bounding box center [341, 210] width 25 height 13
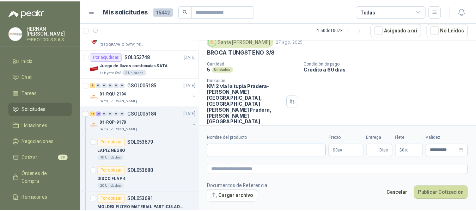
scroll to position [26, 0]
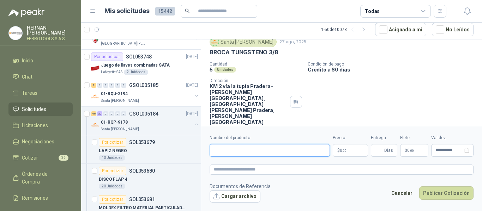
click at [279, 150] on input "Nombre del producto" at bounding box center [270, 150] width 120 height 13
paste input "**********"
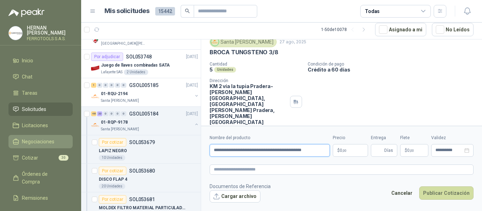
drag, startPoint x: 277, startPoint y: 151, endPoint x: 27, endPoint y: 136, distance: 250.6
click at [27, 136] on div "HERNAN RUALES FERROTOOLS S.A.S. Inicio Chat Tareas Solicitudes Licitaciones Neg…" at bounding box center [241, 105] width 482 height 211
type input "**********"
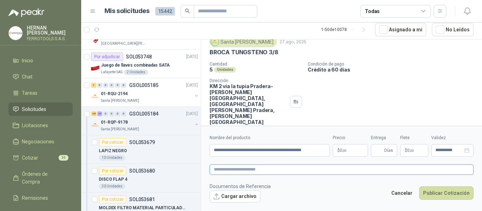
click at [244, 173] on textarea at bounding box center [342, 170] width 264 height 10
paste textarea "**********"
type textarea "**********"
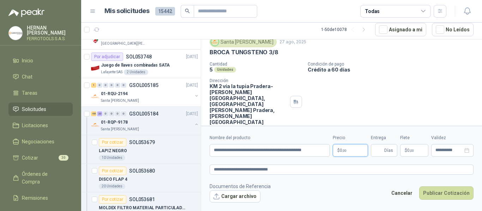
click at [349, 149] on body "HERNAN RUALES FERROTOOLS S.A.S. Inicio Chat Tareas Solicitudes Licitaciones Neg…" at bounding box center [241, 105] width 482 height 211
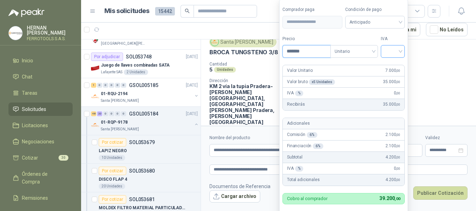
type input "*******"
click at [393, 54] on input "search" at bounding box center [393, 51] width 16 height 11
click at [396, 64] on div "19%" at bounding box center [394, 66] width 13 height 8
click at [399, 36] on label "IVA" at bounding box center [394, 39] width 24 height 7
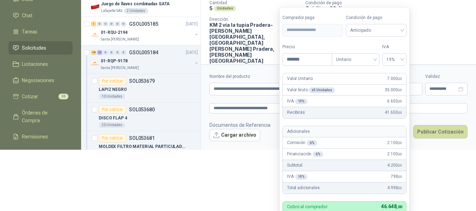
scroll to position [74, 0]
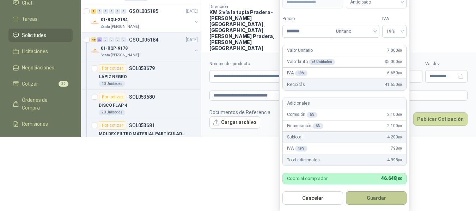
click at [391, 197] on button "Guardar" at bounding box center [376, 198] width 61 height 13
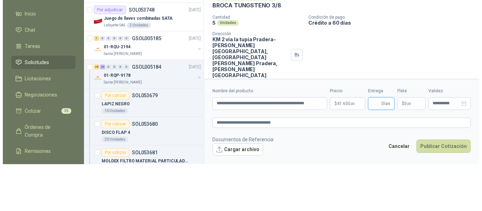
scroll to position [0, 0]
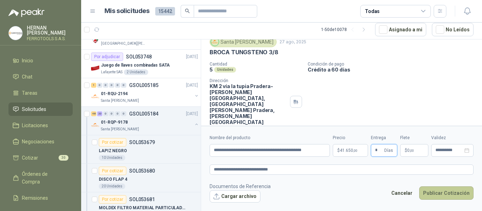
type input "*"
click at [444, 196] on button "Publicar Cotización" at bounding box center [446, 193] width 54 height 13
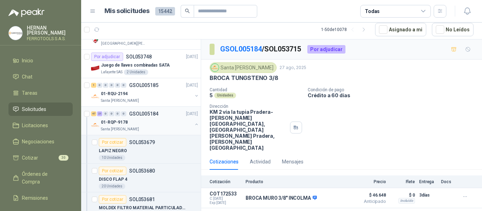
click at [159, 121] on div "01-RQP-9178" at bounding box center [146, 122] width 91 height 8
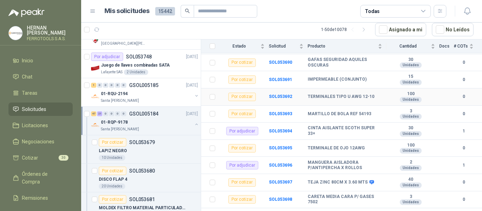
scroll to position [282, 0]
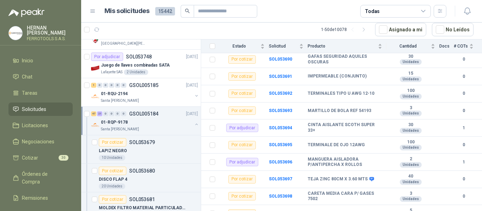
click at [194, 122] on button "button" at bounding box center [197, 125] width 6 height 6
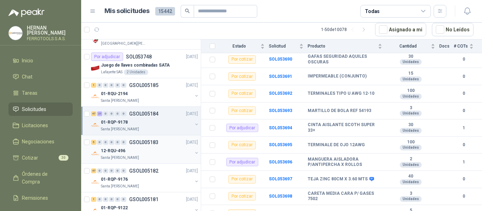
click at [171, 152] on div "12-RQU-496" at bounding box center [146, 151] width 91 height 8
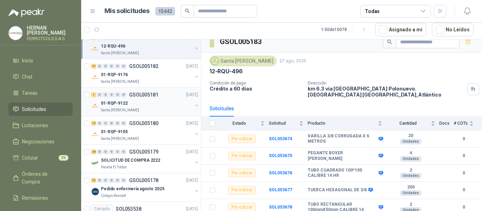
scroll to position [353, 0]
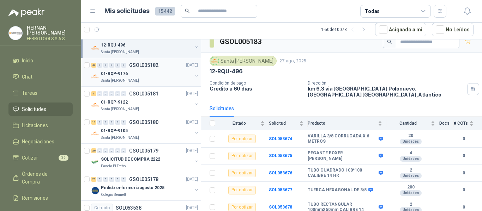
click at [165, 75] on div "01-RQP-9176" at bounding box center [146, 74] width 91 height 8
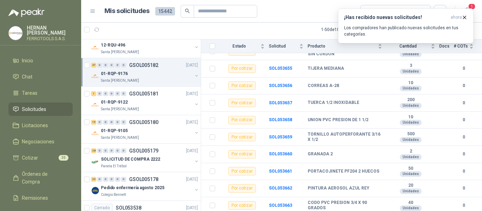
scroll to position [733, 0]
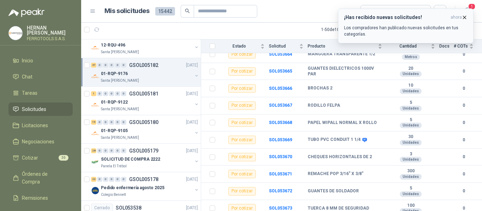
click at [466, 18] on icon "button" at bounding box center [465, 17] width 6 height 6
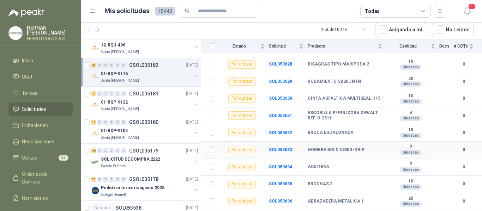
scroll to position [71, 0]
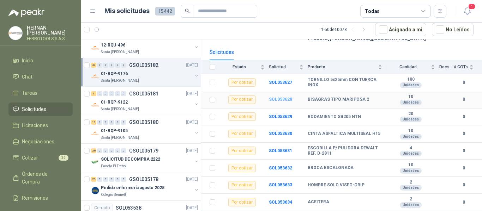
click at [283, 97] on b "SOL053628" at bounding box center [280, 99] width 23 height 5
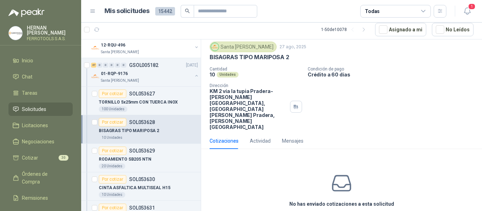
scroll to position [31, 0]
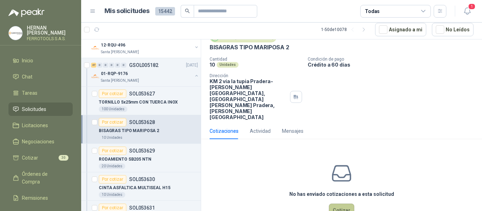
click at [339, 204] on button "Cotizar" at bounding box center [341, 210] width 25 height 13
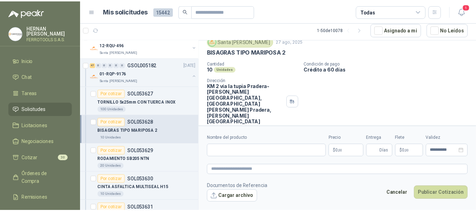
scroll to position [26, 0]
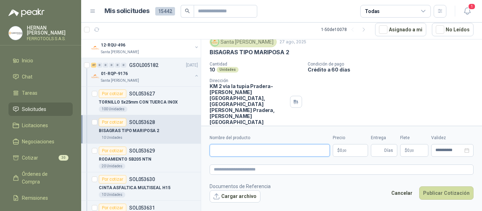
click at [298, 152] on input "Nombre del producto" at bounding box center [270, 150] width 120 height 13
paste input "**********"
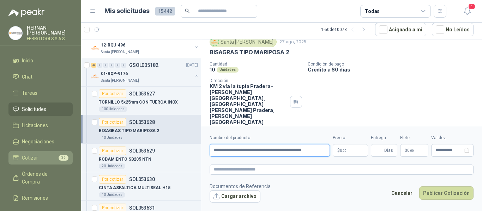
drag, startPoint x: 290, startPoint y: 151, endPoint x: 62, endPoint y: 151, distance: 227.9
click at [62, 151] on div "HERNAN RUALES FERROTOOLS S.A.S. Inicio Chat Tareas Solicitudes Licitaciones Neg…" at bounding box center [241, 105] width 482 height 211
type input "**********"
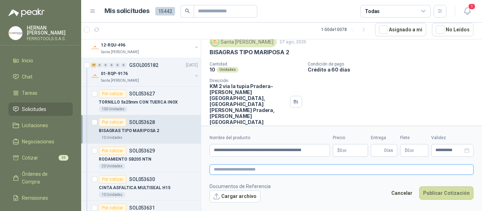
click at [240, 171] on textarea at bounding box center [342, 170] width 264 height 10
paste textarea "**********"
type textarea "**********"
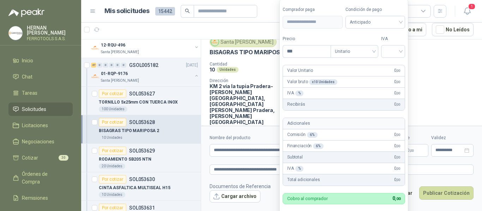
click at [345, 150] on body "HERNAN RUALES FERROTOOLS S.A.S. Inicio Chat Tareas Solicitudes Licitaciones Neg…" at bounding box center [241, 105] width 482 height 211
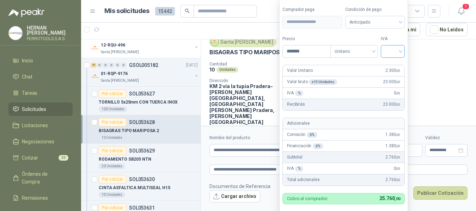
type input "*******"
click at [396, 51] on input "search" at bounding box center [393, 51] width 16 height 11
click at [398, 66] on div "19%" at bounding box center [394, 66] width 13 height 8
click at [351, 38] on label "Tipo" at bounding box center [356, 39] width 48 height 7
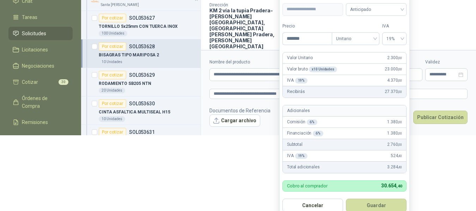
scroll to position [77, 0]
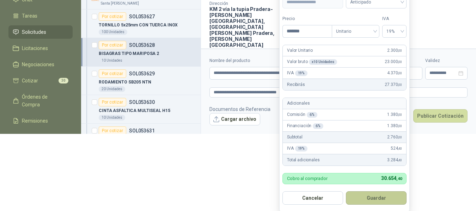
click at [385, 199] on button "Guardar" at bounding box center [376, 198] width 61 height 13
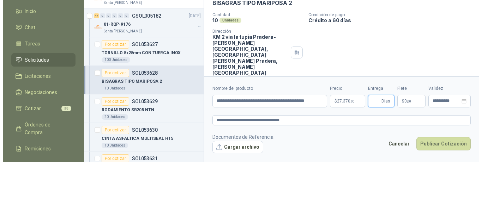
scroll to position [0, 0]
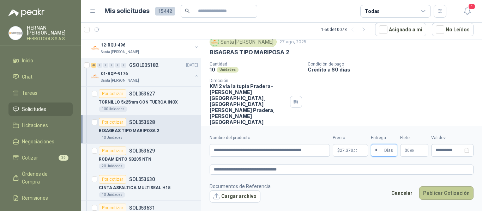
type input "*"
click at [438, 193] on button "Publicar Cotización" at bounding box center [446, 193] width 54 height 13
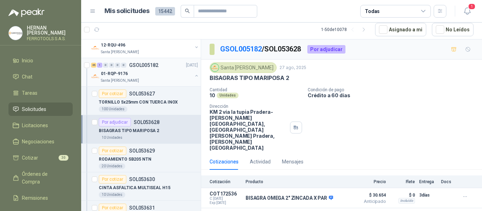
click at [155, 71] on div "01-RQP-9176" at bounding box center [146, 74] width 91 height 8
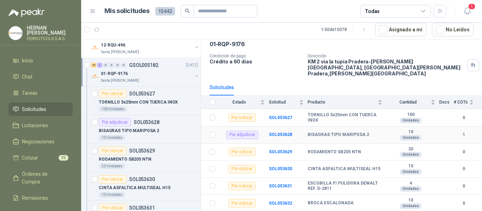
scroll to position [71, 0]
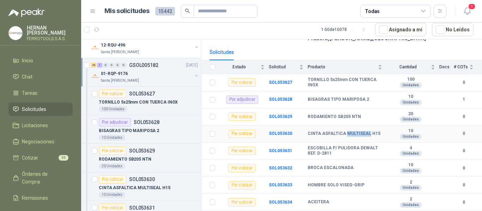
drag, startPoint x: 343, startPoint y: 129, endPoint x: 366, endPoint y: 128, distance: 22.6
click at [366, 131] on b "CINTA ASFALTICA MULTISEAL H15" at bounding box center [344, 134] width 73 height 6
click at [285, 131] on b "SOL053630" at bounding box center [280, 133] width 23 height 5
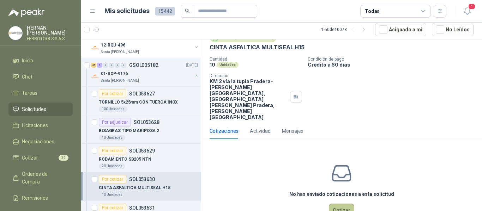
click at [334, 204] on button "Cotizar" at bounding box center [341, 210] width 25 height 13
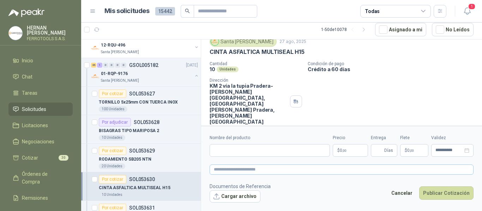
scroll to position [26, 0]
click at [297, 151] on input "Nombre del producto" at bounding box center [270, 150] width 120 height 13
paste input "**********"
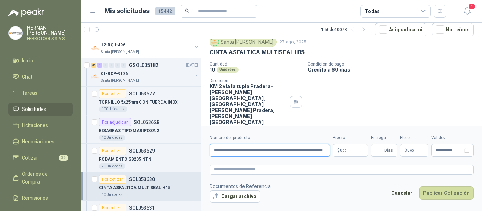
scroll to position [0, 8]
type input "**********"
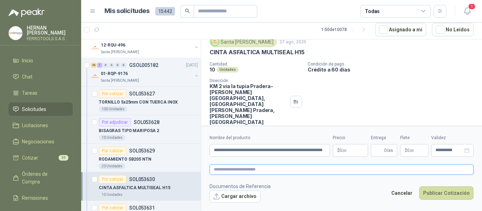
click at [328, 169] on textarea at bounding box center [342, 170] width 264 height 10
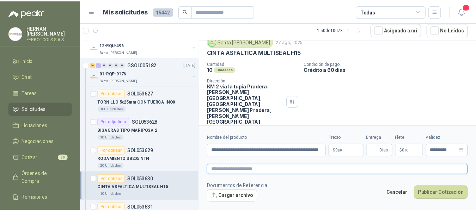
scroll to position [0, 0]
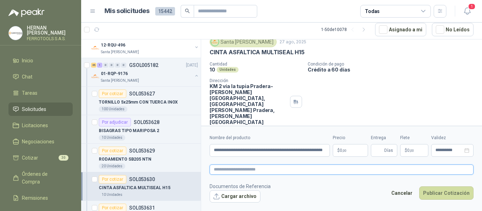
paste textarea "**********"
type textarea "**********"
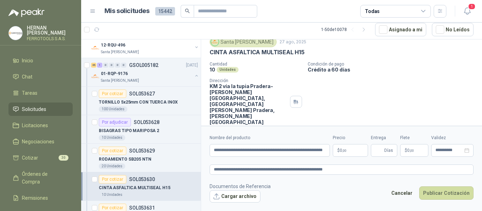
click at [347, 152] on body "HERNAN RUALES FERROTOOLS S.A.S. Inicio Chat Tareas Solicitudes Licitaciones Neg…" at bounding box center [241, 105] width 482 height 211
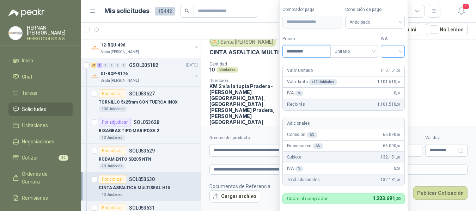
type input "*********"
click at [389, 51] on input "search" at bounding box center [393, 51] width 16 height 11
click at [393, 64] on div "19%" at bounding box center [394, 66] width 13 height 8
click at [395, 39] on label "IVA" at bounding box center [394, 39] width 24 height 7
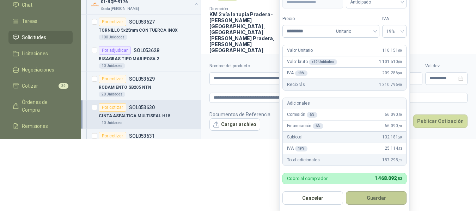
click at [381, 199] on button "Guardar" at bounding box center [376, 198] width 61 height 13
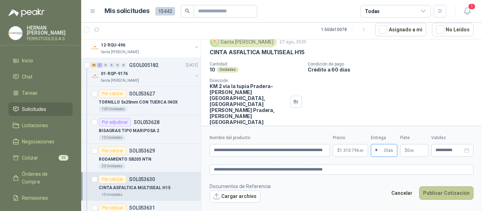
type input "*"
click at [435, 194] on button "Publicar Cotización" at bounding box center [446, 193] width 54 height 13
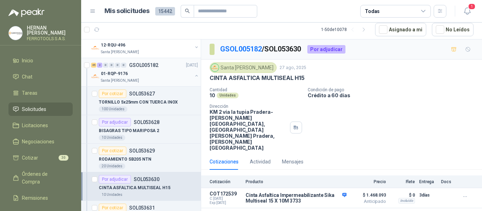
click at [163, 79] on div "Santa [PERSON_NAME]" at bounding box center [146, 81] width 91 height 6
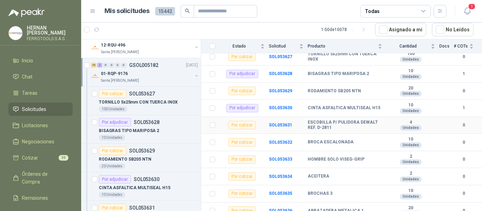
scroll to position [106, 0]
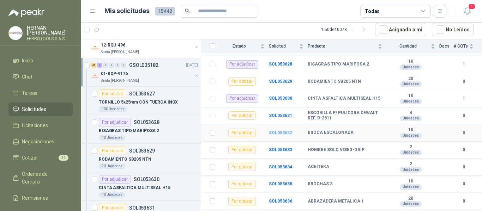
click at [286, 131] on b "SOL053632" at bounding box center [280, 133] width 23 height 5
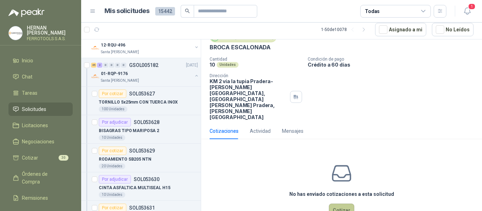
click at [343, 204] on button "Cotizar" at bounding box center [341, 210] width 25 height 13
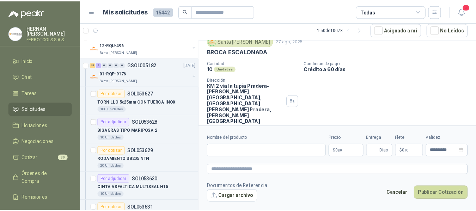
scroll to position [26, 0]
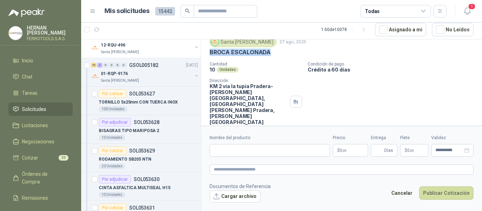
drag, startPoint x: 270, startPoint y: 51, endPoint x: 210, endPoint y: 54, distance: 59.7
click at [210, 54] on div "BROCA ESCALONADA" at bounding box center [342, 52] width 264 height 7
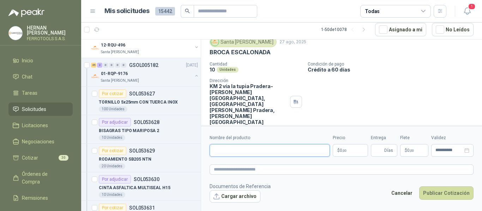
click at [276, 155] on input "Nombre del producto" at bounding box center [270, 150] width 120 height 13
paste input "**********"
click at [213, 151] on input "**********" at bounding box center [270, 150] width 120 height 13
click at [283, 150] on input "**********" at bounding box center [270, 150] width 120 height 13
type input "**********"
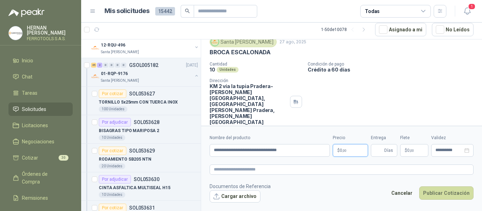
click at [357, 150] on p "$ 0 ,00" at bounding box center [350, 150] width 35 height 13
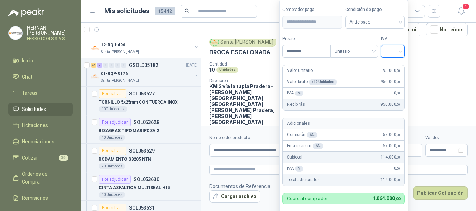
click at [400, 51] on input "search" at bounding box center [393, 51] width 16 height 11
click at [397, 65] on div "19%" at bounding box center [394, 66] width 13 height 8
click at [397, 37] on label "IVA" at bounding box center [394, 39] width 24 height 7
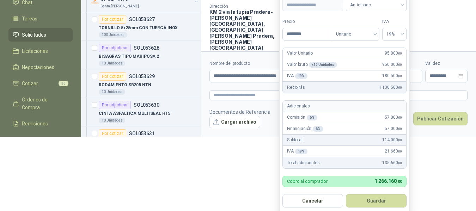
scroll to position [77, 0]
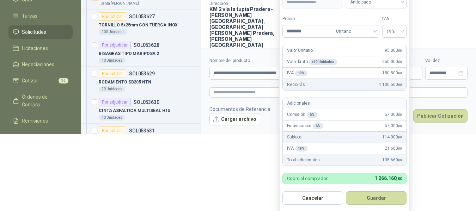
click at [387, 197] on button "Guardar" at bounding box center [376, 198] width 61 height 13
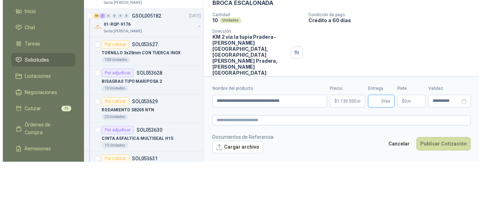
scroll to position [0, 0]
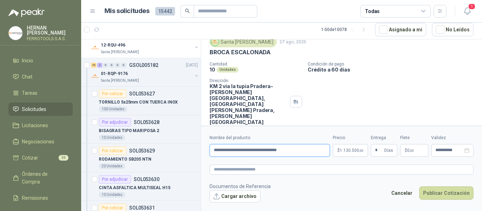
click at [228, 151] on input "**********" at bounding box center [270, 150] width 120 height 13
click at [249, 151] on input "**********" at bounding box center [270, 150] width 120 height 13
drag, startPoint x: 315, startPoint y: 152, endPoint x: 124, endPoint y: 155, distance: 190.5
click at [124, 155] on div "18 0 0 0 0 0 GSOL005190 27/08/25 002-005260 - CIO LOTE MATERIALES SISTEMA HIDRA…" at bounding box center [281, 125] width 401 height 172
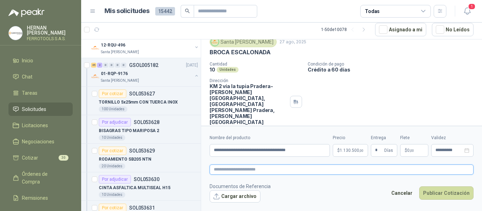
click at [257, 171] on textarea at bounding box center [342, 170] width 264 height 10
paste textarea "**********"
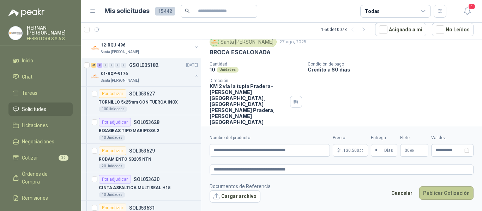
click at [453, 192] on button "Publicar Cotización" at bounding box center [446, 193] width 54 height 13
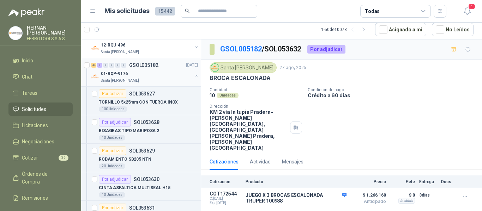
click at [169, 71] on div "01-RQP-9176" at bounding box center [146, 74] width 91 height 8
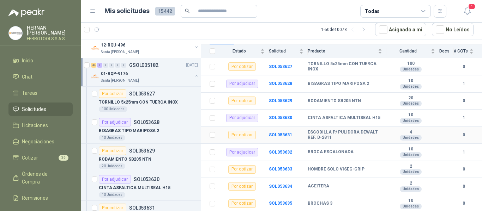
scroll to position [106, 0]
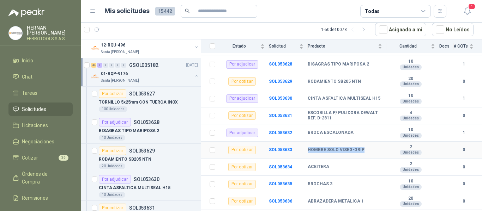
drag, startPoint x: 308, startPoint y: 145, endPoint x: 361, endPoint y: 146, distance: 53.3
click at [361, 147] on div "HOMBRE SOLO VISEG-GRIP" at bounding box center [345, 150] width 74 height 6
click at [282, 147] on b "SOL053633" at bounding box center [280, 149] width 23 height 5
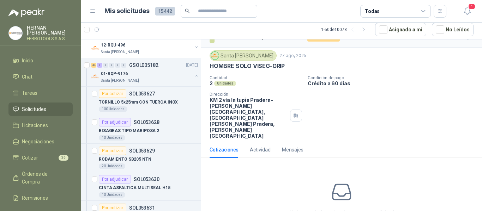
scroll to position [31, 0]
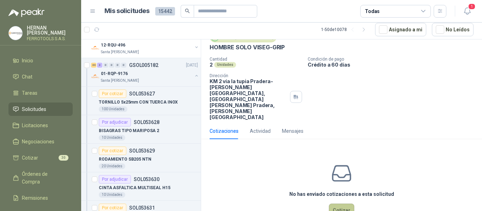
click at [342, 204] on button "Cotizar" at bounding box center [341, 210] width 25 height 13
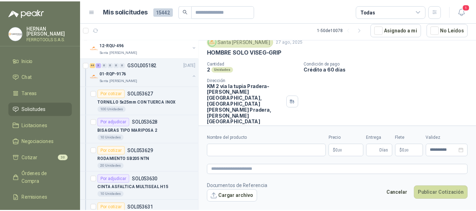
scroll to position [26, 0]
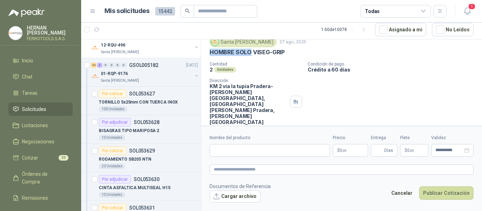
drag, startPoint x: 249, startPoint y: 53, endPoint x: 210, endPoint y: 53, distance: 39.9
click at [210, 53] on p "HOMBRE SOLO VISEG-GRIP" at bounding box center [247, 52] width 75 height 7
click at [284, 151] on input "Nombre del producto" at bounding box center [270, 150] width 120 height 13
paste input "**********"
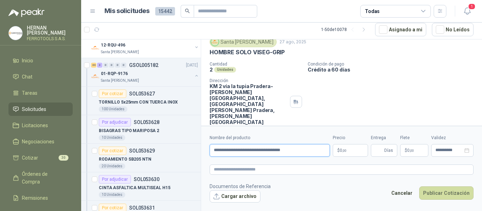
click at [244, 151] on input "**********" at bounding box center [270, 150] width 120 height 13
click at [343, 150] on body "HERNAN RUALES FERROTOOLS S.A.S. Inicio Chat Tareas Solicitudes Licitaciones Neg…" at bounding box center [241, 105] width 482 height 211
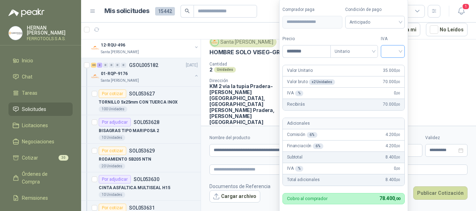
click at [401, 49] on input "search" at bounding box center [393, 51] width 16 height 11
click at [394, 66] on div "19%" at bounding box center [394, 66] width 13 height 8
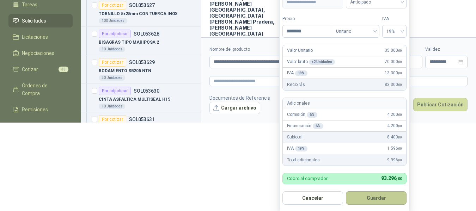
click at [388, 198] on button "Guardar" at bounding box center [376, 198] width 61 height 13
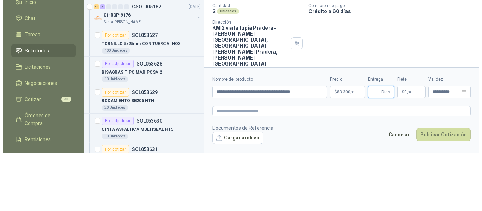
scroll to position [0, 0]
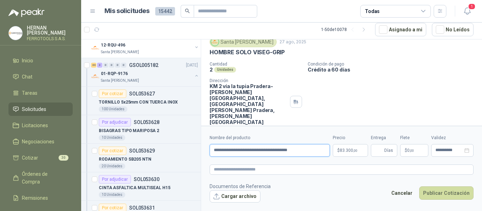
click at [315, 151] on input "**********" at bounding box center [270, 150] width 120 height 13
drag, startPoint x: 213, startPoint y: 152, endPoint x: 374, endPoint y: 149, distance: 160.9
click at [374, 149] on div "**********" at bounding box center [342, 146] width 264 height 22
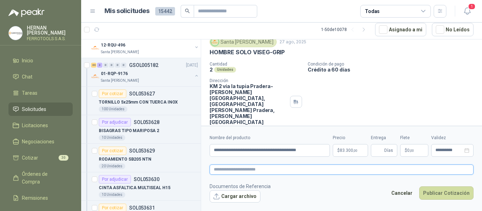
click at [270, 168] on textarea at bounding box center [342, 170] width 264 height 10
paste textarea "**********"
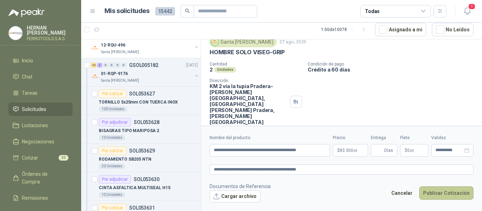
click at [446, 190] on button "Publicar Cotización" at bounding box center [446, 193] width 54 height 13
click at [447, 188] on button "Publicar Cotización" at bounding box center [446, 193] width 54 height 13
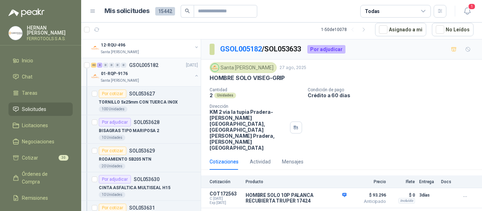
click at [160, 73] on div "01-RQP-9176" at bounding box center [146, 74] width 91 height 8
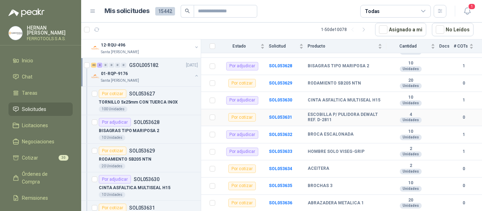
scroll to position [106, 0]
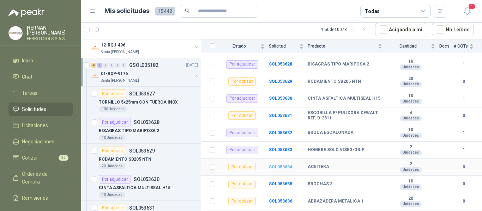
click at [278, 165] on b "SOL053634" at bounding box center [280, 167] width 23 height 5
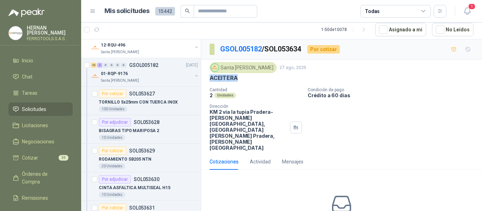
drag, startPoint x: 204, startPoint y: 76, endPoint x: 211, endPoint y: 79, distance: 6.8
click at [211, 79] on div "ACEITERA" at bounding box center [342, 77] width 264 height 7
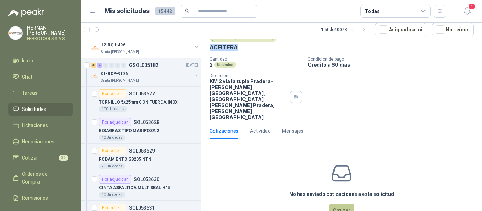
click at [330, 204] on button "Cotizar" at bounding box center [341, 210] width 25 height 13
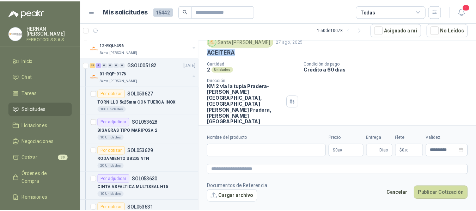
scroll to position [26, 0]
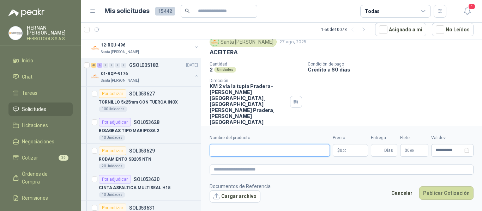
click at [259, 153] on input "Nombre del producto" at bounding box center [270, 150] width 120 height 13
paste input "********"
drag, startPoint x: 284, startPoint y: 150, endPoint x: 206, endPoint y: 150, distance: 77.3
click at [206, 150] on form "**********" at bounding box center [341, 168] width 281 height 85
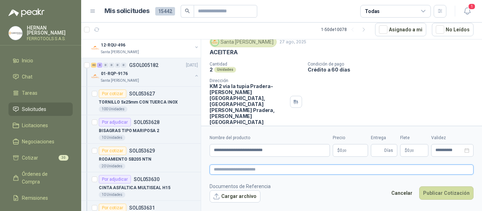
click at [281, 169] on textarea at bounding box center [342, 170] width 264 height 10
paste textarea "**********"
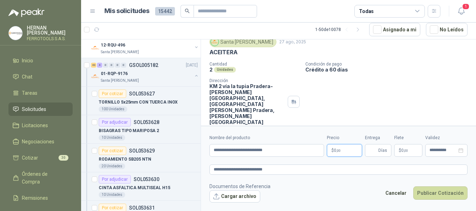
click at [348, 152] on body "HERNAN RUALES FERROTOOLS S.A.S. Inicio Chat Tareas Solicitudes Licitaciones Neg…" at bounding box center [238, 105] width 476 height 211
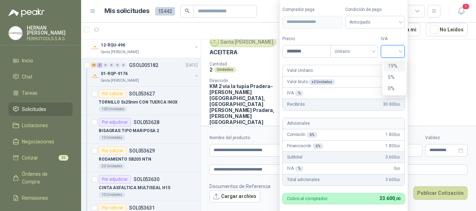
click at [400, 53] on input "search" at bounding box center [393, 51] width 16 height 11
click at [397, 64] on div "19%" at bounding box center [394, 66] width 13 height 8
click at [402, 36] on label "IVA" at bounding box center [394, 39] width 24 height 7
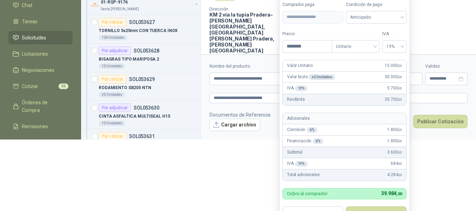
scroll to position [73, 0]
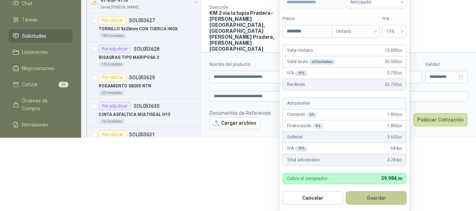
click at [384, 194] on button "Guardar" at bounding box center [376, 198] width 61 height 13
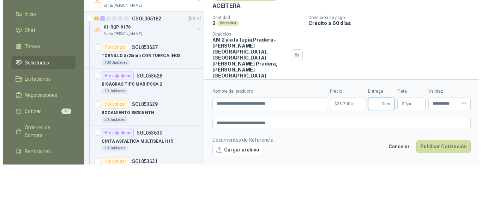
scroll to position [0, 0]
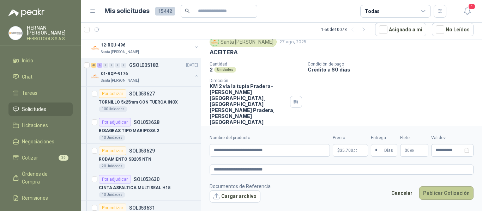
click at [442, 195] on button "Publicar Cotización" at bounding box center [446, 193] width 54 height 13
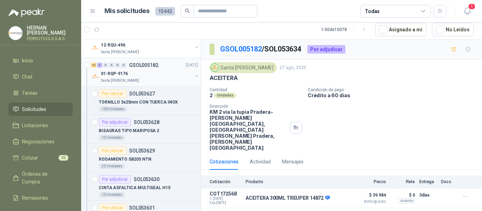
click at [170, 73] on div "01-RQP-9176" at bounding box center [146, 74] width 91 height 8
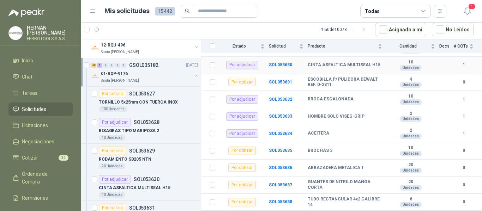
scroll to position [141, 0]
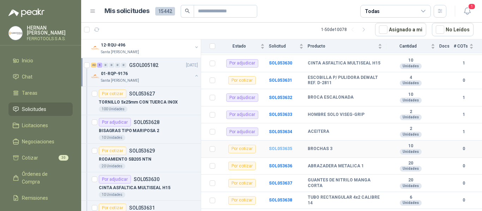
click at [285, 146] on b "SOL053635" at bounding box center [280, 148] width 23 height 5
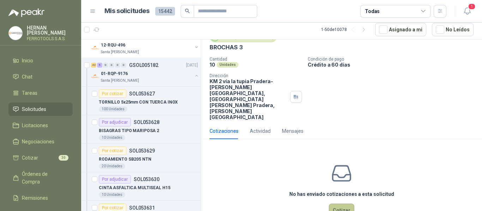
click at [337, 204] on button "Cotizar" at bounding box center [341, 210] width 25 height 13
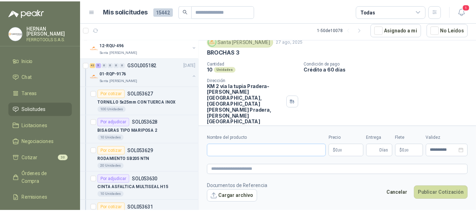
scroll to position [26, 0]
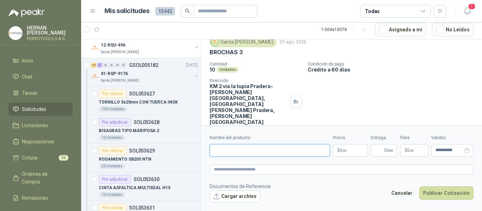
click at [243, 149] on input "Nombre del producto" at bounding box center [270, 150] width 120 height 13
paste input "**********"
click at [92, 150] on div "18 0 0 0 0 0 GSOL005190 27/08/25 002-005260 - CIO LOTE MATERIALES SISTEMA HIDRA…" at bounding box center [281, 125] width 401 height 172
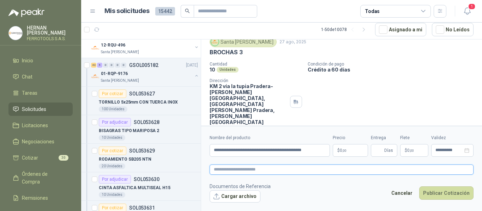
click at [268, 173] on textarea at bounding box center [342, 170] width 264 height 10
paste textarea "**********"
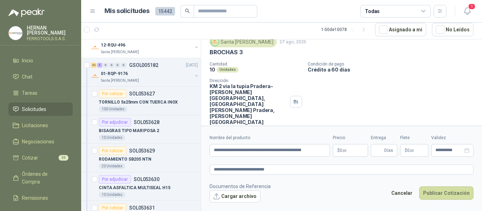
click at [349, 149] on p "$ 0 ,00" at bounding box center [350, 150] width 35 height 13
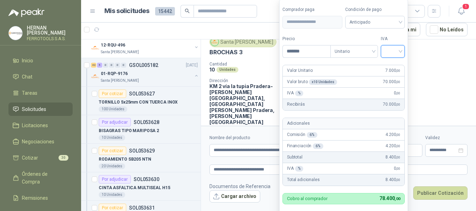
click at [390, 50] on input "search" at bounding box center [393, 51] width 16 height 11
click at [393, 65] on div "19%" at bounding box center [394, 66] width 13 height 8
click at [391, 36] on label "IVA" at bounding box center [394, 39] width 24 height 7
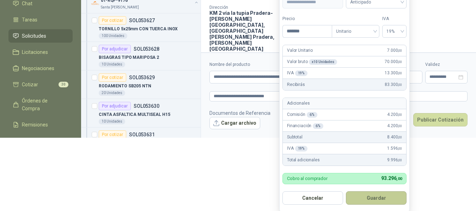
click at [394, 197] on button "Guardar" at bounding box center [376, 198] width 61 height 13
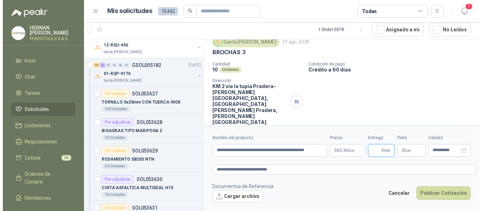
scroll to position [0, 0]
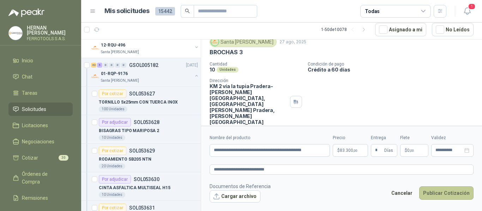
click at [455, 189] on button "Publicar Cotización" at bounding box center [446, 193] width 54 height 13
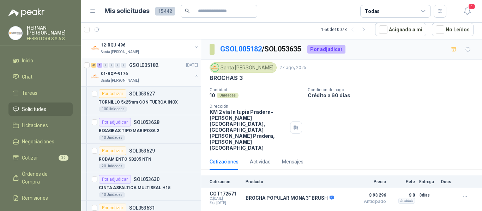
click at [143, 75] on div "01-RQP-9176" at bounding box center [146, 74] width 91 height 8
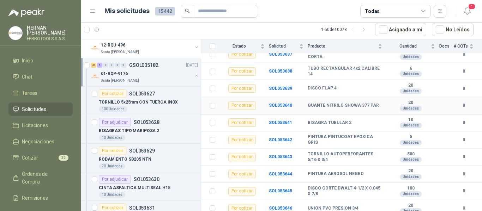
scroll to position [282, 0]
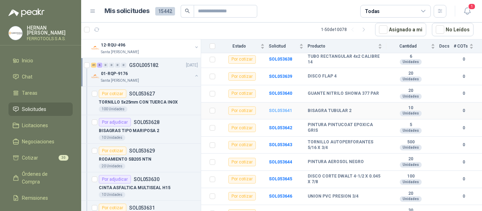
click at [283, 108] on b "SOL053641" at bounding box center [280, 110] width 23 height 5
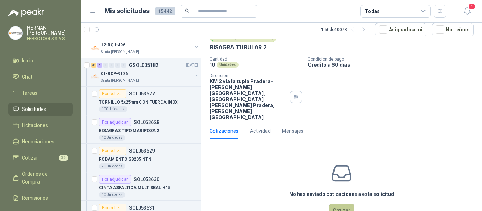
click at [343, 204] on button "Cotizar" at bounding box center [341, 210] width 25 height 13
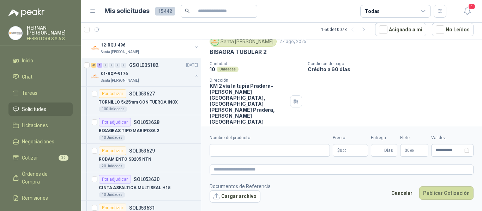
scroll to position [26, 0]
click at [278, 149] on input "Nombre del producto" at bounding box center [270, 150] width 120 height 13
paste input "**********"
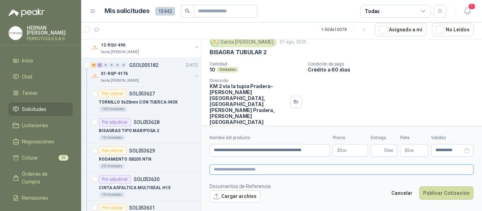
click at [296, 171] on textarea at bounding box center [342, 170] width 264 height 10
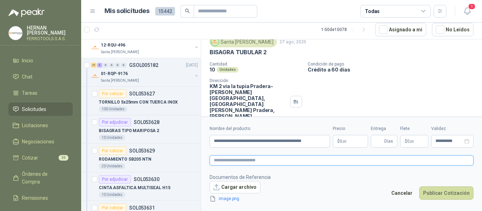
scroll to position [31, 0]
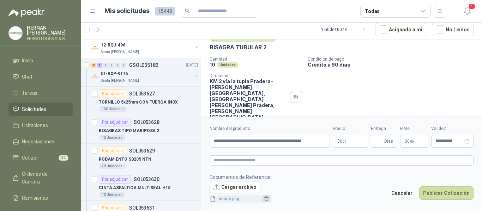
click at [265, 200] on icon "delete" at bounding box center [266, 199] width 5 height 5
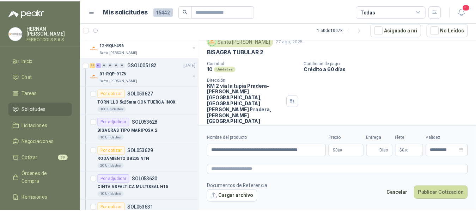
scroll to position [26, 0]
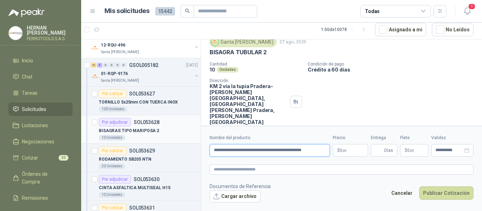
drag, startPoint x: 278, startPoint y: 151, endPoint x: 111, endPoint y: 131, distance: 168.0
click at [111, 131] on div "18 0 0 0 0 0 GSOL005190 27/08/25 002-005260 - CIO LOTE MATERIALES SISTEMA HIDRA…" at bounding box center [281, 125] width 401 height 172
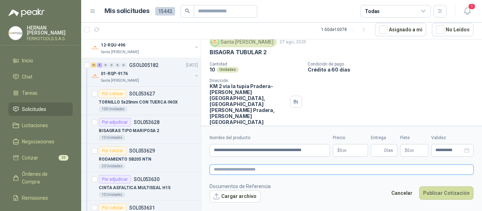
click at [243, 172] on textarea at bounding box center [342, 170] width 264 height 10
paste textarea "**********"
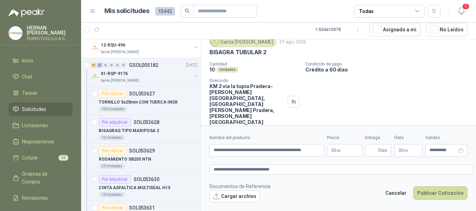
click at [344, 151] on body "HERNAN RUALES FERROTOOLS S.A.S. Inicio Chat Tareas Solicitudes Licitaciones Neg…" at bounding box center [238, 105] width 476 height 211
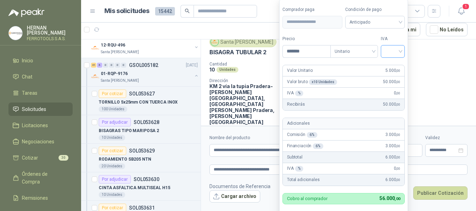
click at [405, 54] on div at bounding box center [393, 51] width 24 height 13
click at [398, 68] on div "19%" at bounding box center [394, 66] width 13 height 8
click at [398, 36] on label "IVA" at bounding box center [394, 39] width 24 height 7
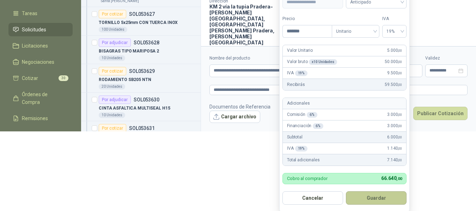
click at [389, 201] on button "Guardar" at bounding box center [376, 198] width 61 height 13
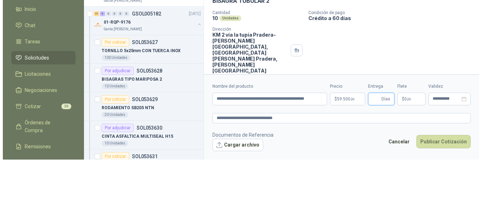
scroll to position [0, 0]
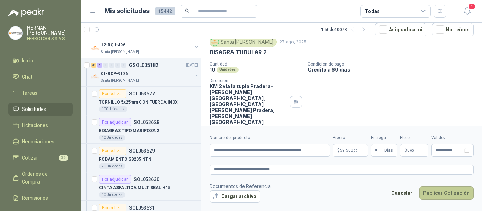
click at [445, 195] on button "Publicar Cotización" at bounding box center [446, 193] width 54 height 13
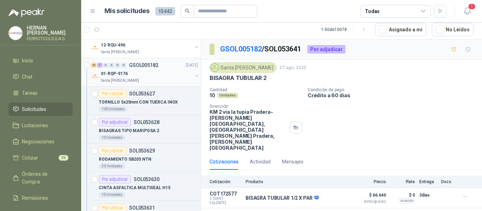
click at [155, 78] on div "01-RQP-9176" at bounding box center [146, 74] width 91 height 8
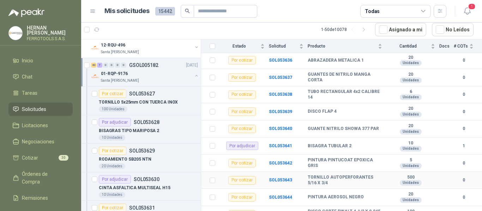
scroll to position [282, 0]
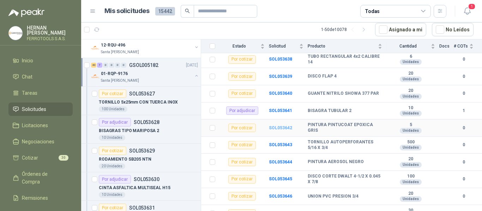
click at [283, 126] on b "SOL053642" at bounding box center [280, 128] width 23 height 5
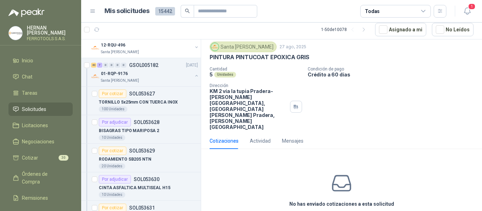
scroll to position [31, 0]
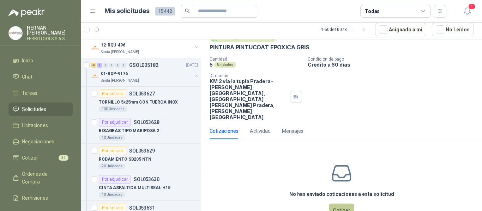
click at [342, 204] on button "Cotizar" at bounding box center [341, 210] width 25 height 13
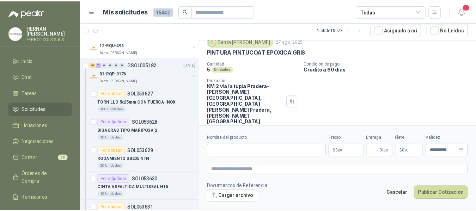
scroll to position [26, 0]
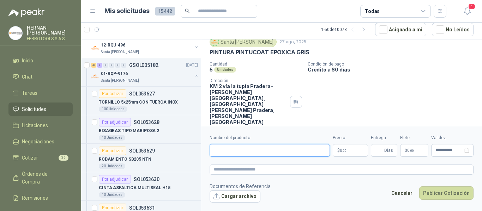
click at [242, 150] on input "Nombre del producto" at bounding box center [270, 150] width 120 height 13
paste input "**********"
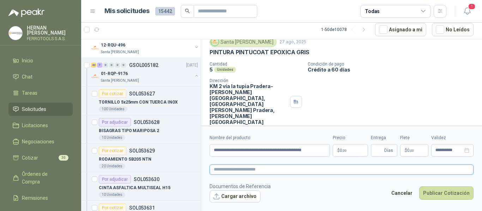
click at [343, 170] on textarea at bounding box center [342, 170] width 264 height 10
paste textarea "**********"
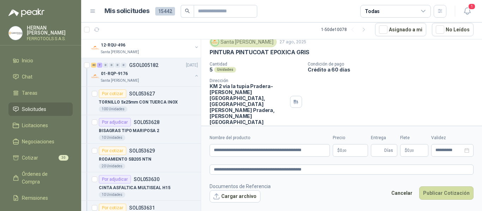
click at [347, 154] on body "HERNAN RUALES FERROTOOLS S.A.S. Inicio Chat Tareas Solicitudes Licitaciones Neg…" at bounding box center [241, 105] width 482 height 211
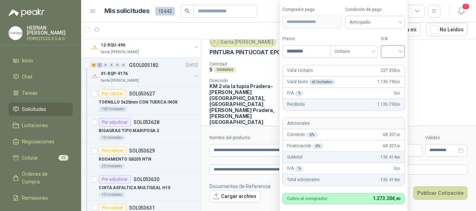
click at [401, 53] on input "search" at bounding box center [393, 51] width 16 height 11
click at [394, 65] on div "19%" at bounding box center [394, 66] width 13 height 8
click at [395, 36] on label "IVA" at bounding box center [394, 39] width 24 height 7
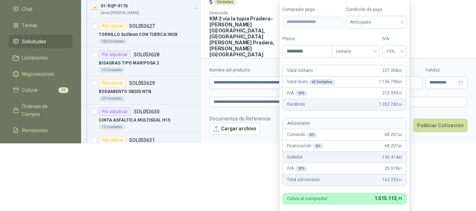
scroll to position [64, 0]
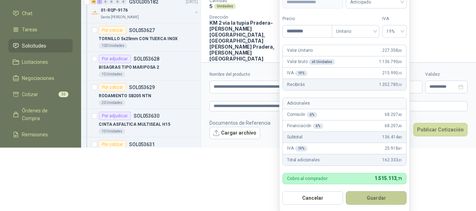
click at [383, 197] on button "Guardar" at bounding box center [376, 198] width 61 height 13
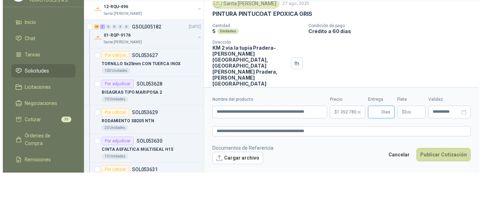
scroll to position [0, 0]
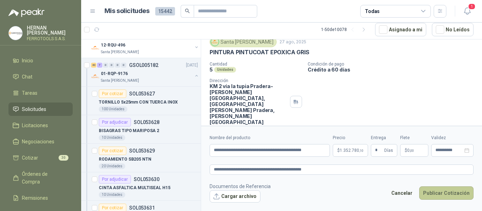
click at [438, 194] on button "Publicar Cotización" at bounding box center [446, 193] width 54 height 13
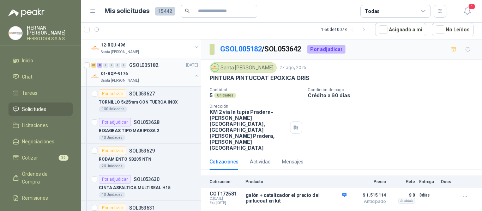
click at [165, 76] on div "01-RQP-9176" at bounding box center [146, 74] width 91 height 8
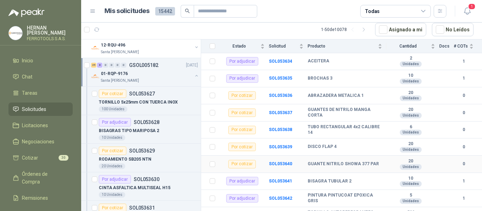
scroll to position [318, 0]
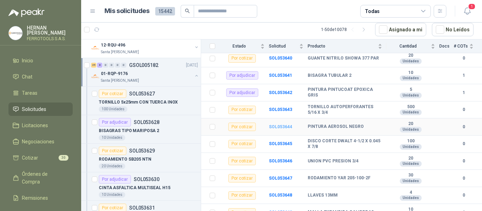
click at [277, 125] on b "SOL053644" at bounding box center [280, 127] width 23 height 5
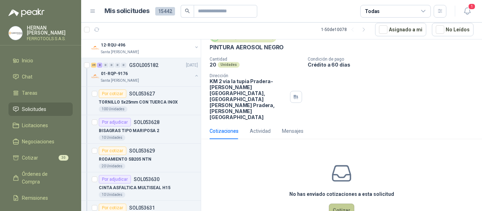
click at [335, 204] on button "Cotizar" at bounding box center [341, 210] width 25 height 13
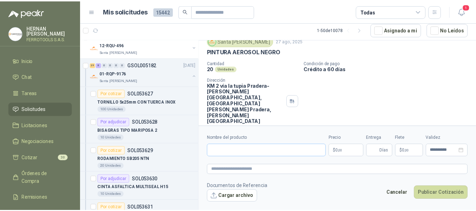
scroll to position [26, 0]
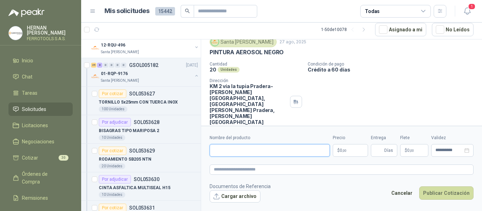
click at [285, 153] on input "Nombre del producto" at bounding box center [270, 150] width 120 height 13
paste input "**********"
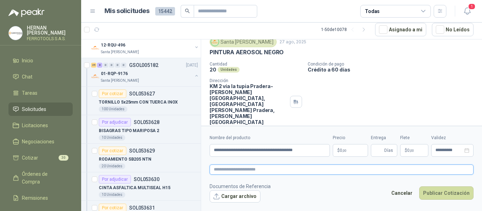
click at [298, 171] on textarea at bounding box center [342, 170] width 264 height 10
paste textarea "**********"
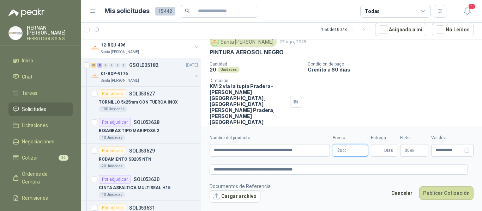
click at [353, 152] on body "HERNAN RUALES FERROTOOLS S.A.S. Inicio Chat Tareas Solicitudes Licitaciones Neg…" at bounding box center [241, 105] width 482 height 211
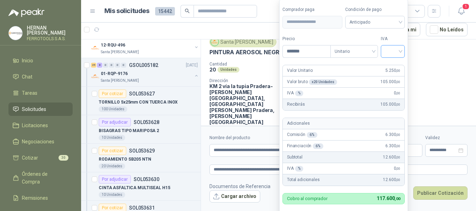
click at [397, 52] on input "search" at bounding box center [393, 51] width 16 height 11
click at [394, 64] on div "19%" at bounding box center [394, 66] width 13 height 8
click at [390, 36] on label "IVA" at bounding box center [394, 39] width 24 height 7
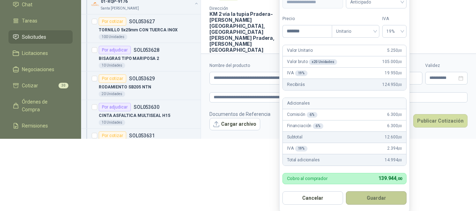
click at [393, 197] on button "Guardar" at bounding box center [376, 198] width 61 height 13
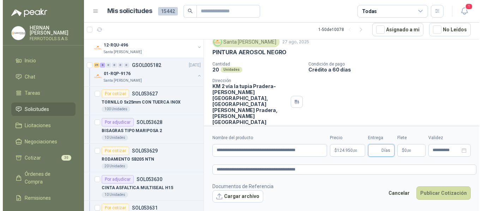
scroll to position [0, 0]
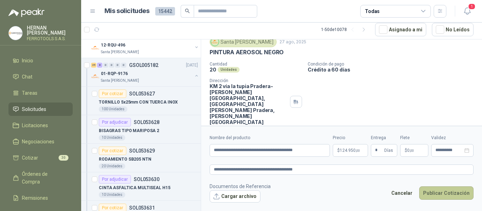
click at [434, 194] on button "Publicar Cotización" at bounding box center [446, 193] width 54 height 13
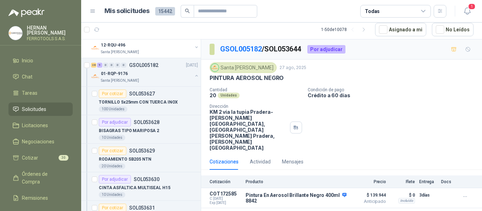
click at [35, 109] on span "Solicitudes" at bounding box center [34, 109] width 24 height 8
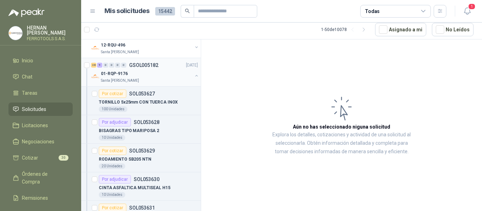
click at [173, 76] on div "01-RQP-9176" at bounding box center [146, 74] width 91 height 8
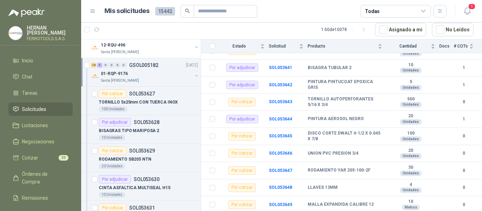
scroll to position [318, 0]
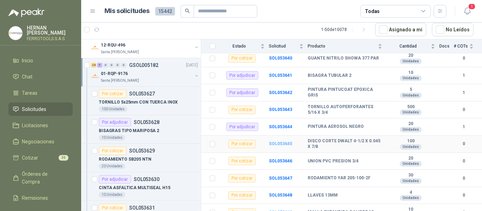
click at [276, 141] on b "SOL053645" at bounding box center [280, 143] width 23 height 5
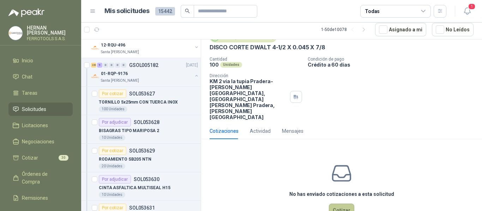
click at [338, 204] on button "Cotizar" at bounding box center [341, 210] width 25 height 13
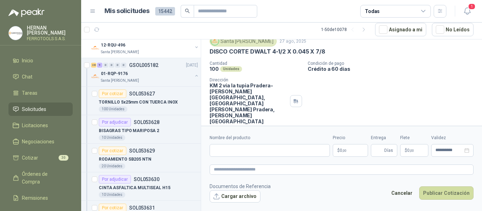
scroll to position [26, 0]
click at [285, 149] on input "Nombre del producto" at bounding box center [270, 150] width 120 height 13
paste input "**********"
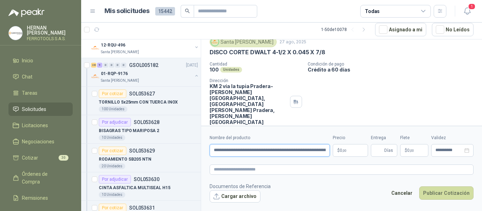
scroll to position [0, 35]
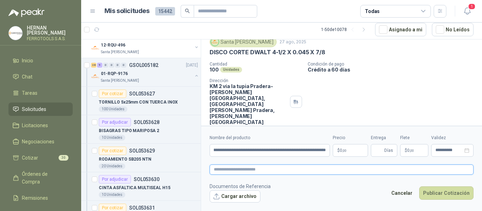
click at [288, 167] on textarea at bounding box center [342, 170] width 264 height 10
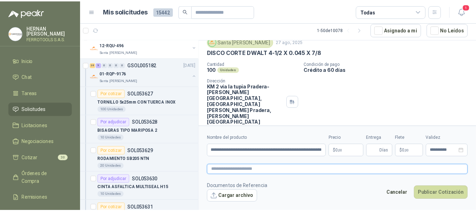
scroll to position [0, 0]
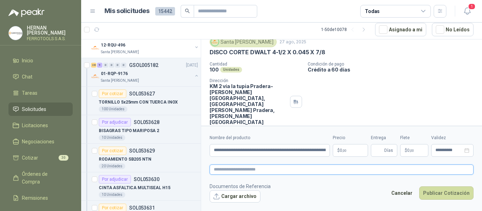
paste textarea "**********"
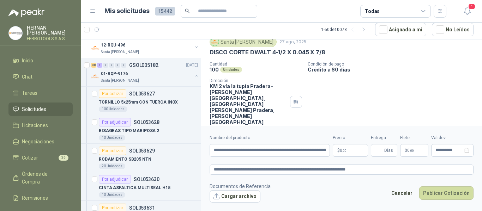
click at [351, 155] on body "HERNAN RUALES FERROTOOLS S.A.S. Inicio Chat Tareas Solicitudes Licitaciones Neg…" at bounding box center [241, 105] width 482 height 211
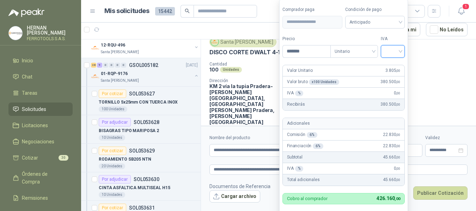
click at [394, 50] on input "search" at bounding box center [393, 51] width 16 height 11
click at [391, 65] on div "19%" at bounding box center [394, 66] width 13 height 8
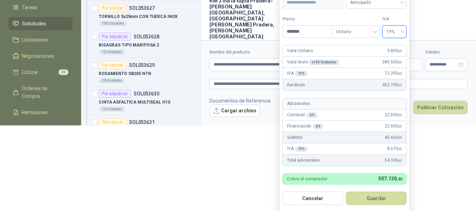
scroll to position [86, 0]
click at [382, 197] on button "Guardar" at bounding box center [376, 198] width 61 height 13
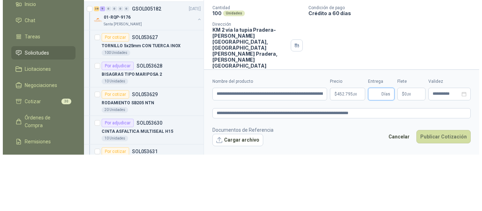
scroll to position [0, 0]
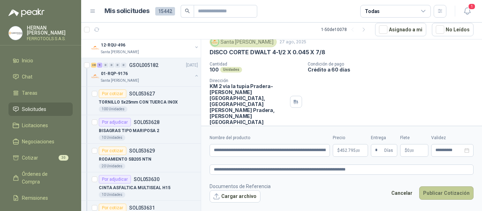
click at [448, 193] on button "Publicar Cotización" at bounding box center [446, 193] width 54 height 13
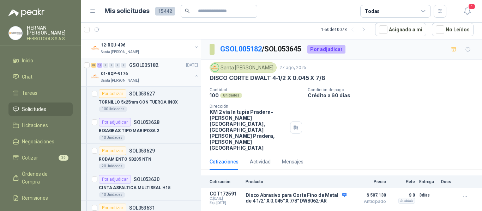
click at [161, 77] on div "01-RQP-9176" at bounding box center [146, 74] width 91 height 8
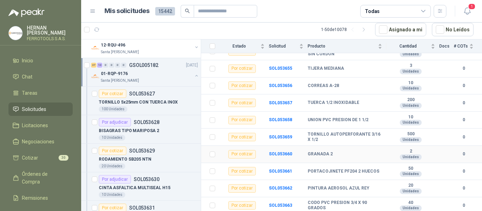
scroll to position [600, 0]
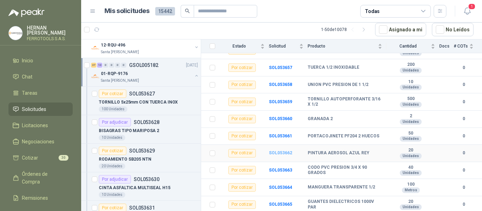
click at [283, 151] on b "SOL053662" at bounding box center [280, 153] width 23 height 5
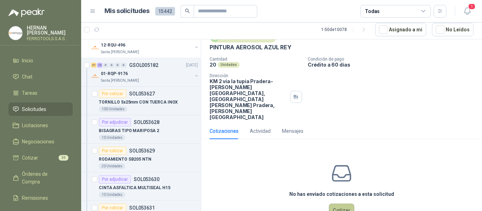
click at [342, 204] on button "Cotizar" at bounding box center [341, 210] width 25 height 13
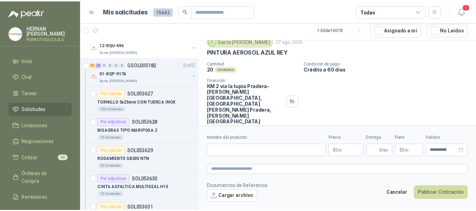
scroll to position [26, 0]
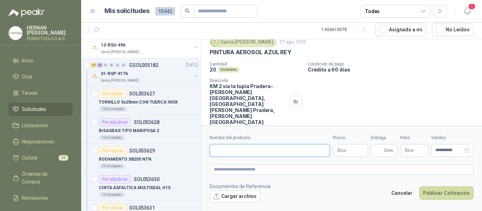
click at [288, 149] on input "Nombre del producto" at bounding box center [270, 150] width 120 height 13
paste input "**********"
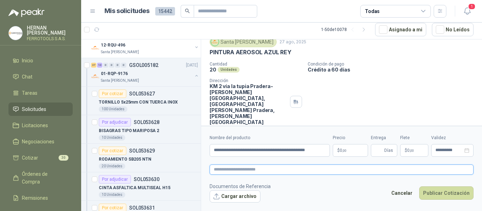
click at [315, 168] on textarea at bounding box center [342, 170] width 264 height 10
paste textarea "**********"
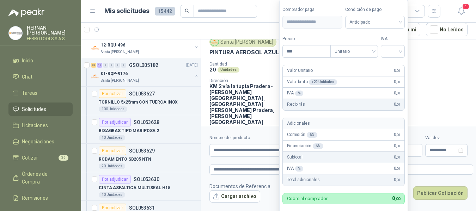
click at [348, 148] on body "HERNAN RUALES FERROTOOLS S.A.S. Inicio Chat Tareas Solicitudes Licitaciones Neg…" at bounding box center [238, 105] width 476 height 211
click at [398, 52] on input "search" at bounding box center [393, 51] width 16 height 11
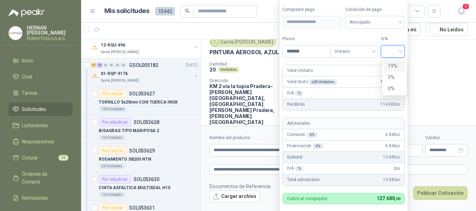
click at [396, 66] on div "19%" at bounding box center [394, 66] width 13 height 8
click at [394, 36] on label "IVA" at bounding box center [394, 39] width 24 height 7
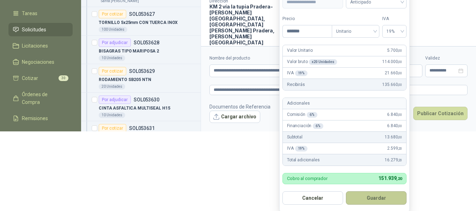
click at [388, 196] on button "Guardar" at bounding box center [376, 198] width 61 height 13
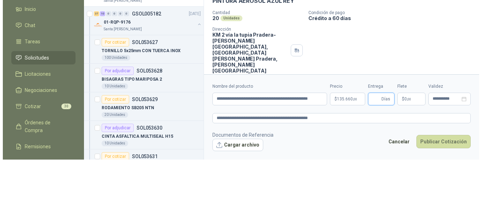
scroll to position [0, 0]
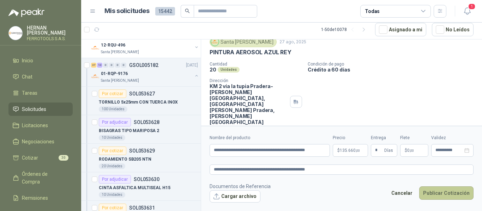
click at [432, 192] on button "Publicar Cotización" at bounding box center [446, 193] width 54 height 13
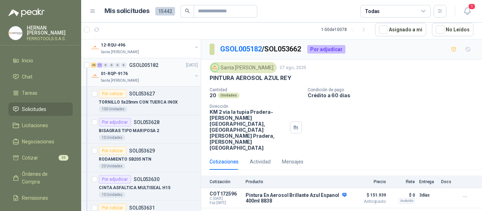
click at [149, 79] on div "Santa [PERSON_NAME]" at bounding box center [146, 81] width 91 height 6
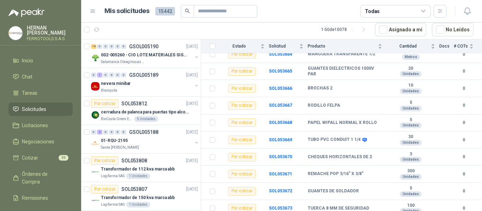
click at [32, 107] on span "Solicitudes" at bounding box center [34, 109] width 24 height 8
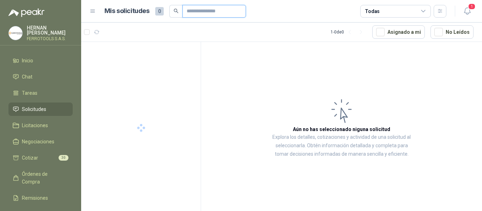
click at [222, 13] on input "text" at bounding box center [211, 11] width 49 height 12
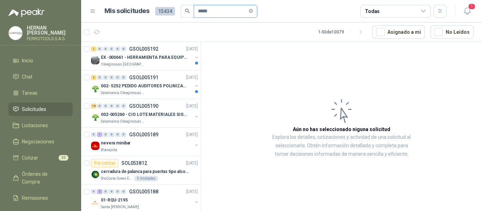
type input "*****"
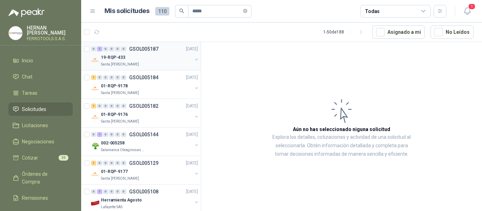
click at [194, 61] on button "button" at bounding box center [197, 60] width 6 height 6
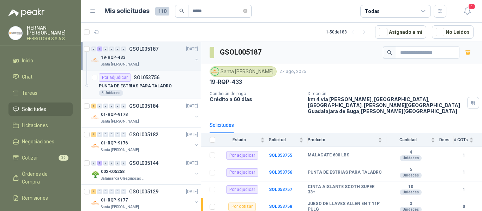
click at [145, 87] on p "PUNTA DE ESTRIAS PARA TALADRO" at bounding box center [135, 86] width 73 height 7
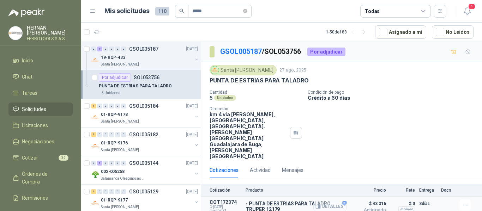
click at [331, 202] on button "Detalles" at bounding box center [329, 207] width 33 height 10
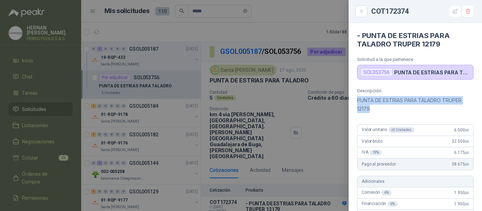
drag, startPoint x: 375, startPoint y: 109, endPoint x: 354, endPoint y: 97, distance: 24.2
copy p "PUNTA DE ESTRIAS PARA TALADRO TRUPER 12179"
click at [211, 15] on div at bounding box center [241, 105] width 482 height 211
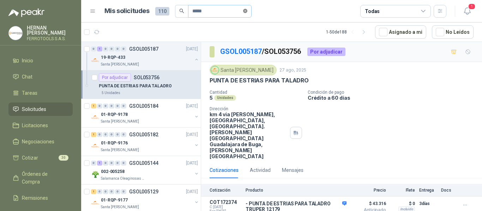
click at [247, 11] on icon "close-circle" at bounding box center [245, 11] width 4 height 4
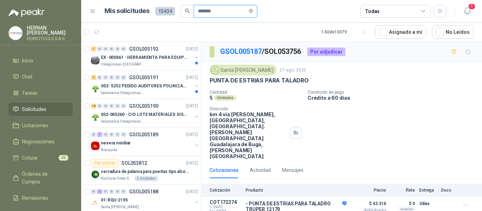
type input "*******"
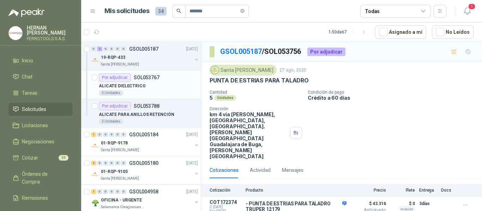
click at [169, 88] on div "ALICATE DIELECTRICO" at bounding box center [148, 86] width 99 height 8
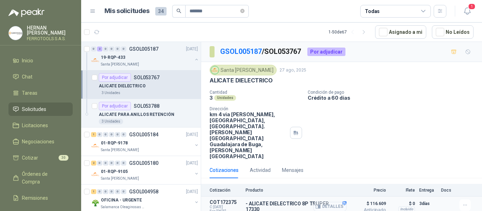
click at [329, 202] on button "Detalles" at bounding box center [329, 207] width 33 height 10
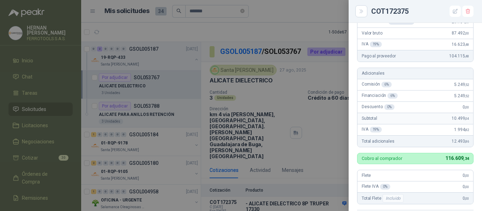
scroll to position [16, 0]
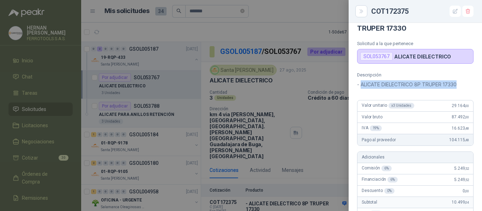
drag, startPoint x: 462, startPoint y: 85, endPoint x: 361, endPoint y: 85, distance: 101.3
click at [361, 85] on p "- ALICATE DIELECTRICO 8P TRUPER 17330" at bounding box center [415, 84] width 116 height 8
copy p "ALICATE DIELECTRICO 8P TRUPER 17330"
click at [243, 27] on div at bounding box center [241, 105] width 482 height 211
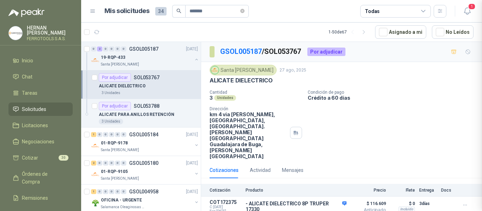
scroll to position [266, 0]
click at [245, 12] on icon "close-circle" at bounding box center [242, 11] width 4 height 4
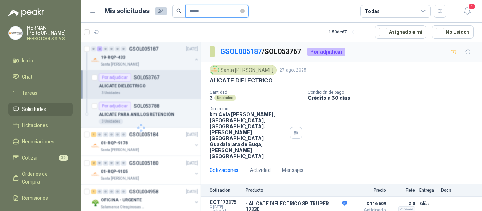
type input "*****"
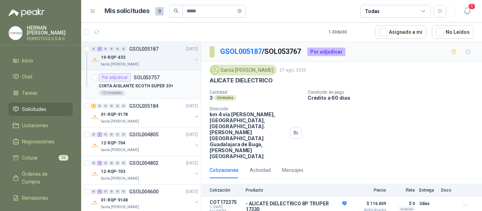
click at [149, 90] on div "10 Unidades" at bounding box center [148, 93] width 99 height 6
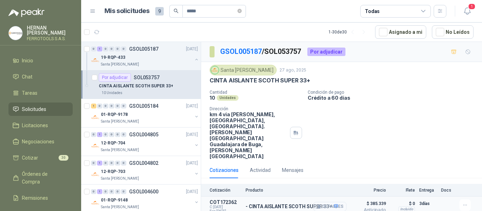
click at [337, 202] on button "Detalles" at bounding box center [329, 207] width 33 height 10
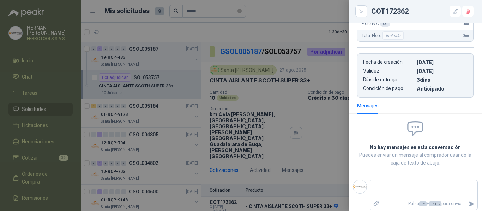
scroll to position [16, 0]
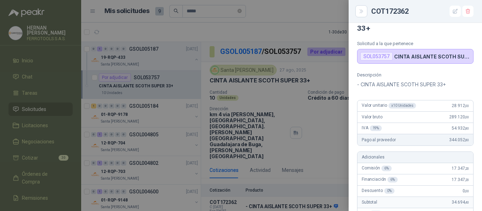
click at [211, 11] on div at bounding box center [241, 105] width 482 height 211
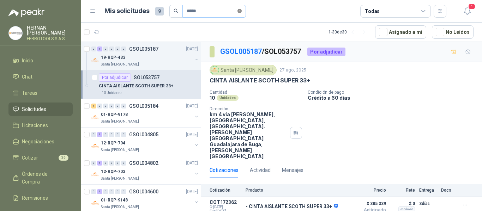
click at [242, 12] on icon "close-circle" at bounding box center [239, 11] width 4 height 4
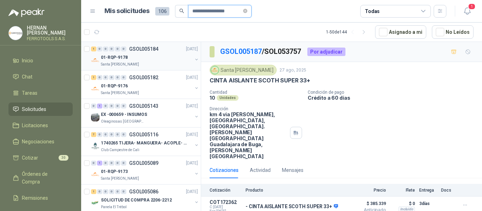
type input "**********"
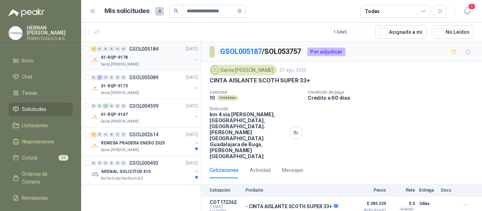
click at [188, 61] on div "01-RQP-9178 Santa Anita Napoles" at bounding box center [145, 60] width 108 height 14
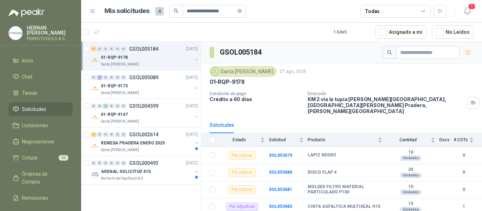
click at [191, 60] on div "01-RQP-9178" at bounding box center [146, 57] width 91 height 8
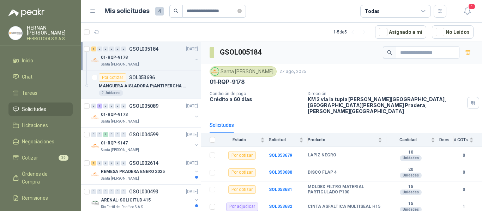
scroll to position [2, 0]
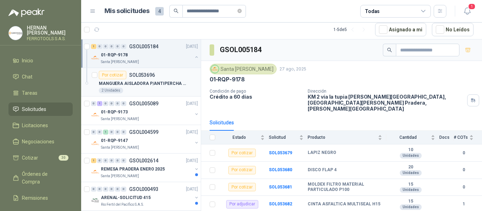
click at [167, 79] on div "Por cotizar SOL053696" at bounding box center [148, 75] width 99 height 8
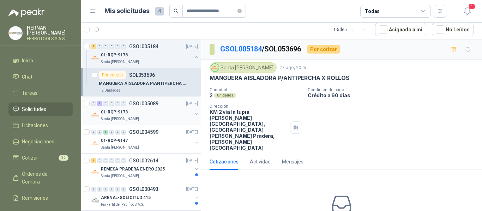
click at [194, 117] on button "button" at bounding box center [197, 114] width 6 height 6
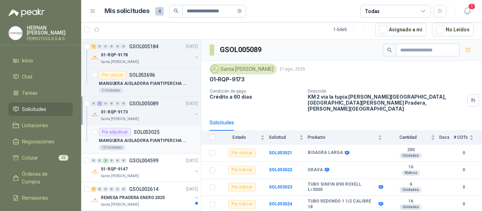
click at [145, 140] on p "MANGUERA AISLADORA P/ANTIPERCHA X ROLLOS" at bounding box center [143, 141] width 88 height 7
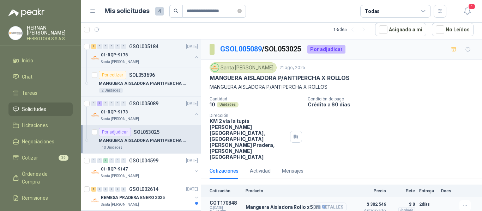
click at [330, 203] on button "Detalles" at bounding box center [329, 208] width 33 height 10
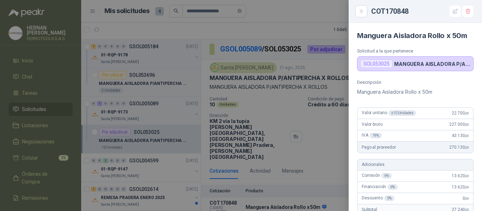
click at [319, 138] on div at bounding box center [241, 105] width 482 height 211
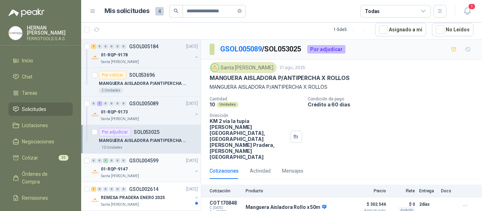
click at [167, 171] on div "01-RQP-9147" at bounding box center [146, 169] width 91 height 8
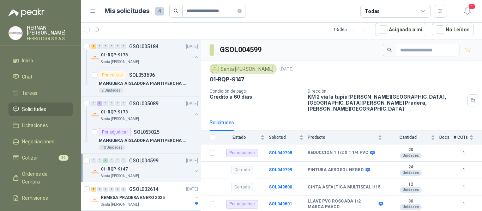
click at [194, 173] on icon "button" at bounding box center [196, 171] width 5 height 5
click at [173, 194] on div "Por enviar SOL049844 MANGUERA AISLADORA P/ANTIPERCHA X ROLLOS 5 Unidades" at bounding box center [148, 196] width 99 height 23
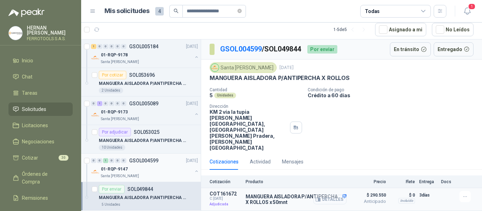
click at [337, 195] on button "Detalles" at bounding box center [329, 200] width 33 height 10
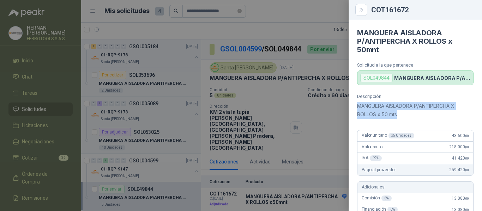
drag, startPoint x: 404, startPoint y: 115, endPoint x: 357, endPoint y: 107, distance: 48.0
copy p "MANGUERA AISLADORA P/ANTIPERCHA X ROLLOS x 50 mts"
click at [304, 14] on div at bounding box center [241, 105] width 482 height 211
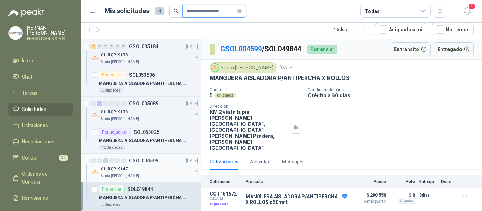
click at [203, 11] on input "**********" at bounding box center [211, 11] width 49 height 12
click at [242, 12] on icon "close-circle" at bounding box center [239, 11] width 4 height 4
type input "**********"
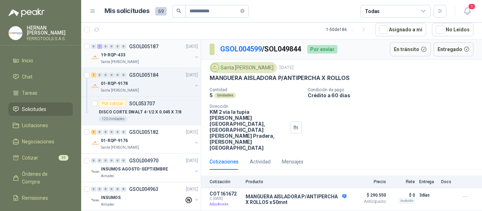
click at [182, 56] on div "19-RQP-433" at bounding box center [146, 55] width 91 height 8
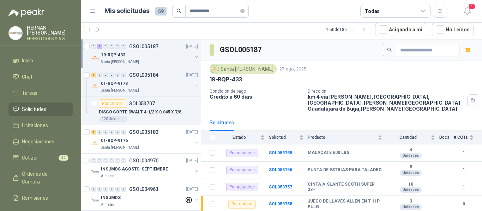
click at [194, 56] on button "button" at bounding box center [197, 57] width 6 height 6
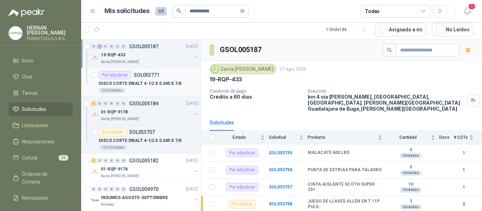
click at [146, 89] on div "50 Unidades" at bounding box center [148, 91] width 99 height 6
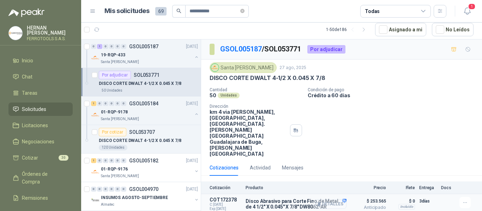
click at [327, 200] on button "Detalles" at bounding box center [329, 205] width 33 height 10
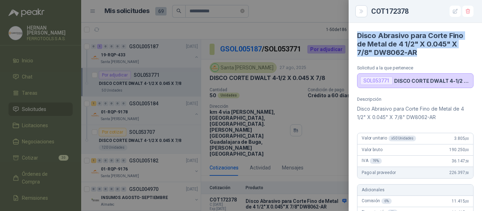
drag, startPoint x: 420, startPoint y: 56, endPoint x: 356, endPoint y: 31, distance: 68.9
click at [356, 31] on article "Disco Abrasivo para Corte Fino de Metal de 4 1/2" X 0.045" X 7/8" DW8062-AR Sol…" at bounding box center [415, 55] width 133 height 65
copy h4 "Disco Abrasivo para Corte Fino de Metal de 4 1/2" X 0.045" X 7/8" DW8062-AR"
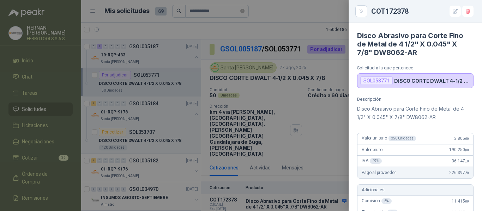
click at [28, 106] on div at bounding box center [241, 105] width 482 height 211
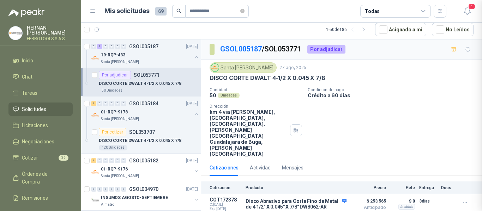
scroll to position [283, 0]
click at [28, 106] on span "Solicitudes" at bounding box center [34, 109] width 24 height 8
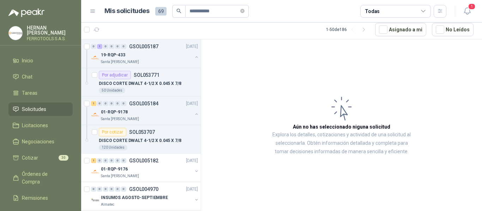
click at [34, 108] on span "Solicitudes" at bounding box center [34, 109] width 24 height 8
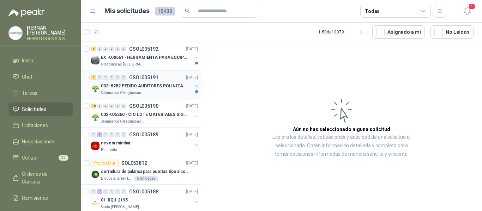
click at [160, 89] on p "002- 5252 PEDIDO AUDITORES POLINIZACIÓN" at bounding box center [145, 86] width 88 height 7
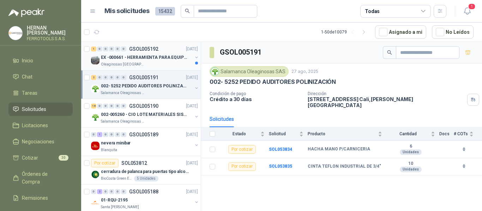
click at [163, 58] on p "EX -000661 - HERRAMIENTA PARA EQUIPO MECANICO PLAN" at bounding box center [145, 57] width 88 height 7
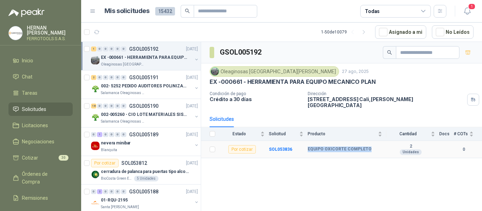
drag, startPoint x: 307, startPoint y: 144, endPoint x: 368, endPoint y: 144, distance: 60.3
click at [368, 144] on tr "Por cotizar SOL053836 EQUIPO OXICORTE COMPLETO 2 Unidades 0" at bounding box center [341, 149] width 281 height 17
copy tr "EQUIPO OXICORTE COMPLETO"
click at [468, 10] on icon "button" at bounding box center [467, 11] width 9 height 9
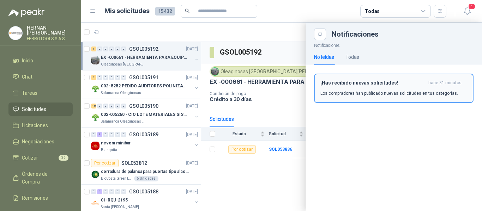
click at [377, 92] on p "Los compradores han publicado nuevas solicitudes en tus categorías." at bounding box center [389, 93] width 138 height 6
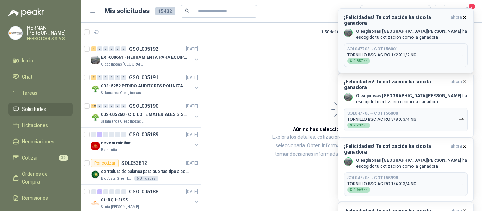
click at [461, 52] on icon "button" at bounding box center [461, 55] width 6 height 6
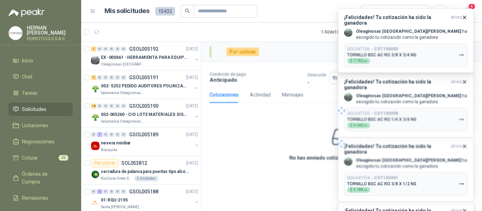
click at [461, 51] on div at bounding box center [341, 111] width 281 height 138
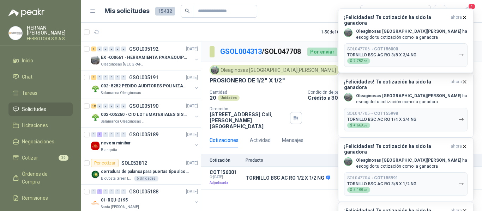
click at [461, 52] on icon "button" at bounding box center [461, 55] width 6 height 6
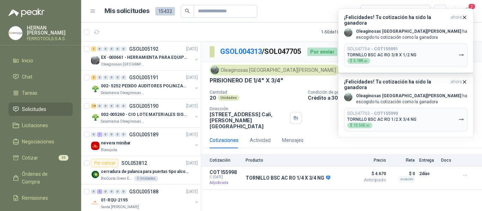
click at [461, 52] on icon "button" at bounding box center [461, 55] width 6 height 6
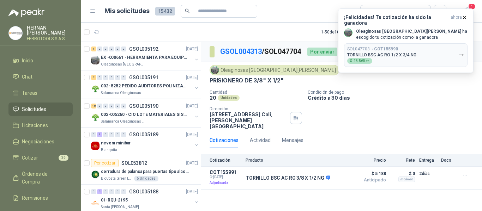
click at [461, 52] on icon "button" at bounding box center [461, 55] width 6 height 6
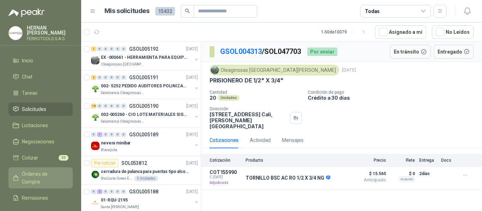
click at [39, 173] on span "Órdenes de Compra" at bounding box center [44, 178] width 44 height 16
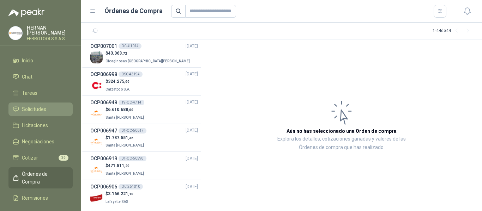
click at [38, 110] on span "Solicitudes" at bounding box center [34, 109] width 24 height 8
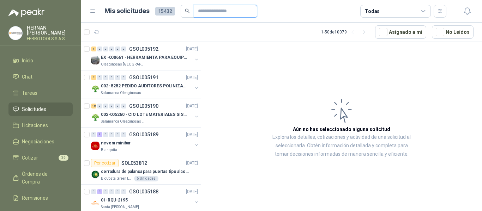
click at [207, 9] on input "text" at bounding box center [222, 11] width 49 height 12
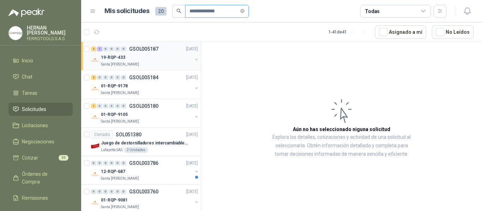
type input "**********"
click at [194, 59] on button "button" at bounding box center [197, 60] width 6 height 6
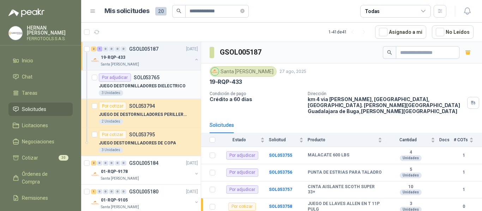
click at [172, 86] on p "JUEGO DESTORNILLADORES DIELECTRICO" at bounding box center [142, 86] width 87 height 7
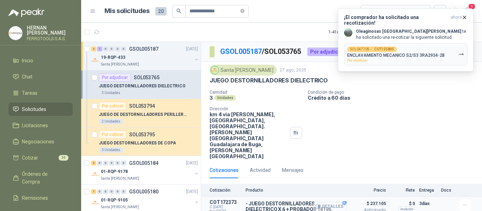
click at [320, 202] on button "Detalles" at bounding box center [329, 207] width 33 height 10
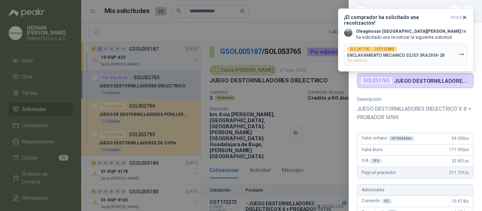
scroll to position [280, 0]
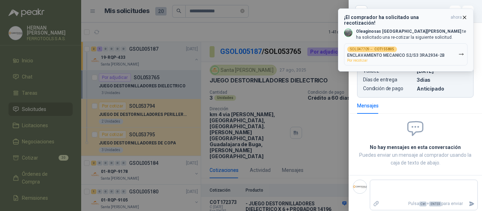
click at [424, 53] on p "ENCLAVAMIENTO MECANICO S2/S3 3RA2934-2B" at bounding box center [395, 55] width 97 height 5
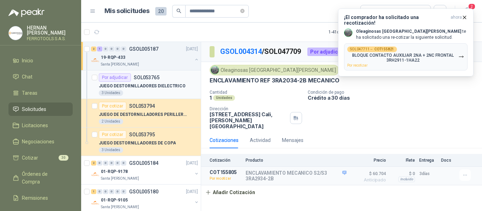
click at [163, 84] on p "JUEGO DESTORNILLADORES DIELECTRICO" at bounding box center [142, 86] width 87 height 7
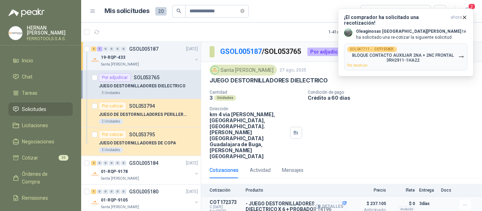
click at [334, 202] on button "Detalles" at bounding box center [329, 207] width 33 height 10
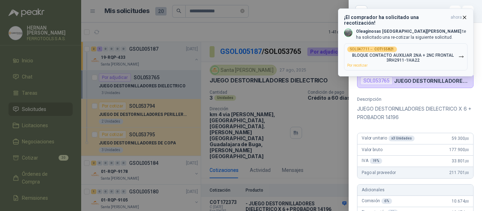
scroll to position [280, 0]
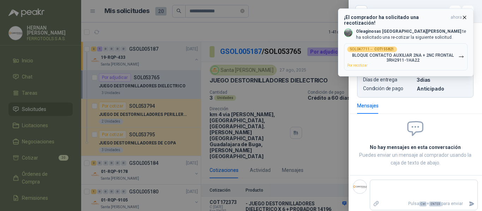
click at [464, 17] on icon "button" at bounding box center [464, 17] width 3 height 3
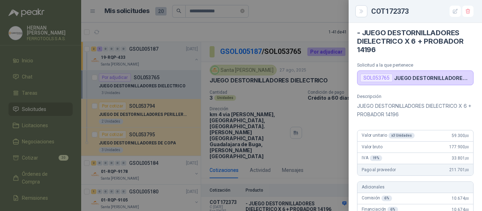
scroll to position [0, 0]
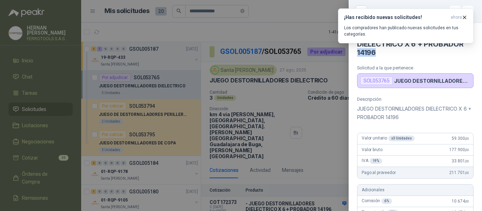
drag, startPoint x: 379, startPoint y: 52, endPoint x: 356, endPoint y: 50, distance: 23.3
click at [356, 50] on article "- JUEGO DESTORNILLADORES DIELECTRICO X 6 + PROBADOR 14196 Solicitud a la que pe…" at bounding box center [415, 55] width 133 height 65
click at [465, 18] on icon "button" at bounding box center [464, 17] width 3 height 3
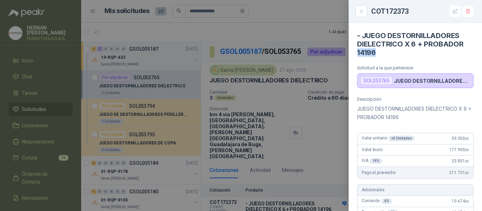
click at [399, 55] on h4 "- JUEGO DESTORNILLADORES DIELECTRICO X 6 + PROBADOR 14196" at bounding box center [415, 43] width 116 height 25
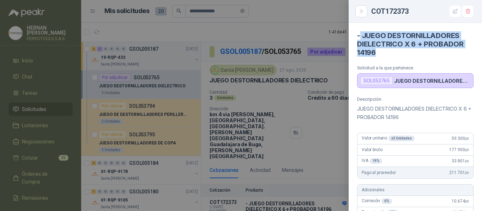
drag, startPoint x: 390, startPoint y: 55, endPoint x: 360, endPoint y: 34, distance: 36.4
click at [360, 34] on h4 "- JUEGO DESTORNILLADORES DIELECTRICO X 6 + PROBADOR 14196" at bounding box center [415, 43] width 116 height 25
copy h4 "JUEGO DESTORNILLADORES DIELECTRICO X 6 + PROBADOR 14196"
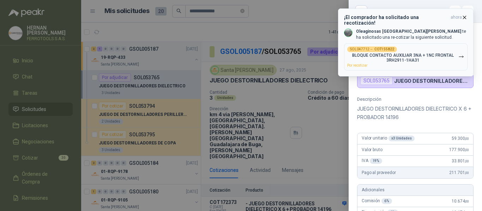
click at [465, 17] on icon "button" at bounding box center [465, 17] width 6 height 6
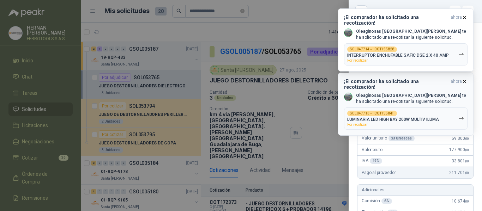
click at [466, 82] on icon "button" at bounding box center [465, 82] width 6 height 6
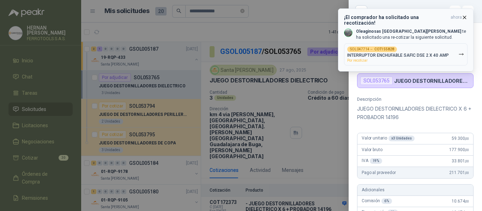
click at [465, 19] on icon "button" at bounding box center [465, 17] width 6 height 6
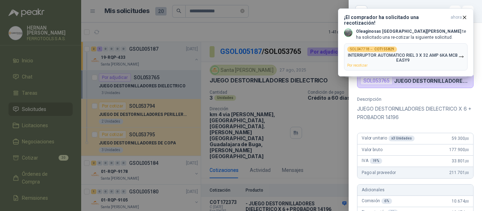
scroll to position [106, 0]
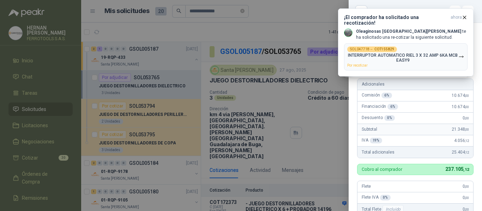
click at [230, 30] on div at bounding box center [241, 105] width 482 height 211
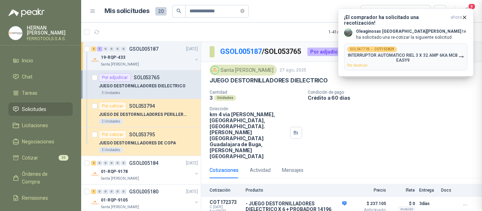
scroll to position [283, 0]
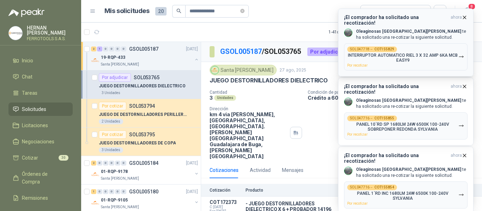
click at [449, 53] on p "INTERRUPTOR AUTOMATICO RIEL 3 X 32 AMP 6KA MCB EASY9" at bounding box center [402, 58] width 111 height 10
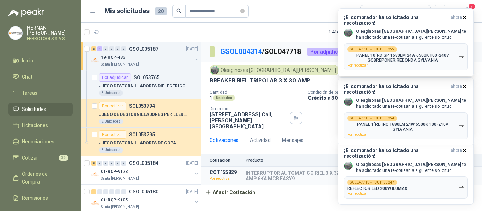
click at [285, 36] on article "1 - 41 de 41 Asignado a mi No Leídos" at bounding box center [281, 32] width 401 height 19
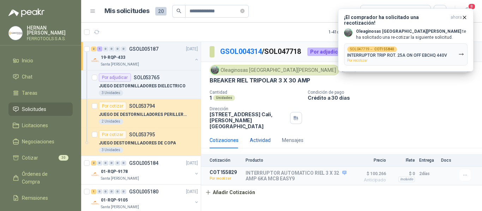
click at [263, 137] on div "Actividad" at bounding box center [260, 141] width 21 height 8
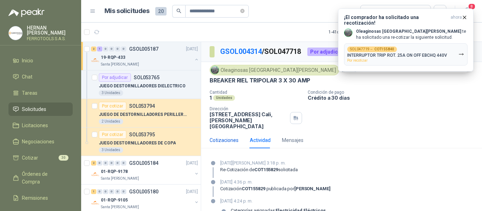
click at [227, 137] on div "Cotizaciones" at bounding box center [224, 141] width 29 height 8
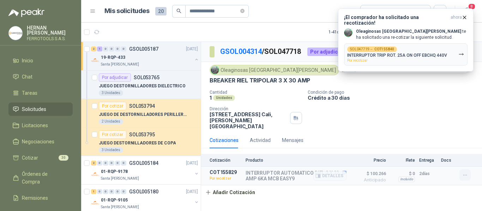
click at [465, 175] on icon "button" at bounding box center [464, 175] width 3 height 0
click at [449, 153] on button "Re-cotizar" at bounding box center [451, 153] width 56 height 11
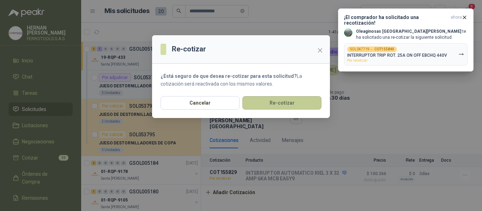
click at [298, 107] on button "Re-cotizar" at bounding box center [281, 102] width 79 height 13
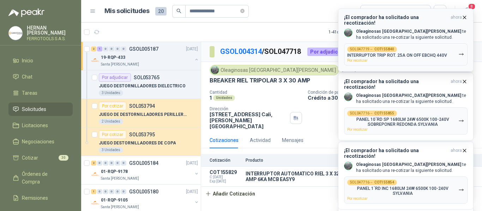
click at [452, 46] on button "SOL047719 → COT155840 INTERRUPTOR TRIP ROT. 25A ON OFF EBCHQ 440V Por recotizar" at bounding box center [405, 54] width 123 height 22
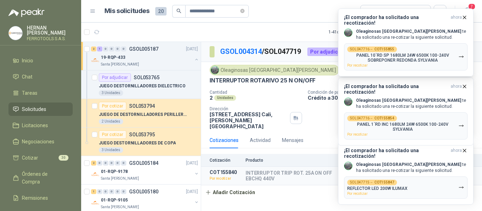
click at [281, 195] on div "GSOL004314 / SOL047719 Por adjudicar Oleaginosas San Fernando 1 jul, 2025 INTER…" at bounding box center [341, 128] width 281 height 172
click at [262, 137] on div "Actividad" at bounding box center [260, 141] width 21 height 8
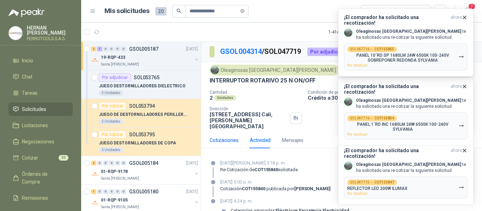
click at [220, 137] on div "Cotizaciones" at bounding box center [224, 141] width 29 height 8
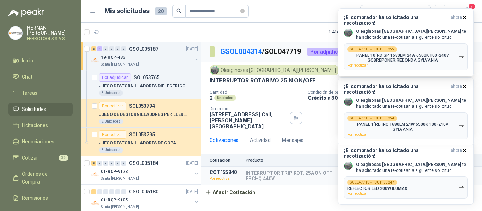
click at [287, 190] on div "Cotización Producto Precio Flete Entrega Docs COT155840 Por recotizar INTERRUPT…" at bounding box center [341, 177] width 281 height 46
click at [307, 193] on div "Cotización Producto Precio Flete Entrega Docs COT155840 Por recotizar INTERRUPT…" at bounding box center [341, 177] width 281 height 46
click at [323, 73] on div "Oleaginosas San Fernando 1 jul, 2025" at bounding box center [342, 70] width 264 height 11
click at [306, 29] on article "1 - 41 de 41 Asignado a mi No Leídos" at bounding box center [281, 32] width 401 height 19
click at [311, 6] on article "**********" at bounding box center [275, 11] width 342 height 13
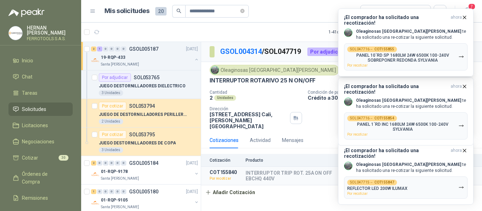
click at [295, 6] on article "**********" at bounding box center [275, 11] width 342 height 13
click at [477, 12] on header "**********" at bounding box center [281, 11] width 401 height 23
click at [473, 6] on span "7" at bounding box center [472, 6] width 8 height 7
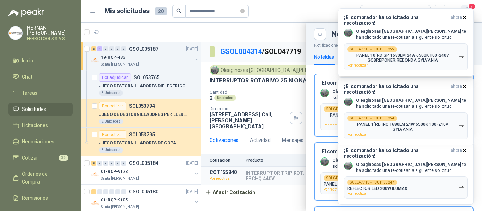
click at [473, 6] on span "7" at bounding box center [472, 6] width 8 height 7
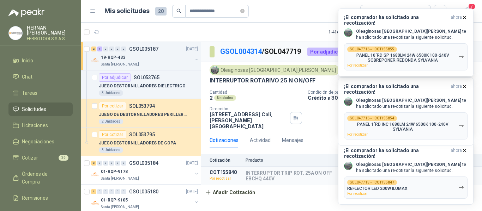
click at [311, 7] on article "**********" at bounding box center [275, 11] width 342 height 13
click at [465, 18] on icon "button" at bounding box center [464, 17] width 3 height 3
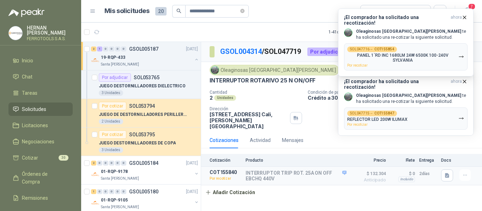
click at [465, 18] on icon "button" at bounding box center [464, 17] width 3 height 3
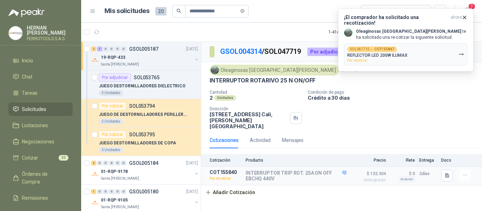
click at [465, 18] on icon "button" at bounding box center [464, 17] width 3 height 3
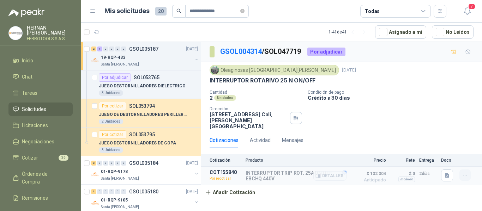
click at [466, 173] on icon "button" at bounding box center [465, 176] width 6 height 6
click at [448, 152] on button "Re-cotizar" at bounding box center [451, 153] width 56 height 11
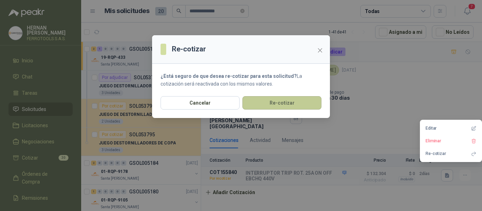
click at [297, 106] on button "Re-cotizar" at bounding box center [281, 102] width 79 height 13
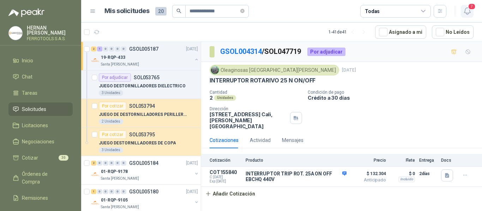
click at [468, 11] on icon "button" at bounding box center [467, 11] width 9 height 9
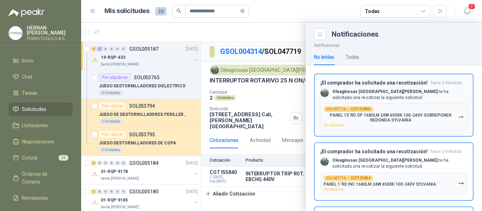
click at [452, 117] on p "PANEL 10´RD SP 1680LM 24W 6500K 100-240V SOBREPONER REDONDA SYLVANIA" at bounding box center [391, 118] width 134 height 10
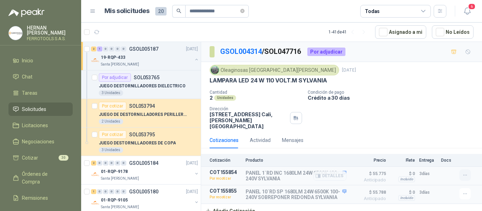
click at [464, 173] on icon "button" at bounding box center [465, 176] width 6 height 6
click at [444, 154] on button "Re-cotizar" at bounding box center [451, 153] width 56 height 11
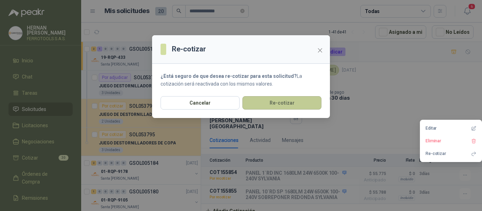
click at [301, 106] on button "Re-cotizar" at bounding box center [281, 102] width 79 height 13
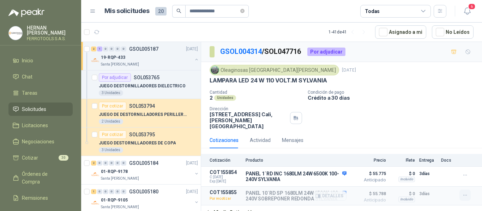
click at [462, 193] on icon "button" at bounding box center [465, 196] width 6 height 6
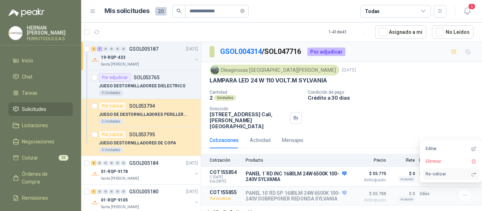
click at [438, 172] on button "Re-cotizar" at bounding box center [451, 174] width 56 height 11
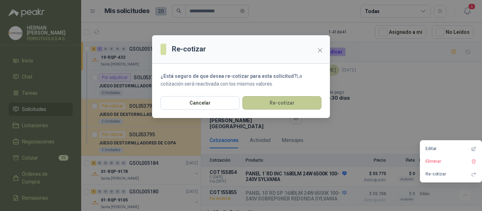
click at [282, 104] on button "Re-cotizar" at bounding box center [281, 102] width 79 height 13
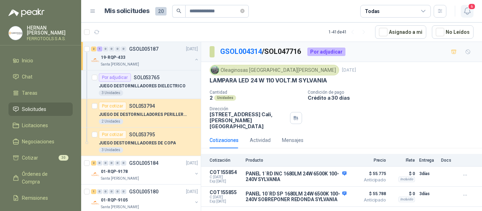
click at [466, 12] on icon "button" at bounding box center [467, 11] width 9 height 9
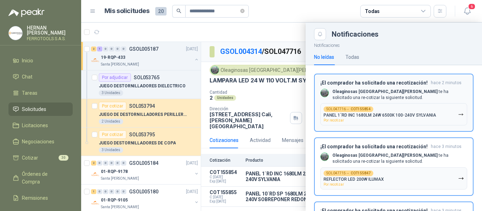
click at [430, 116] on p "PANEL 1´RD INC 1680LM 24W 6500K 100-240V SYLVANIA" at bounding box center [380, 115] width 113 height 5
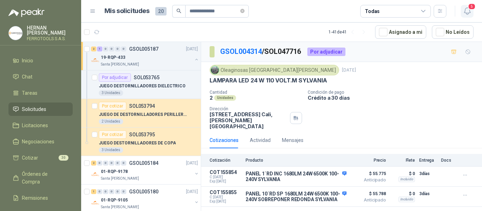
click at [468, 15] on icon "button" at bounding box center [467, 11] width 9 height 9
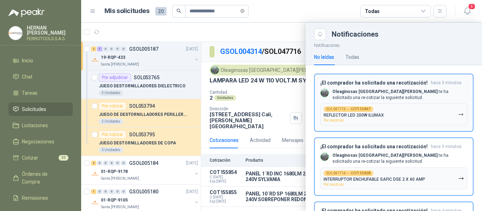
click at [429, 115] on button "SOL047715 → COT155847 REFLECTOR LED 200W ILUMAX Por recotizar" at bounding box center [393, 114] width 147 height 22
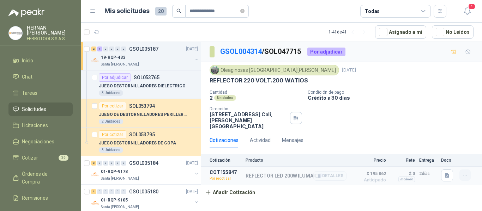
click at [464, 173] on icon "button" at bounding box center [465, 176] width 6 height 6
click at [447, 153] on button "Re-cotizar" at bounding box center [451, 153] width 56 height 11
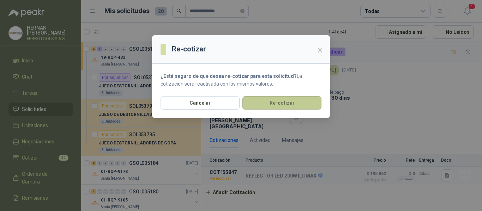
click at [289, 103] on button "Re-cotizar" at bounding box center [281, 102] width 79 height 13
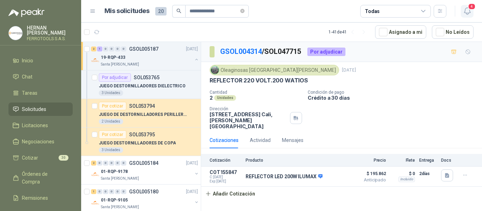
click at [470, 13] on icon "button" at bounding box center [467, 11] width 9 height 9
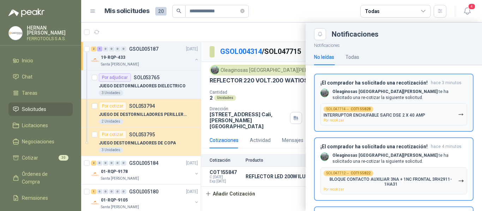
click at [458, 115] on icon "button" at bounding box center [461, 115] width 6 height 6
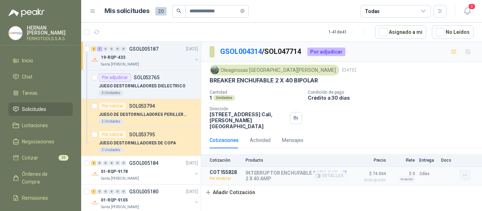
click at [465, 173] on icon "button" at bounding box center [465, 176] width 6 height 6
click at [449, 155] on button "Re-cotizar" at bounding box center [451, 153] width 56 height 11
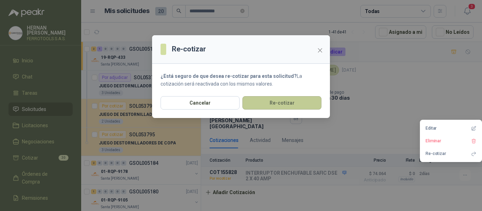
click at [312, 106] on button "Re-cotizar" at bounding box center [281, 102] width 79 height 13
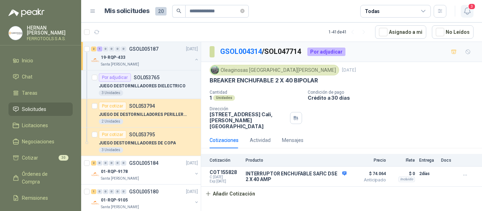
click at [469, 12] on icon "button" at bounding box center [467, 11] width 9 height 9
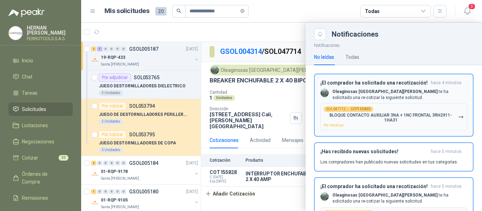
click at [454, 123] on button "SOL047712 → COT155822 BLOQUE CONTACTO AUXILIAR 3NA + 1NC FRONTAL 3RH2911-1HA31 …" at bounding box center [393, 116] width 147 height 27
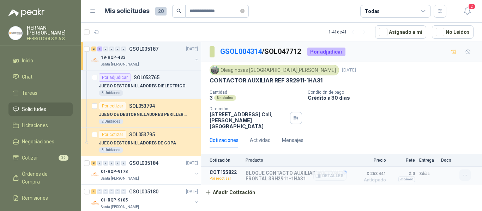
click at [467, 173] on icon "button" at bounding box center [465, 176] width 6 height 6
click at [450, 153] on button "Re-cotizar" at bounding box center [451, 153] width 56 height 11
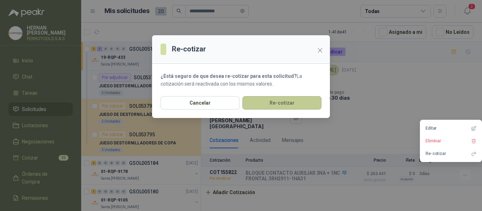
click at [274, 101] on button "Re-cotizar" at bounding box center [281, 102] width 79 height 13
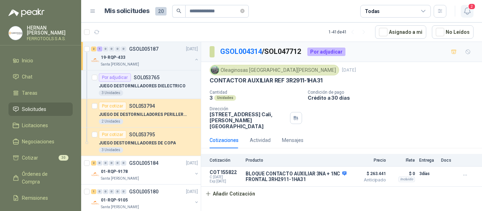
click at [470, 12] on icon "button" at bounding box center [467, 11] width 6 height 7
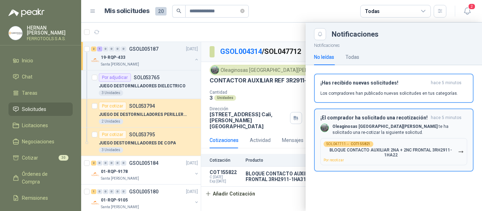
click at [455, 151] on p "BLOQUE CONTACTO AUXILIAR 2NA + 2NC FRONTAL 3RH2911-1HA22" at bounding box center [391, 153] width 134 height 10
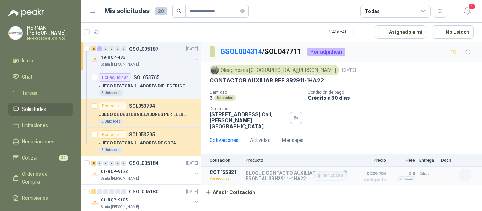
click at [464, 173] on icon "button" at bounding box center [465, 176] width 6 height 6
click at [441, 154] on button "Re-cotizar" at bounding box center [451, 153] width 56 height 11
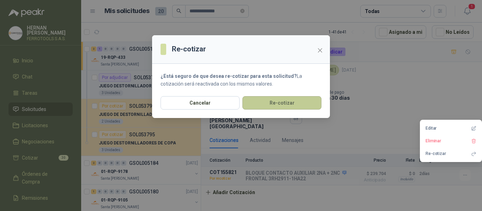
click at [272, 101] on button "Re-cotizar" at bounding box center [281, 102] width 79 height 13
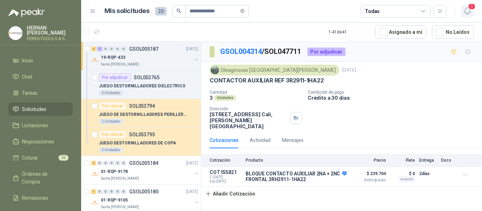
click at [468, 9] on span "1" at bounding box center [472, 6] width 8 height 7
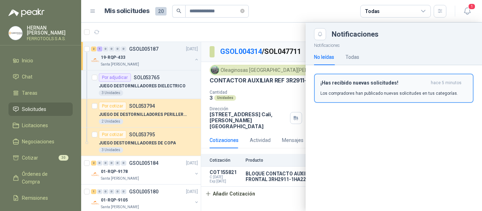
click at [438, 93] on p "Los compradores han publicado nuevas solicitudes en tus categorías." at bounding box center [389, 93] width 138 height 6
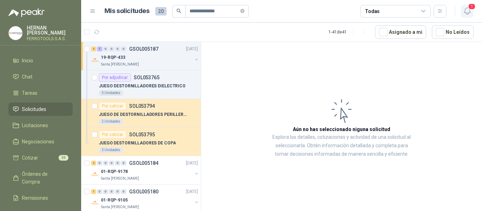
click at [471, 5] on span "1" at bounding box center [472, 6] width 8 height 7
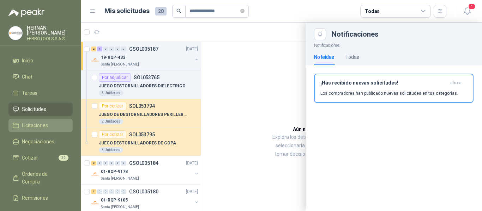
click at [28, 122] on span "Licitaciones" at bounding box center [35, 126] width 26 height 8
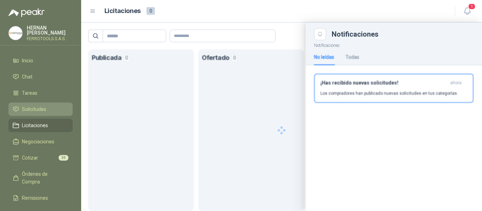
click at [31, 106] on span "Solicitudes" at bounding box center [34, 109] width 24 height 8
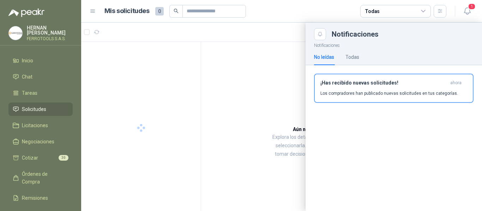
click at [255, 34] on div at bounding box center [281, 117] width 401 height 189
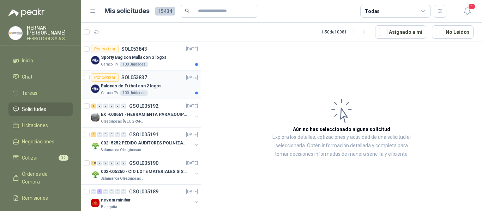
click at [168, 90] on div "Balones de Futbol con 2 logos" at bounding box center [149, 86] width 97 height 8
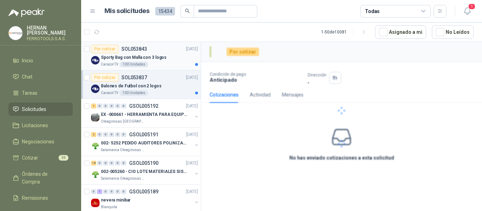
click at [164, 61] on div "Sporty Bag con Malla con 3 logos" at bounding box center [149, 57] width 97 height 8
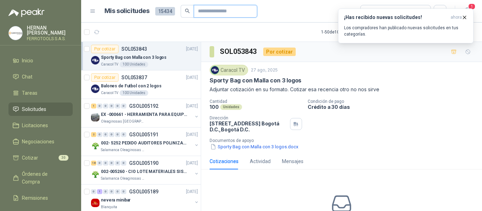
click at [233, 10] on input "text" at bounding box center [222, 11] width 49 height 12
paste input "*********"
type input "*********"
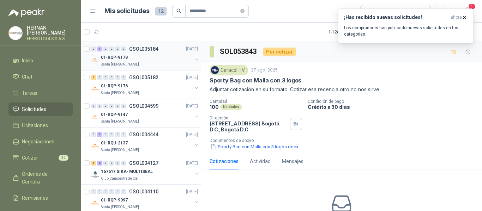
click at [188, 64] on div "01-RQP-9178 Santa Anita Napoles" at bounding box center [145, 60] width 108 height 14
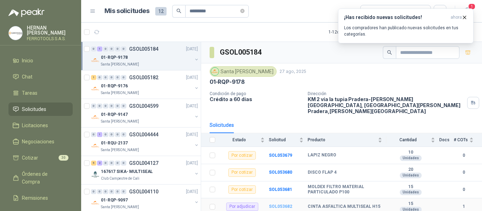
click at [284, 204] on b "SOL053682" at bounding box center [280, 206] width 23 height 5
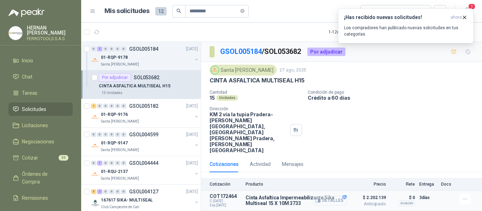
click at [331, 196] on button "Detalles" at bounding box center [329, 201] width 33 height 10
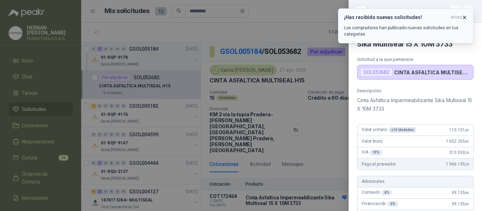
click at [464, 17] on icon "button" at bounding box center [464, 17] width 3 height 3
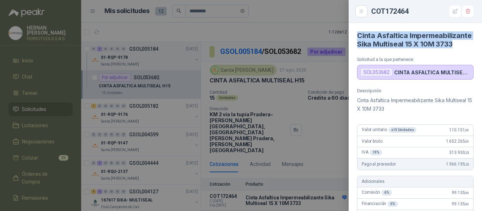
drag, startPoint x: 441, startPoint y: 54, endPoint x: 356, endPoint y: 34, distance: 87.3
click at [356, 34] on article "Cinta Asfaltica Impermeabilizante Sika Multiseal 15 X 10M 3733 Solicitud a la q…" at bounding box center [415, 51] width 133 height 57
copy h4 "Cinta Asfaltica Impermeabilizante Sika Multiseal 15 X 10M 3733"
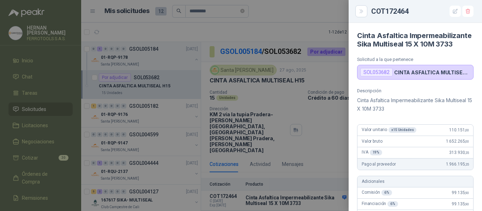
click at [211, 11] on div at bounding box center [241, 105] width 482 height 211
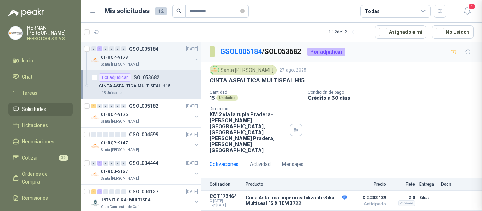
scroll to position [283, 0]
click at [245, 10] on icon "close-circle" at bounding box center [242, 11] width 4 height 4
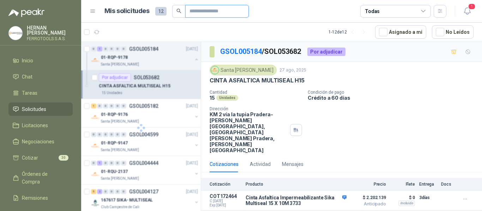
click at [221, 9] on input "text" at bounding box center [213, 11] width 49 height 12
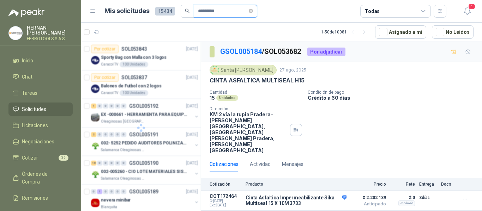
type input "*********"
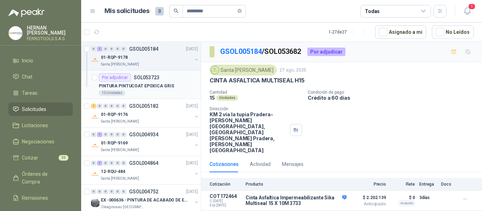
click at [177, 85] on div "PINTURA PINTUCOAT EPOXICA GRIS" at bounding box center [148, 86] width 99 height 8
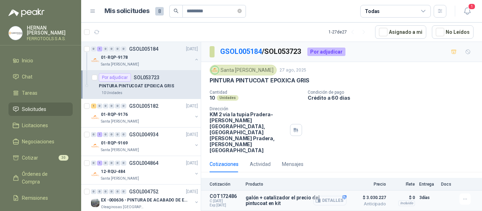
click at [332, 196] on button "Detalles" at bounding box center [329, 201] width 33 height 10
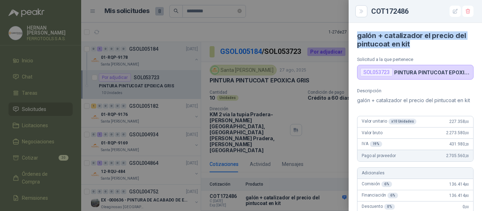
drag, startPoint x: 415, startPoint y: 43, endPoint x: 356, endPoint y: 35, distance: 60.2
click at [356, 35] on article "galón + catalizador el precio del pintucoat en kit Solicitud a la que pertenece…" at bounding box center [415, 51] width 133 height 57
copy h4 "galón + catalizador el precio del pintucoat en kit"
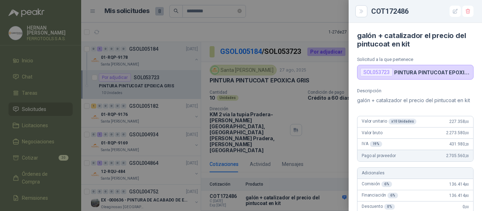
click at [221, 11] on div at bounding box center [241, 105] width 482 height 211
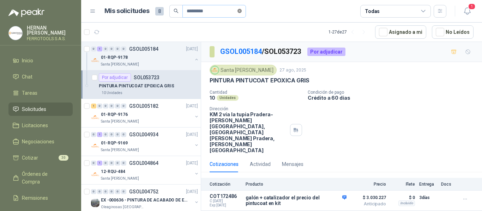
click at [242, 11] on icon "close-circle" at bounding box center [239, 11] width 4 height 4
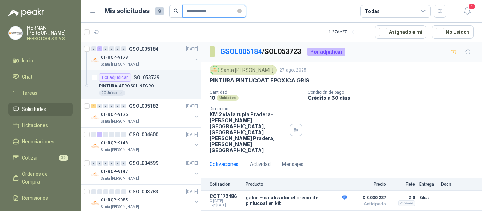
type input "**********"
click at [165, 58] on div "01-RQP-9178" at bounding box center [146, 57] width 91 height 8
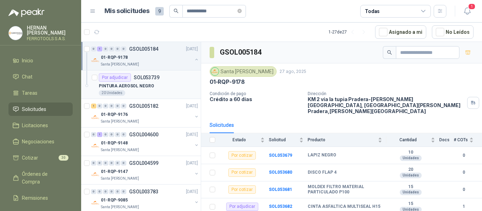
click at [151, 87] on div "PINTURA AEROSOL NEGRO" at bounding box center [148, 86] width 99 height 8
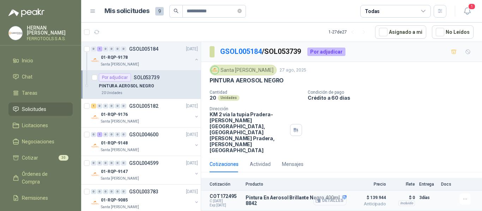
click at [336, 196] on button "Detalles" at bounding box center [329, 201] width 33 height 10
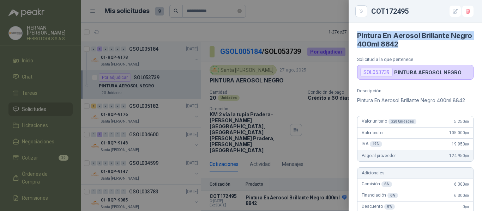
drag, startPoint x: 422, startPoint y: 48, endPoint x: 355, endPoint y: 35, distance: 68.9
click at [355, 35] on article "Pintura En Aerosol Brillante Negro 400ml 8842 Solicitud a la que pertenece SOL0…" at bounding box center [415, 51] width 133 height 57
copy h4 "Pintura En Aerosol Brillante Negro 400ml 8842"
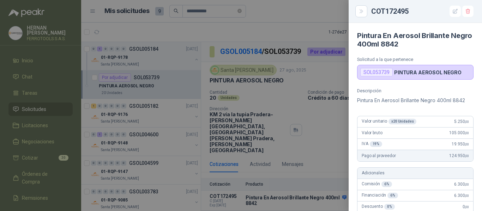
click at [208, 8] on div at bounding box center [241, 105] width 482 height 211
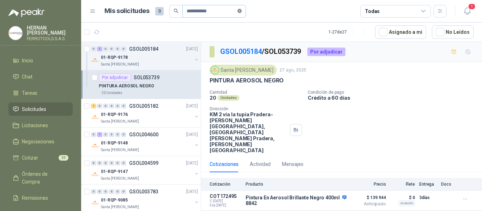
click at [242, 11] on icon "close-circle" at bounding box center [239, 11] width 4 height 4
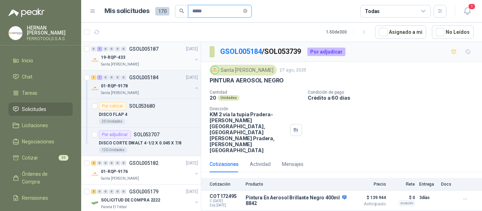
type input "*****"
click at [194, 58] on button "button" at bounding box center [197, 60] width 6 height 6
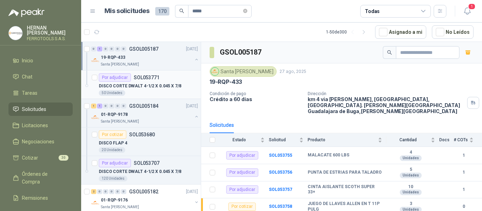
click at [166, 88] on p "DISCO CORTE DWALT 4-1/2 X 0.045 X 7/8" at bounding box center [140, 86] width 83 height 7
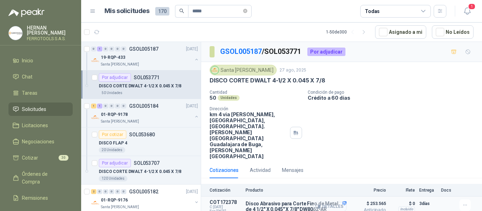
click at [327, 202] on button "Detalles" at bounding box center [329, 207] width 33 height 10
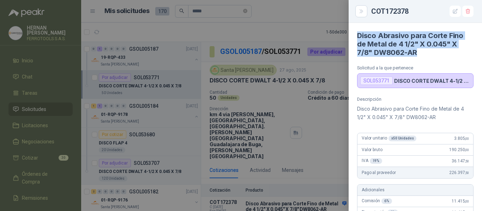
drag, startPoint x: 421, startPoint y: 51, endPoint x: 355, endPoint y: 36, distance: 68.0
click at [355, 36] on article "Disco Abrasivo para Corte Fino de Metal de 4 1/2" X 0.045" X 7/8" DW8062-AR Sol…" at bounding box center [415, 55] width 133 height 65
copy h4 "Disco Abrasivo para Corte Fino de Metal de 4 1/2" X 0.045" X 7/8" DW8062-AR"
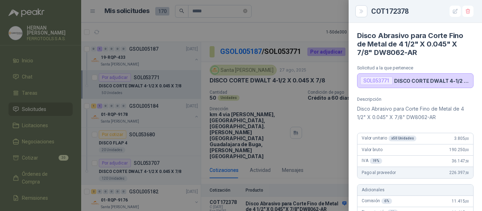
click at [70, 19] on div at bounding box center [241, 105] width 482 height 211
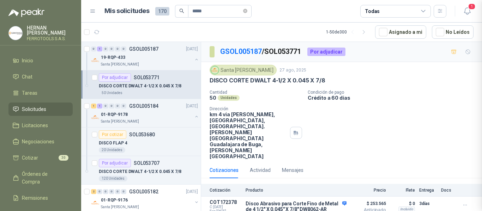
scroll to position [283, 0]
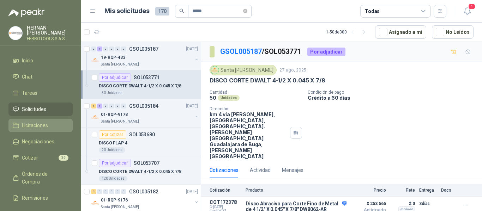
click at [29, 119] on link "Licitaciones" at bounding box center [40, 125] width 64 height 13
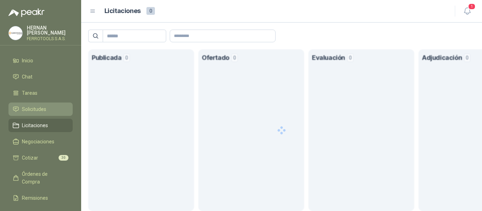
click at [33, 106] on span "Solicitudes" at bounding box center [34, 109] width 24 height 8
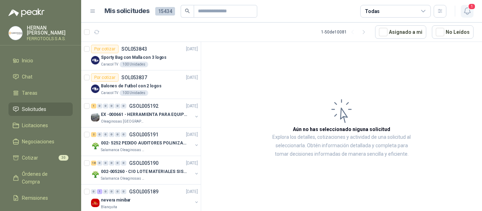
click at [470, 9] on span "1" at bounding box center [472, 6] width 8 height 7
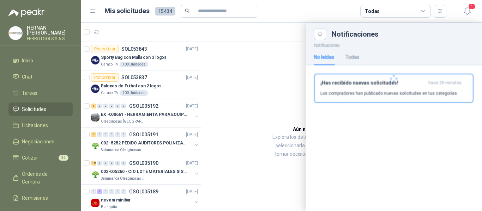
click at [387, 86] on div at bounding box center [394, 78] width 176 height 77
click at [362, 86] on div "¡Has recibido nuevas solicitudes! hace 20 minutos Los compradores han publicado…" at bounding box center [393, 88] width 147 height 17
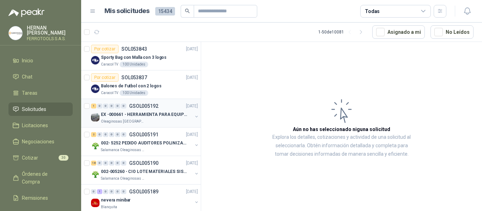
click at [170, 114] on p "EX -000661 - HERRAMIENTA PARA EQUIPO MECANICO PLAN" at bounding box center [145, 114] width 88 height 7
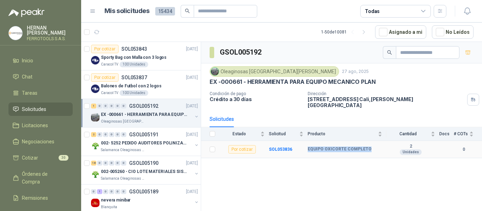
drag, startPoint x: 308, startPoint y: 145, endPoint x: 381, endPoint y: 152, distance: 73.4
click at [381, 152] on td "EQUIPO OXICORTE COMPLETO" at bounding box center [347, 149] width 79 height 17
copy b "EQUIPO OXICORTE COMPLETO"
click at [284, 147] on b "SOL053836" at bounding box center [280, 149] width 23 height 5
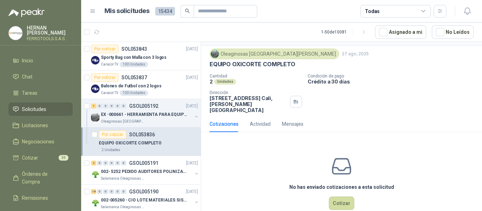
scroll to position [25, 0]
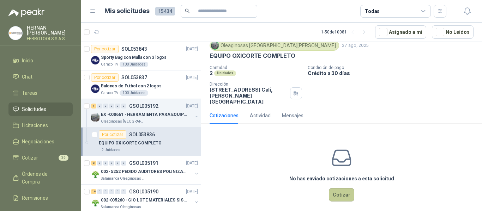
click at [336, 188] on button "Cotizar" at bounding box center [341, 194] width 25 height 13
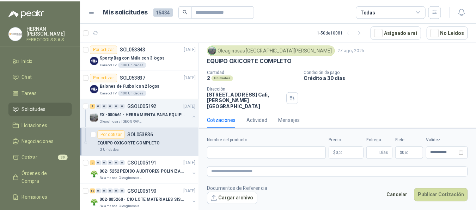
scroll to position [20, 0]
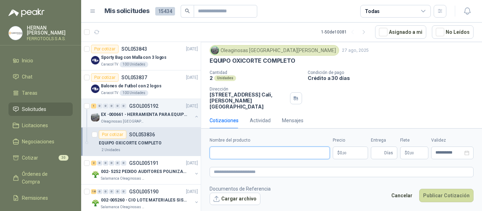
click at [279, 152] on input "Nombre del producto" at bounding box center [270, 153] width 120 height 13
paste input "**********"
type input "**********"
click at [284, 170] on textarea at bounding box center [342, 172] width 264 height 10
paste textarea "**********"
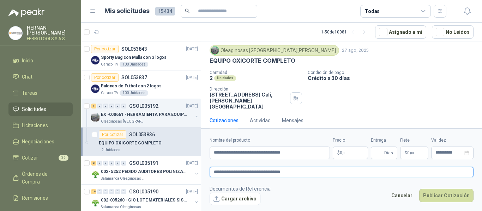
type textarea "**********"
click at [350, 152] on p "$ 0 ,00" at bounding box center [350, 153] width 35 height 13
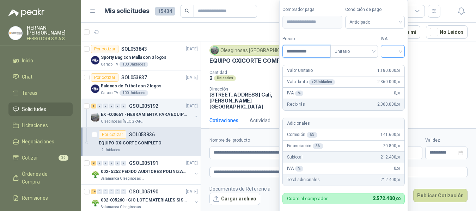
type input "**********"
click at [392, 49] on input "search" at bounding box center [393, 51] width 16 height 11
click at [396, 63] on div "19%" at bounding box center [394, 66] width 13 height 8
click at [397, 38] on label "IVA" at bounding box center [394, 39] width 24 height 7
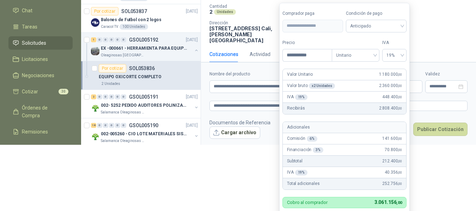
scroll to position [71, 0]
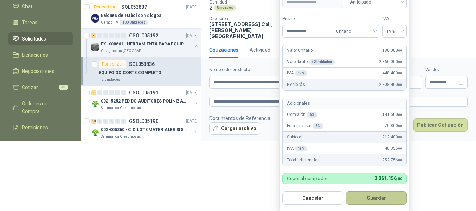
click at [379, 198] on button "Guardar" at bounding box center [376, 198] width 61 height 13
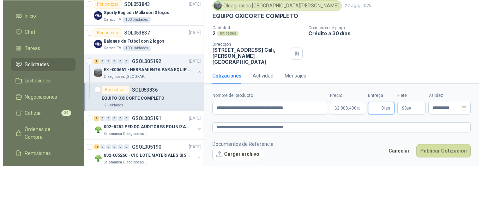
scroll to position [0, 0]
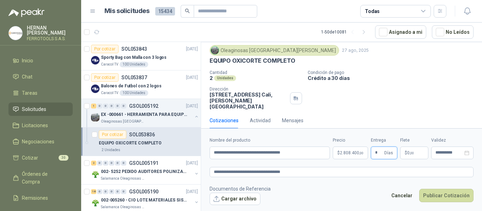
type input "*"
drag, startPoint x: 417, startPoint y: 89, endPoint x: 412, endPoint y: 81, distance: 9.1
click at [417, 89] on div "Cantidad 2 Unidades Condición de pago Crédito a 30 días Dirección [STREET_ADDRE…" at bounding box center [342, 90] width 264 height 40
click at [304, 172] on textarea "**********" at bounding box center [342, 172] width 264 height 10
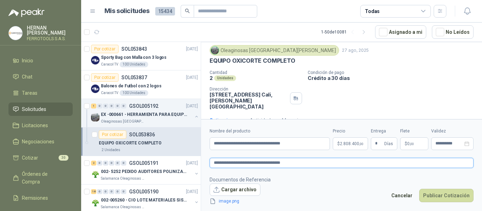
scroll to position [25, 0]
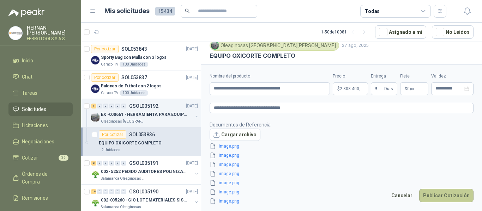
click at [450, 199] on button "Publicar Cotización" at bounding box center [446, 195] width 54 height 13
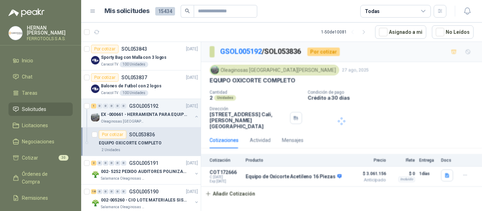
scroll to position [0, 0]
click at [194, 115] on button "button" at bounding box center [197, 117] width 6 height 6
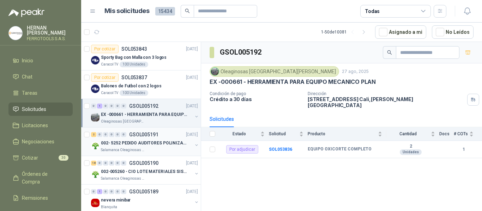
click at [170, 144] on p "002- 5252 PEDIDO AUDITORES POLINIZACIÓN" at bounding box center [145, 143] width 88 height 7
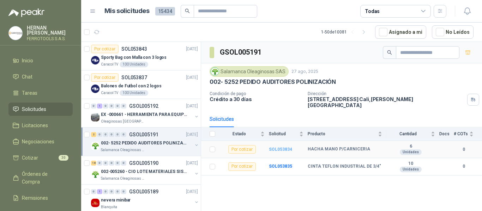
click at [281, 147] on b "SOL053834" at bounding box center [280, 149] width 23 height 5
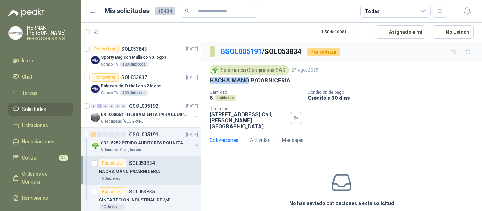
drag, startPoint x: 210, startPoint y: 80, endPoint x: 249, endPoint y: 83, distance: 39.9
click at [249, 83] on p "HACHA MANO P/CARNICERIA" at bounding box center [250, 80] width 81 height 7
copy p "HACHA MANO"
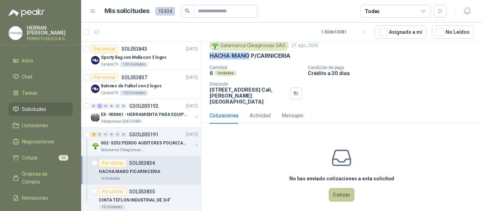
click at [334, 188] on button "Cotizar" at bounding box center [341, 194] width 25 height 13
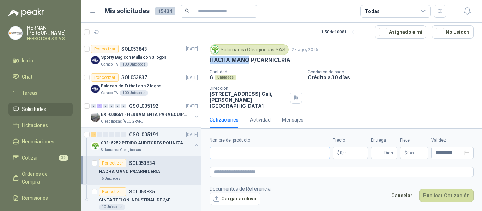
scroll to position [20, 0]
click at [273, 151] on input "Nombre del producto" at bounding box center [270, 153] width 120 height 13
paste input "**********"
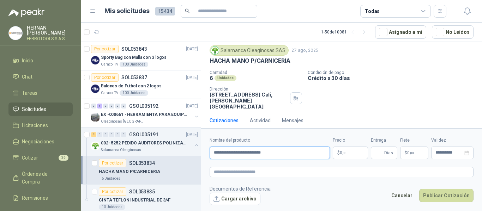
type input "**********"
click at [168, 143] on p "002- 5252 PEDIDO AUDITORES POLINIZACIÓN" at bounding box center [145, 143] width 88 height 7
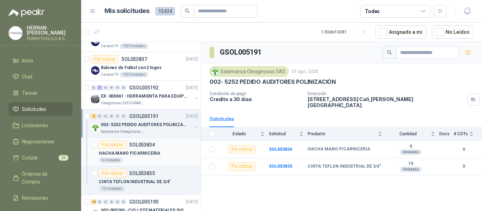
scroll to position [71, 0]
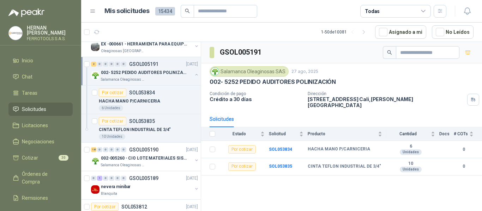
click at [189, 73] on div "002- 5252 PEDIDO AUDITORES POLINIZACIÓN Salamanca Oleaginosas SAS" at bounding box center [145, 75] width 108 height 14
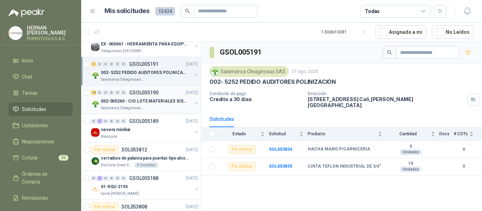
click at [179, 105] on div "002-005260 - CIO LOTE MATERIALES SISTEMA HIDRAULIC" at bounding box center [146, 101] width 91 height 8
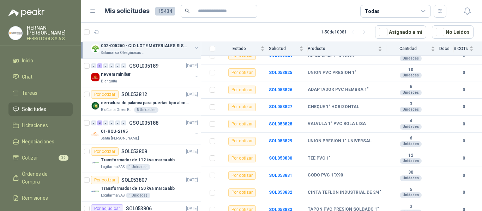
scroll to position [141, 0]
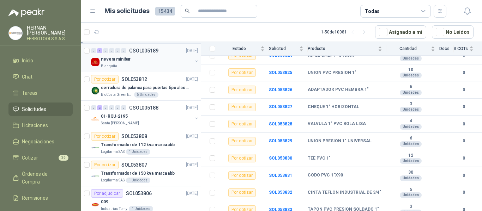
click at [164, 67] on div "Blanquita" at bounding box center [146, 67] width 91 height 6
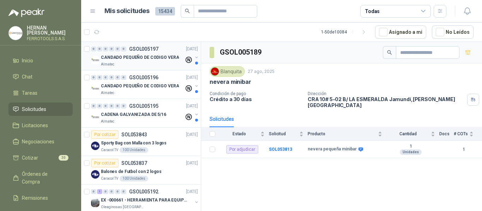
click at [149, 60] on p "CANDADO PEQUEÑO DE CODIGO VERA" at bounding box center [140, 57] width 78 height 7
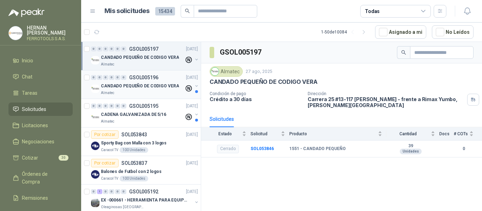
click at [148, 88] on p "CANDADO PEQUEÑO DE CODIGO VERA" at bounding box center [140, 86] width 78 height 7
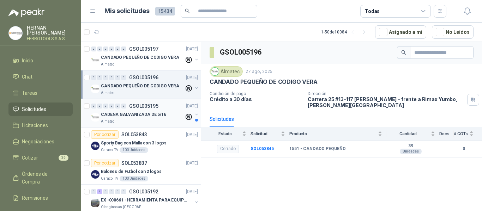
click at [145, 109] on div "0 0 0 0 0 0 GSOL005195 [DATE]" at bounding box center [145, 106] width 108 height 8
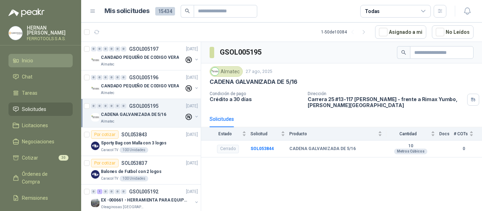
click at [32, 59] on span "Inicio" at bounding box center [27, 61] width 11 height 8
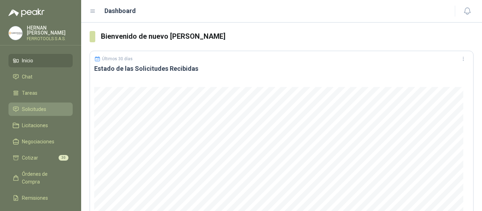
click at [32, 107] on span "Solicitudes" at bounding box center [34, 109] width 24 height 8
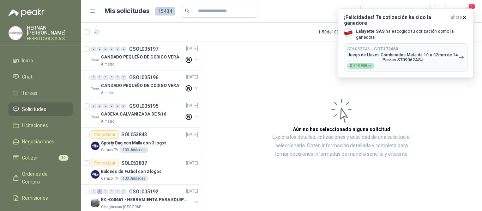
click at [434, 96] on article "Aún no has seleccionado niguna solicitud Explora los detalles, cotizaciones y a…" at bounding box center [341, 128] width 281 height 172
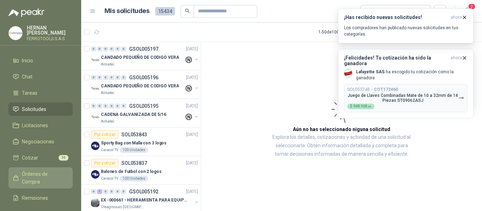
click at [32, 172] on span "Órdenes de Compra" at bounding box center [44, 178] width 44 height 16
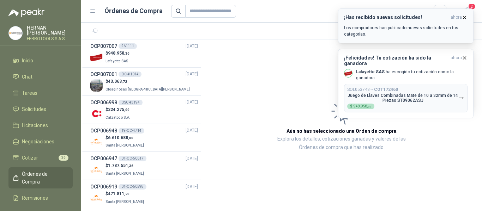
click at [464, 18] on icon "button" at bounding box center [465, 17] width 6 height 6
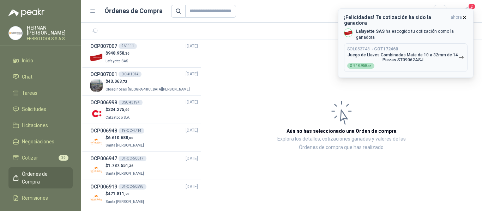
click at [465, 17] on icon "button" at bounding box center [464, 17] width 3 height 3
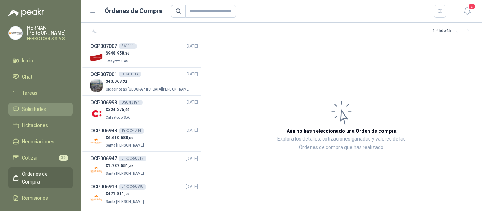
click at [41, 108] on span "Solicitudes" at bounding box center [34, 109] width 24 height 8
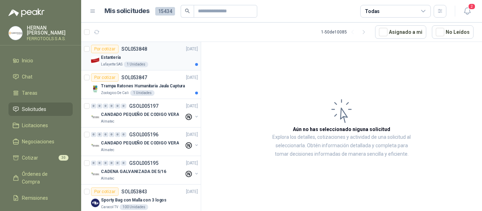
click at [168, 56] on div "Estantería" at bounding box center [149, 57] width 97 height 8
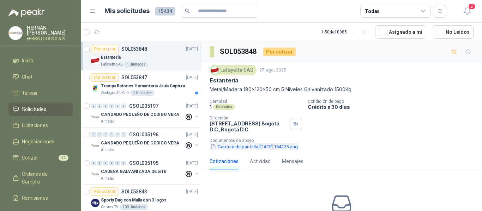
click at [260, 146] on button "Captura de pantalla [DATE] 164225.png" at bounding box center [254, 146] width 89 height 7
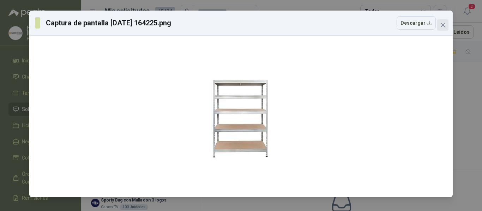
click at [446, 26] on span "Close" at bounding box center [442, 25] width 11 height 6
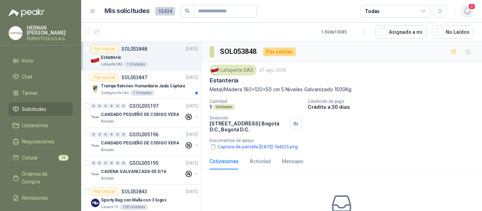
click at [468, 8] on icon "button" at bounding box center [467, 11] width 9 height 9
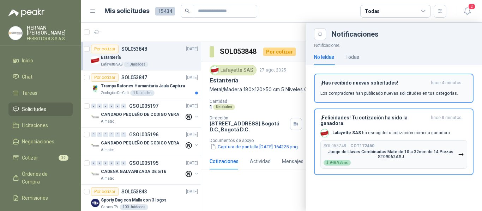
click at [457, 92] on div "¡Has recibido nuevas solicitudes! hace 4 minutos Los compradores han publicado …" at bounding box center [393, 88] width 147 height 17
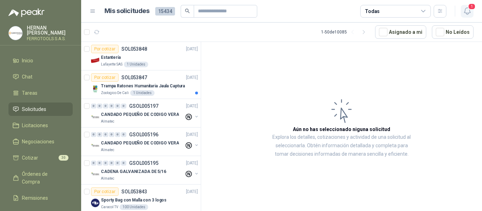
click at [469, 15] on icon "button" at bounding box center [467, 11] width 9 height 9
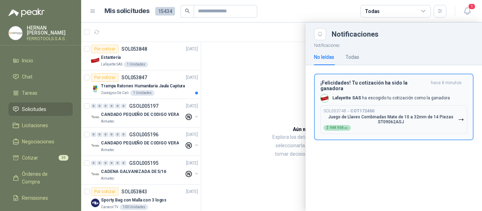
click at [462, 117] on icon "button" at bounding box center [461, 120] width 6 height 6
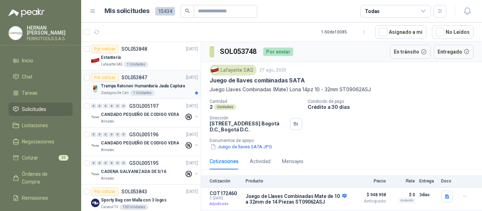
click at [177, 93] on div "Zoologico De Cali 1 Unidades" at bounding box center [149, 93] width 97 height 6
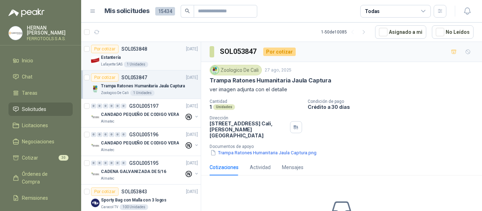
click at [166, 53] on div "Por cotizar SOL053848 27/08/25" at bounding box center [144, 49] width 107 height 8
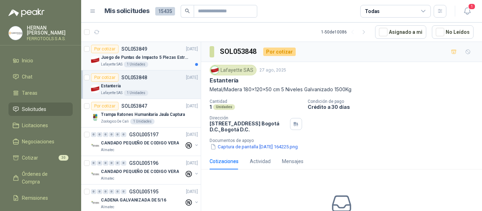
click at [159, 58] on p "Juego de Puntas de Impacto 5 Piezas Estrella PH2 de 2'' Zanco 1/4'' Truper" at bounding box center [145, 57] width 88 height 7
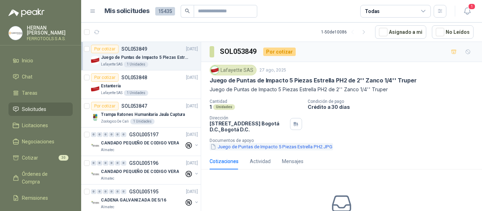
click at [300, 147] on button "Juego de Puntas de Impacto 5 Piezas Estrella PH2.JPG" at bounding box center [271, 146] width 123 height 7
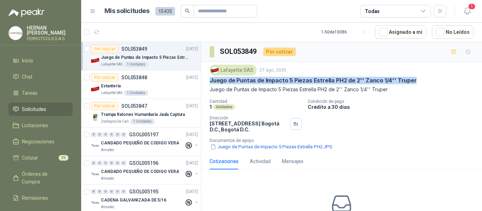
drag, startPoint x: 412, startPoint y: 81, endPoint x: 210, endPoint y: 82, distance: 201.5
click at [210, 82] on div "Juego de Puntas de Impacto 5 Piezas Estrella PH2 de 2'' Zanco 1/4'' Truper" at bounding box center [342, 80] width 264 height 7
copy p "Juego de Puntas de Impacto 5 Piezas Estrella PH2 de 2'' Zanco 1/4'' Truper"
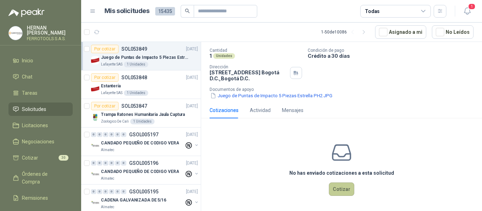
click at [331, 186] on button "Cotizar" at bounding box center [341, 189] width 25 height 13
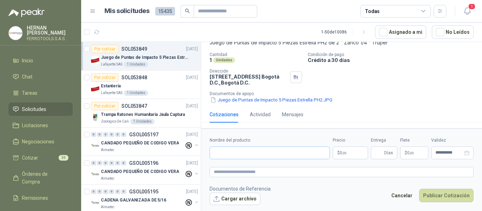
scroll to position [47, 0]
click at [289, 151] on input "Nombre del producto" at bounding box center [270, 153] width 120 height 13
paste input "**********"
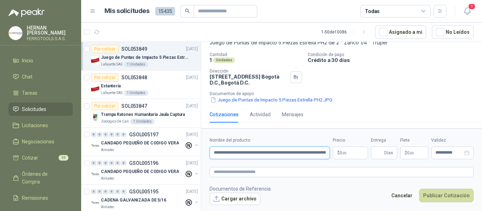
scroll to position [0, 28]
type input "**********"
click at [298, 174] on textarea at bounding box center [342, 172] width 264 height 10
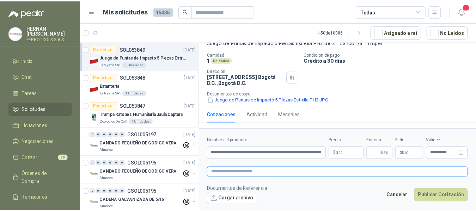
scroll to position [0, 0]
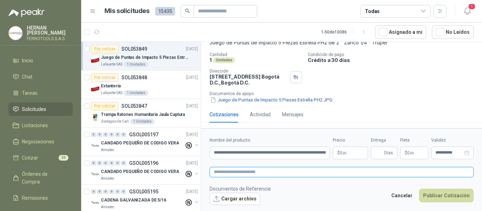
paste textarea "**********"
type textarea "**********"
click at [346, 157] on p "$ 0 ,00" at bounding box center [350, 153] width 35 height 13
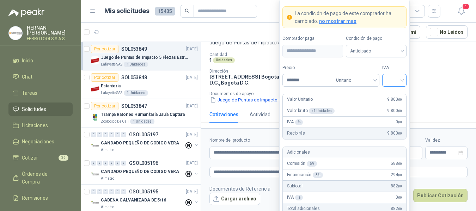
type input "*******"
click at [396, 80] on input "search" at bounding box center [395, 79] width 16 height 11
click at [391, 95] on div "19%" at bounding box center [394, 95] width 13 height 8
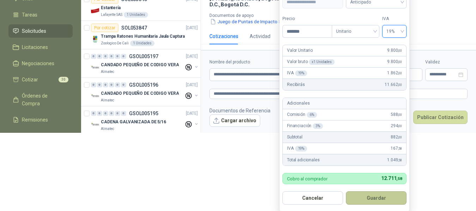
click at [383, 195] on button "Guardar" at bounding box center [376, 198] width 61 height 13
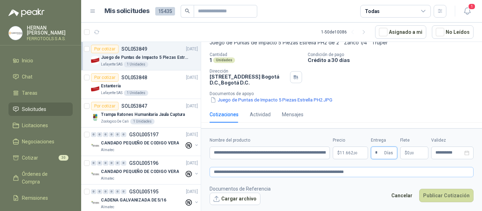
type input "*"
click at [364, 174] on textarea "**********" at bounding box center [342, 172] width 264 height 10
type textarea "**********"
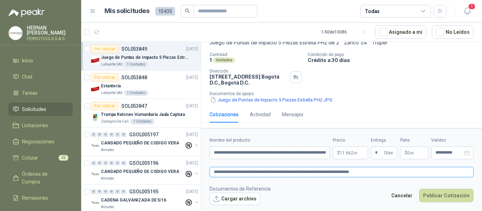
type textarea "**********"
click at [315, 154] on input "**********" at bounding box center [270, 153] width 120 height 13
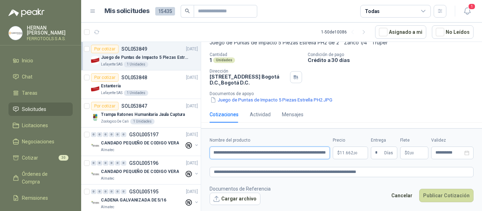
scroll to position [0, 44]
type input "**********"
click at [439, 197] on button "Publicar Cotización" at bounding box center [446, 195] width 54 height 13
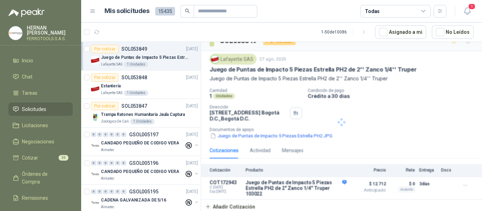
scroll to position [12, 0]
click at [462, 187] on icon "button" at bounding box center [465, 186] width 6 height 6
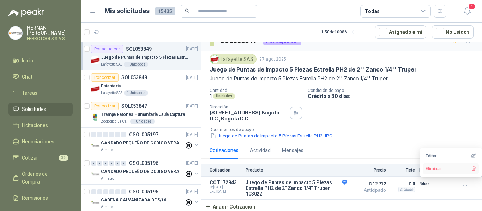
click at [438, 168] on button "Eliminar" at bounding box center [451, 168] width 56 height 11
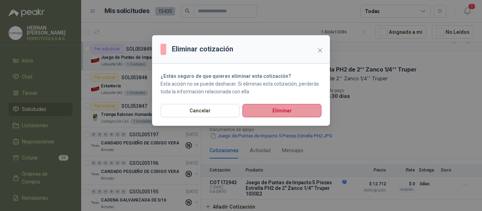
click at [291, 114] on button "Eliminar" at bounding box center [281, 110] width 79 height 13
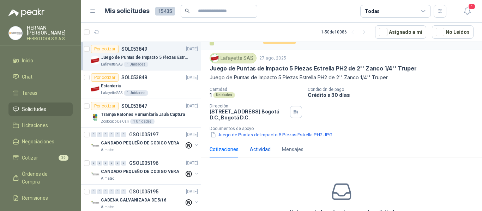
click at [262, 149] on div "Actividad" at bounding box center [260, 150] width 21 height 8
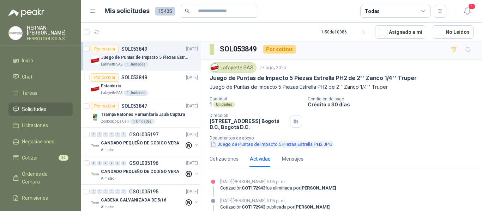
scroll to position [0, 0]
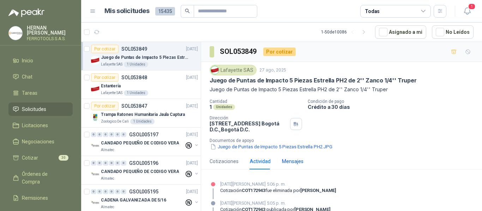
click at [294, 160] on div "Mensajes" at bounding box center [293, 162] width 22 height 8
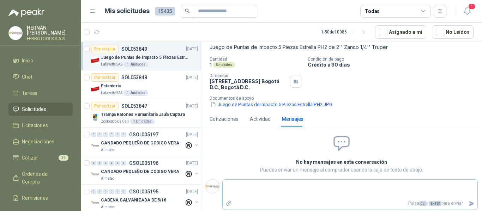
scroll to position [43, 0]
type textarea "*"
type textarea "**"
type textarea "***"
type textarea "****"
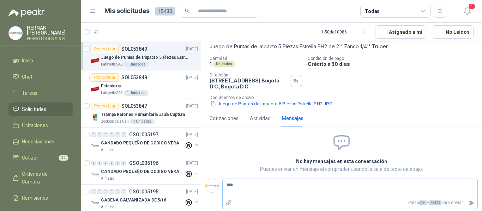
type textarea "*****"
type textarea "******"
type textarea "********"
type textarea "*********"
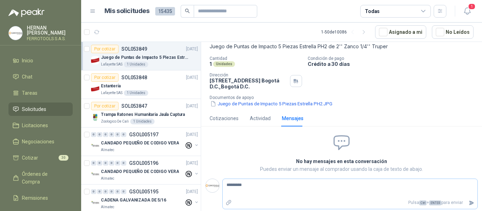
type textarea "**********"
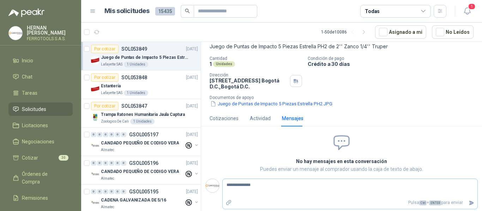
type textarea "**********"
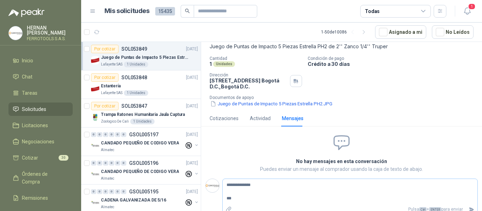
type textarea "**********"
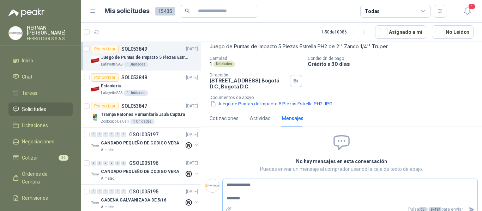
type textarea "**********"
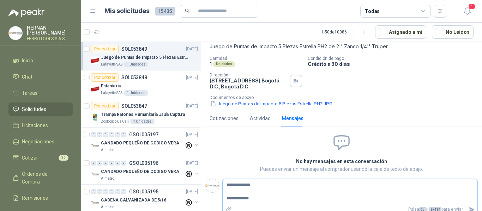
type textarea "**********"
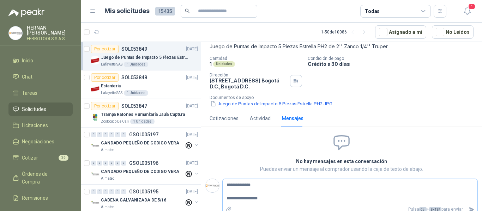
type textarea "**********"
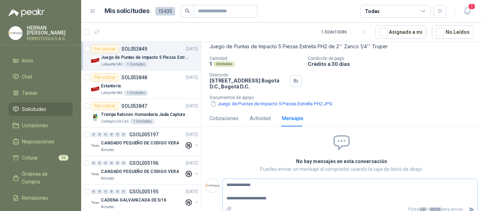
type textarea "**********"
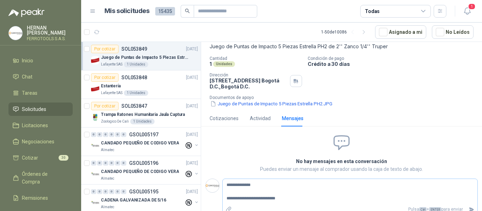
type textarea "**********"
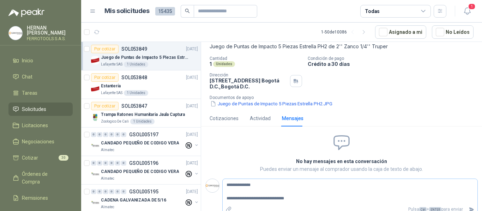
type textarea "**********"
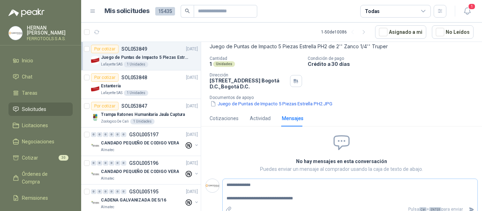
type textarea "**********"
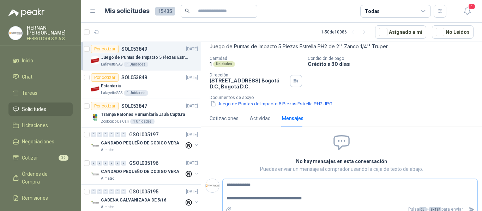
type textarea "**********"
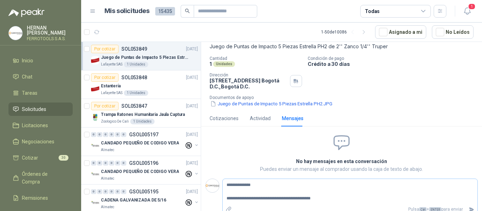
type textarea "**********"
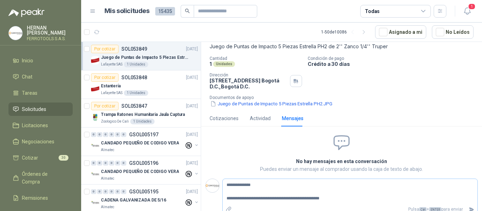
type textarea "**********"
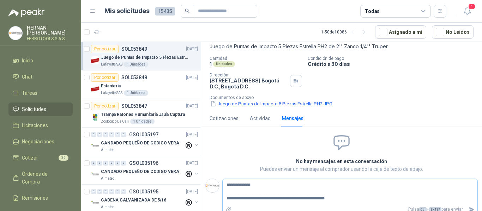
type textarea "**********"
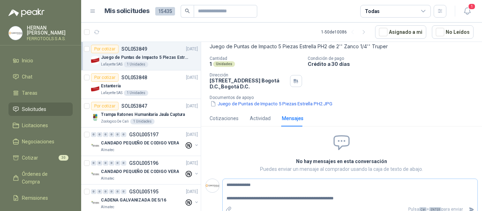
type textarea "**********"
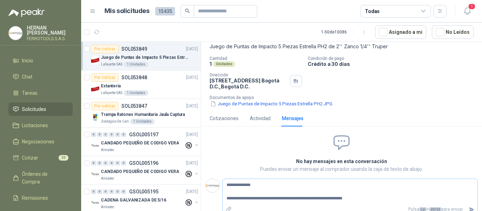
type textarea "**********"
drag, startPoint x: 432, startPoint y: 142, endPoint x: 430, endPoint y: 145, distance: 3.8
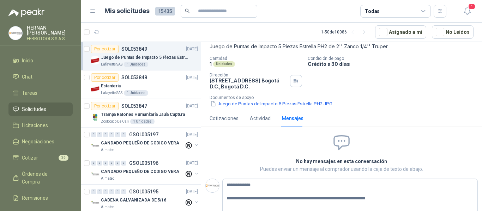
click at [430, 145] on span at bounding box center [341, 143] width 260 height 19
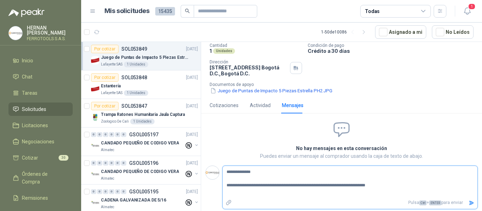
click at [469, 204] on icon "Enviar" at bounding box center [471, 203] width 5 height 5
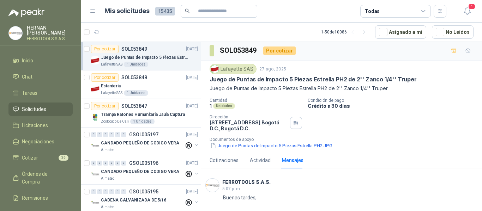
scroll to position [0, 0]
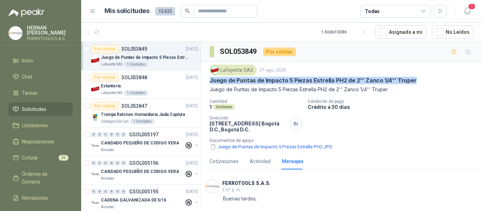
drag, startPoint x: 416, startPoint y: 79, endPoint x: 209, endPoint y: 80, distance: 206.4
click at [209, 80] on div "Lafayette SAS 27 ago, 2025 Juego de Puntas de Impacto 5 Piezas Estrella PH2 de …" at bounding box center [341, 107] width 281 height 91
copy p "Juego de Puntas de Impacto 5 Piezas Estrella PH2 de 2'' Zanco 1/4'' Truper"
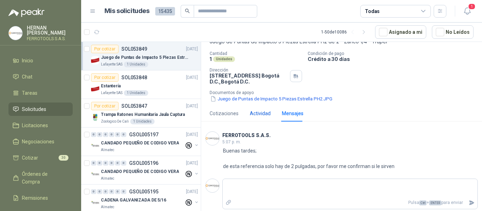
click at [252, 114] on div "Actividad" at bounding box center [260, 114] width 21 height 8
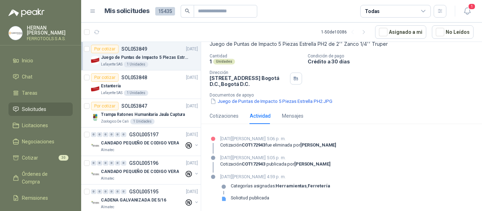
scroll to position [46, 0]
click at [223, 116] on div "Cotizaciones" at bounding box center [224, 116] width 29 height 8
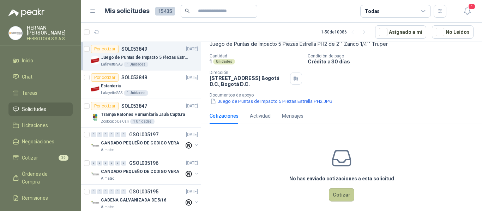
click at [349, 189] on button "Cotizar" at bounding box center [341, 194] width 25 height 13
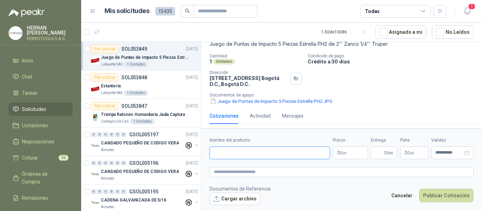
click at [286, 155] on input "Nombre del producto" at bounding box center [270, 153] width 120 height 13
paste input "**********"
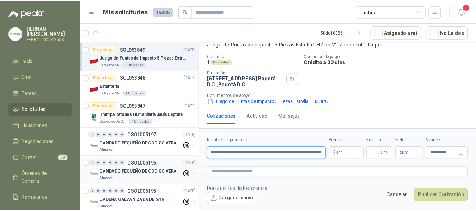
scroll to position [0, 0]
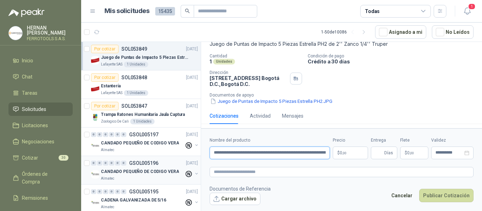
drag, startPoint x: 326, startPoint y: 155, endPoint x: 90, endPoint y: 159, distance: 236.8
click at [90, 159] on div "Por cotizar SOL053849 27/08/25 Juego de Puntas de Impacto 5 Piezas Estrella PH2…" at bounding box center [281, 128] width 401 height 172
click at [222, 172] on textarea at bounding box center [342, 172] width 264 height 10
paste textarea "**********"
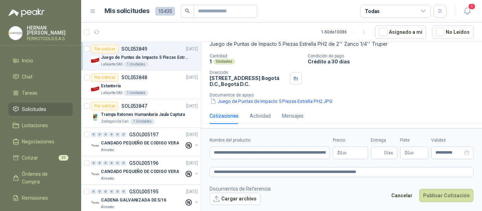
click at [350, 155] on body "HERNAN RUALES FERROTOOLS S.A.S. Inicio Chat Tareas Solicitudes Licitaciones Neg…" at bounding box center [241, 105] width 482 height 211
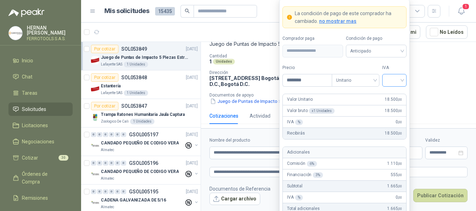
click at [404, 79] on div at bounding box center [394, 80] width 24 height 13
click at [396, 94] on div "19%" at bounding box center [394, 95] width 13 height 8
click at [399, 67] on label "IVA" at bounding box center [394, 68] width 24 height 7
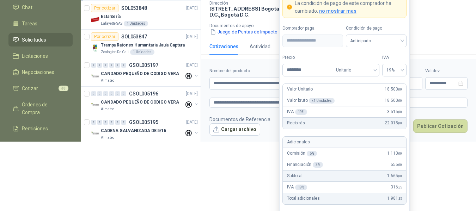
scroll to position [87, 0]
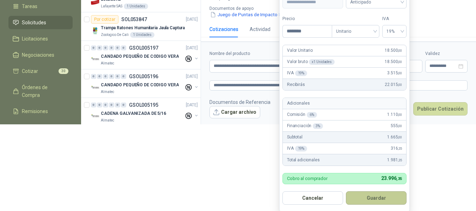
click at [377, 198] on button "Guardar" at bounding box center [376, 198] width 61 height 13
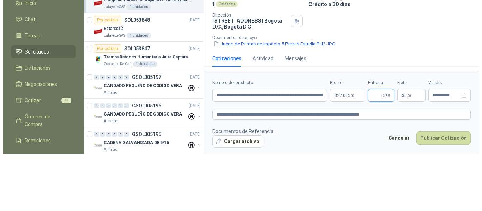
scroll to position [0, 0]
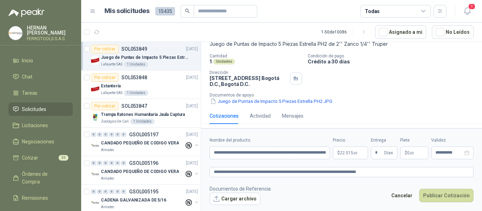
click at [369, 190] on footer "Documentos de Referencia Cargar archivo Cancelar Publicar Cotización" at bounding box center [342, 195] width 264 height 20
click at [245, 197] on button "Cargar archivo" at bounding box center [235, 199] width 51 height 13
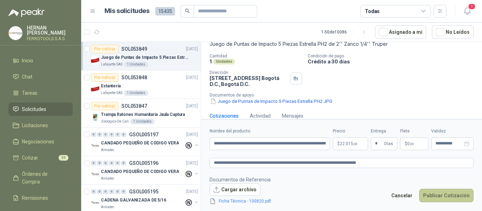
click at [442, 197] on button "Publicar Cotización" at bounding box center [446, 195] width 54 height 13
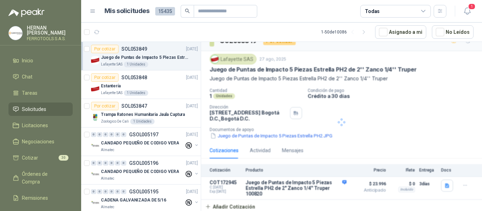
scroll to position [12, 0]
click at [465, 8] on icon "button" at bounding box center [467, 11] width 9 height 9
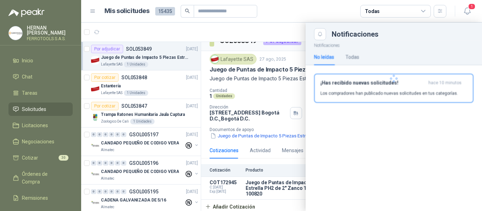
click at [404, 88] on div at bounding box center [394, 78] width 176 height 77
click at [329, 89] on div "¡Has recibido nuevas solicitudes! hace 10 minutos Los compradores han publicado…" at bounding box center [393, 88] width 147 height 17
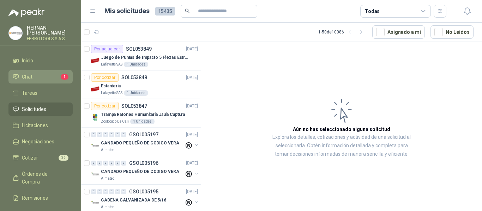
click at [33, 77] on li "Chat 1" at bounding box center [41, 77] width 56 height 8
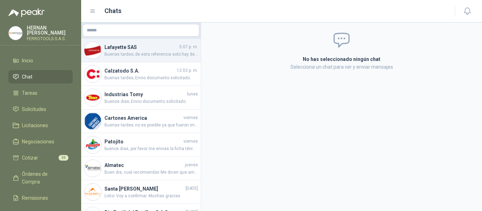
click at [148, 56] on span "Buenas tardes; de esta referencia solo hay de 2 pulgadas, por favor me confirma…" at bounding box center [151, 54] width 94 height 7
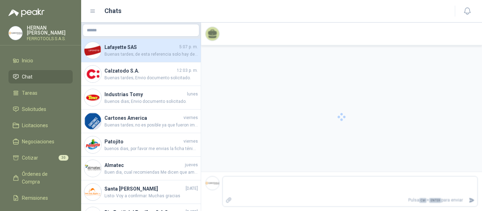
scroll to position [143, 0]
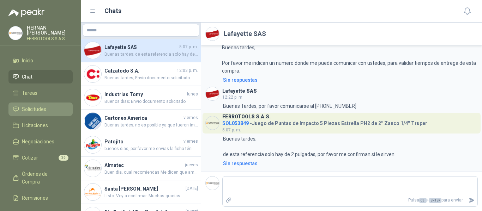
click at [27, 108] on span "Solicitudes" at bounding box center [34, 109] width 24 height 8
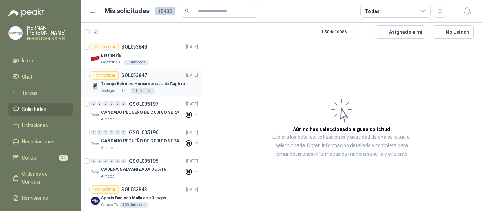
scroll to position [71, 0]
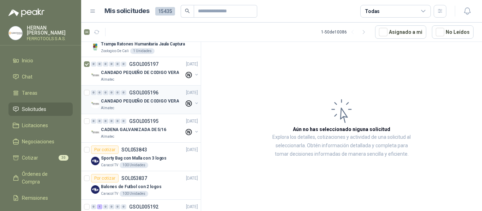
click at [84, 96] on div at bounding box center [87, 100] width 7 height 23
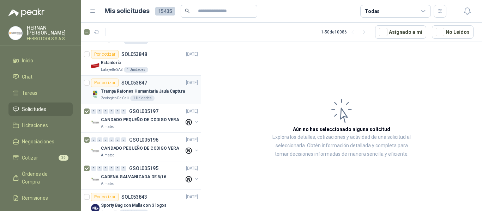
scroll to position [35, 0]
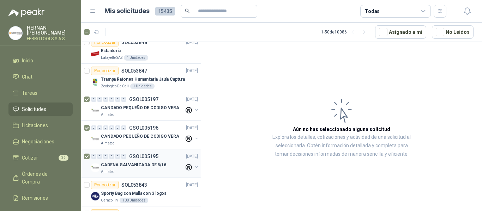
click at [84, 153] on div at bounding box center [87, 163] width 7 height 23
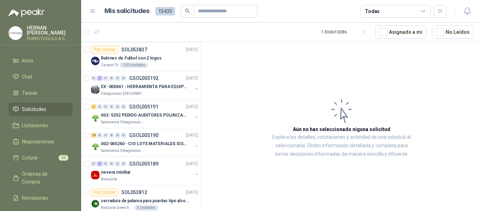
scroll to position [212, 0]
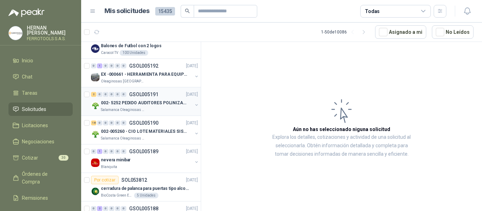
click at [161, 102] on p "002- 5252 PEDIDO AUDITORES POLINIZACIÓN" at bounding box center [145, 103] width 88 height 7
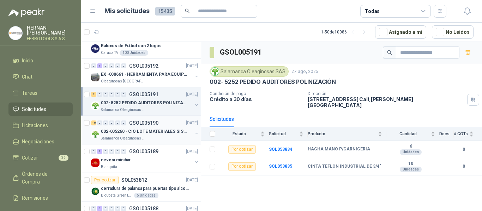
click at [168, 130] on p "002-005260 - CIO LOTE MATERIALES SISTEMA HIDRAULIC" at bounding box center [145, 131] width 88 height 7
